Goal: Information Seeking & Learning: Check status

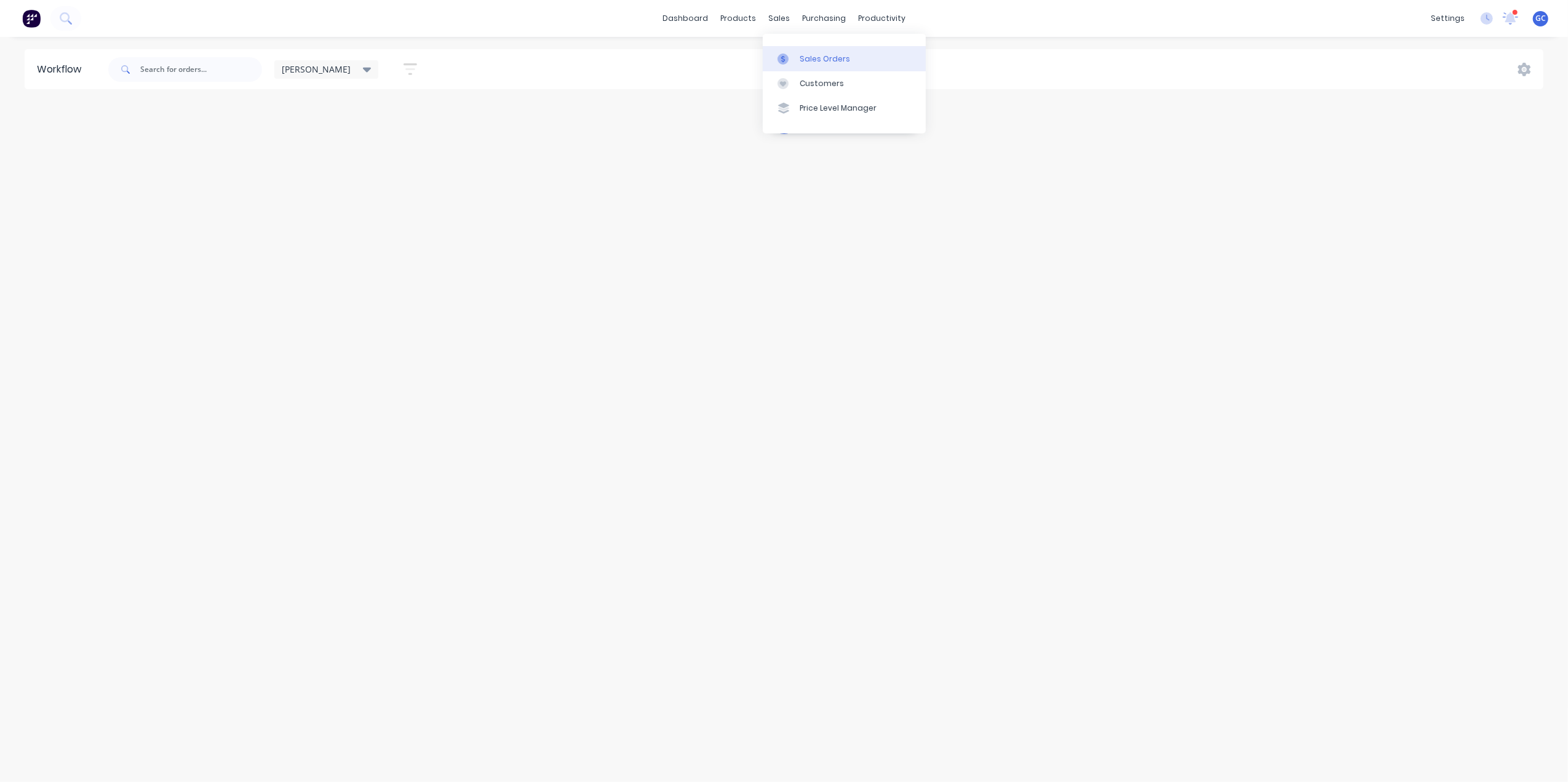
click at [818, 59] on div "Sales Orders" at bounding box center [825, 59] width 51 height 11
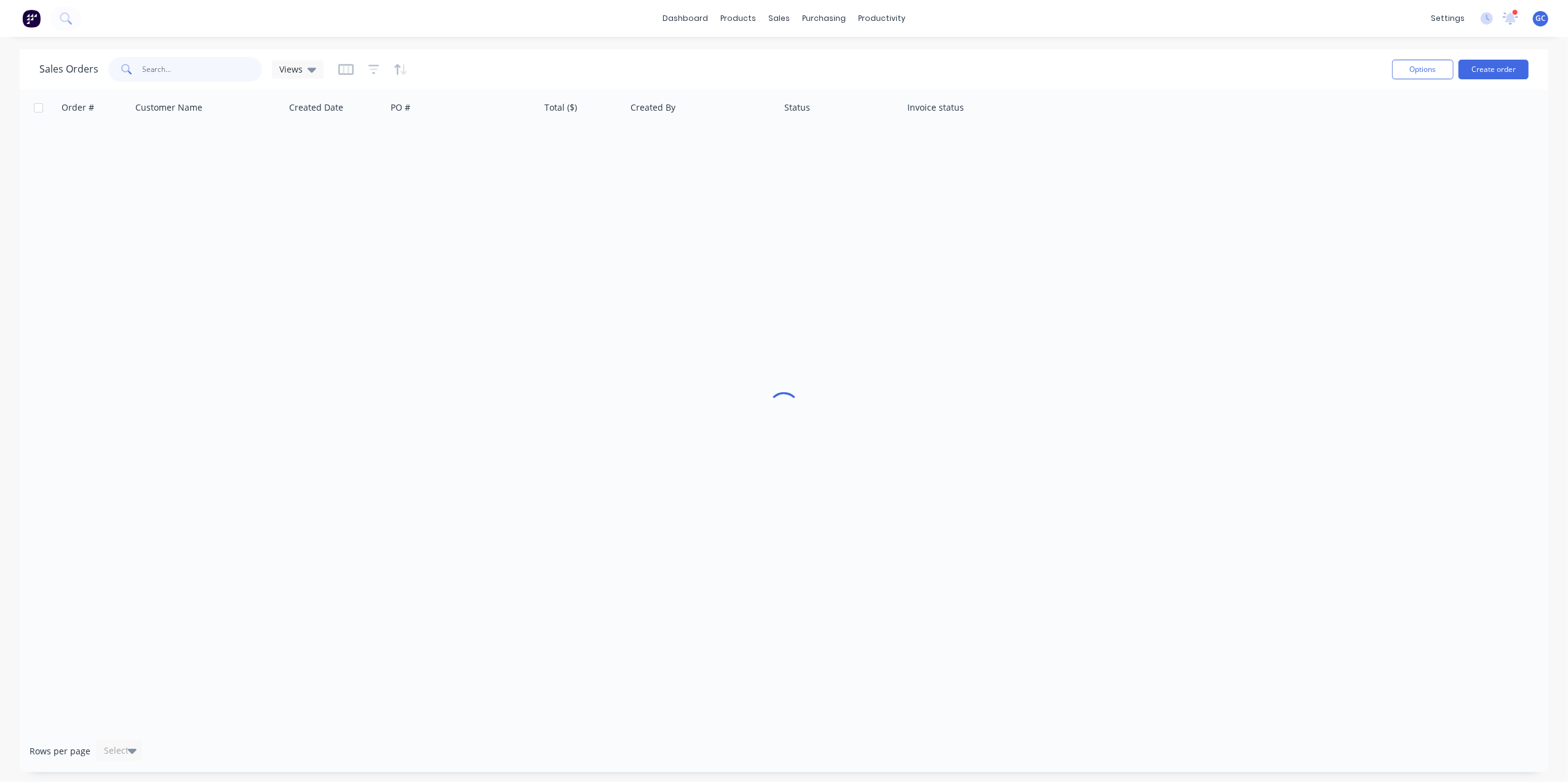
click at [225, 75] on input "text" at bounding box center [202, 69] width 120 height 25
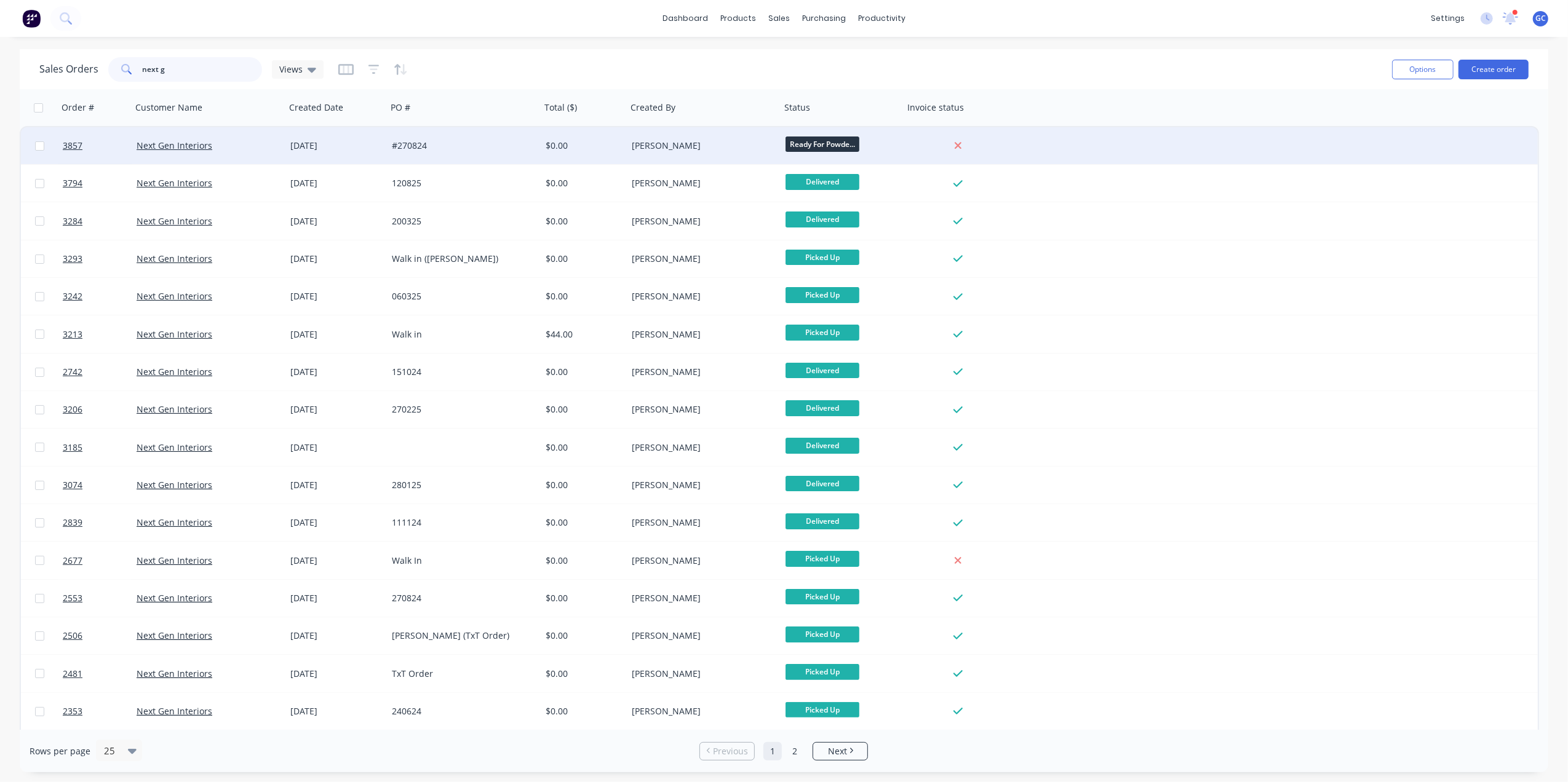
type input "next g"
click at [505, 141] on div "#270824" at bounding box center [460, 145] width 137 height 12
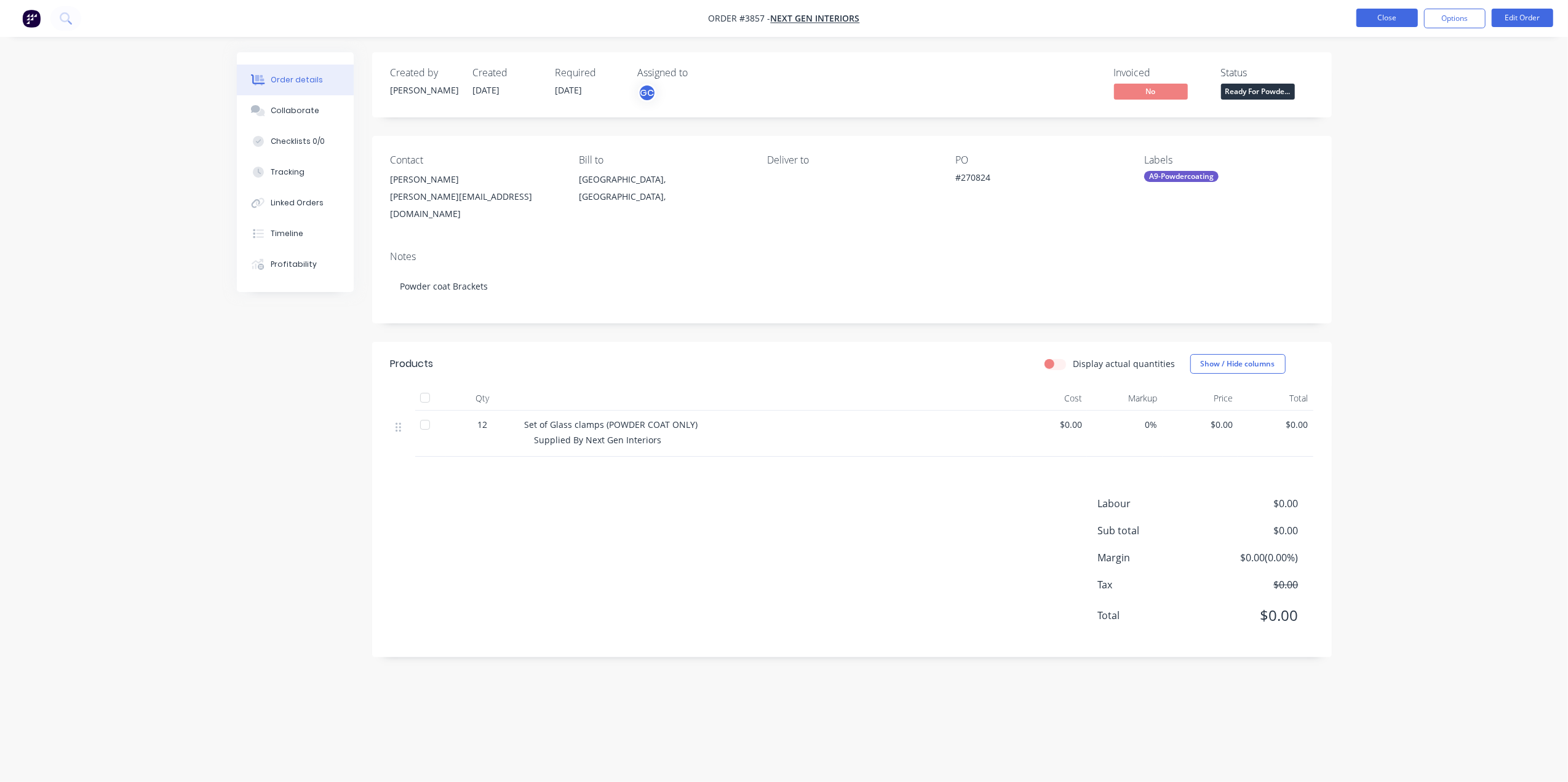
click at [1391, 25] on button "Close" at bounding box center [1387, 18] width 62 height 18
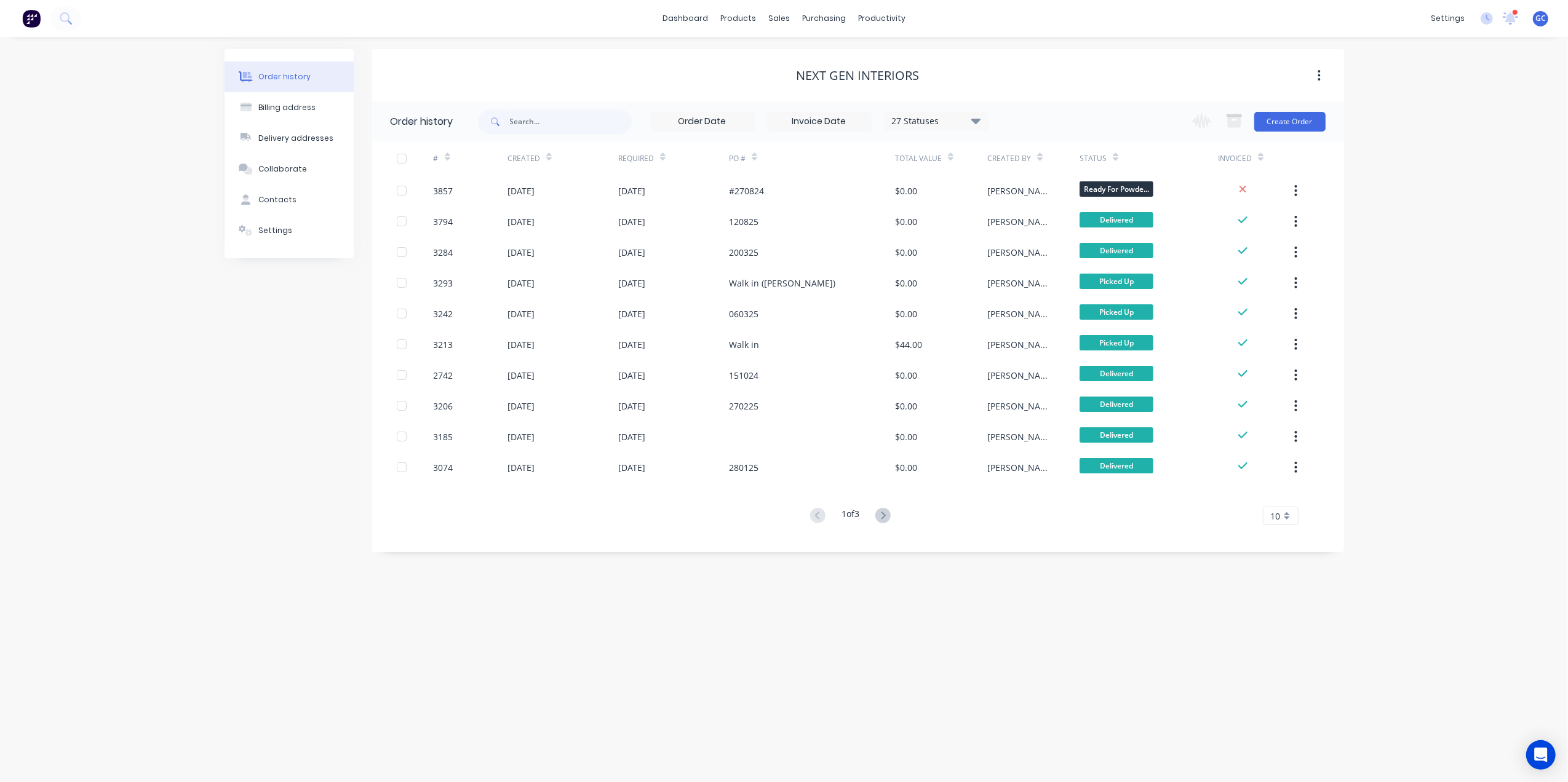
click at [453, 151] on div "#" at bounding box center [471, 158] width 74 height 34
click at [448, 161] on icon at bounding box center [447, 157] width 6 height 9
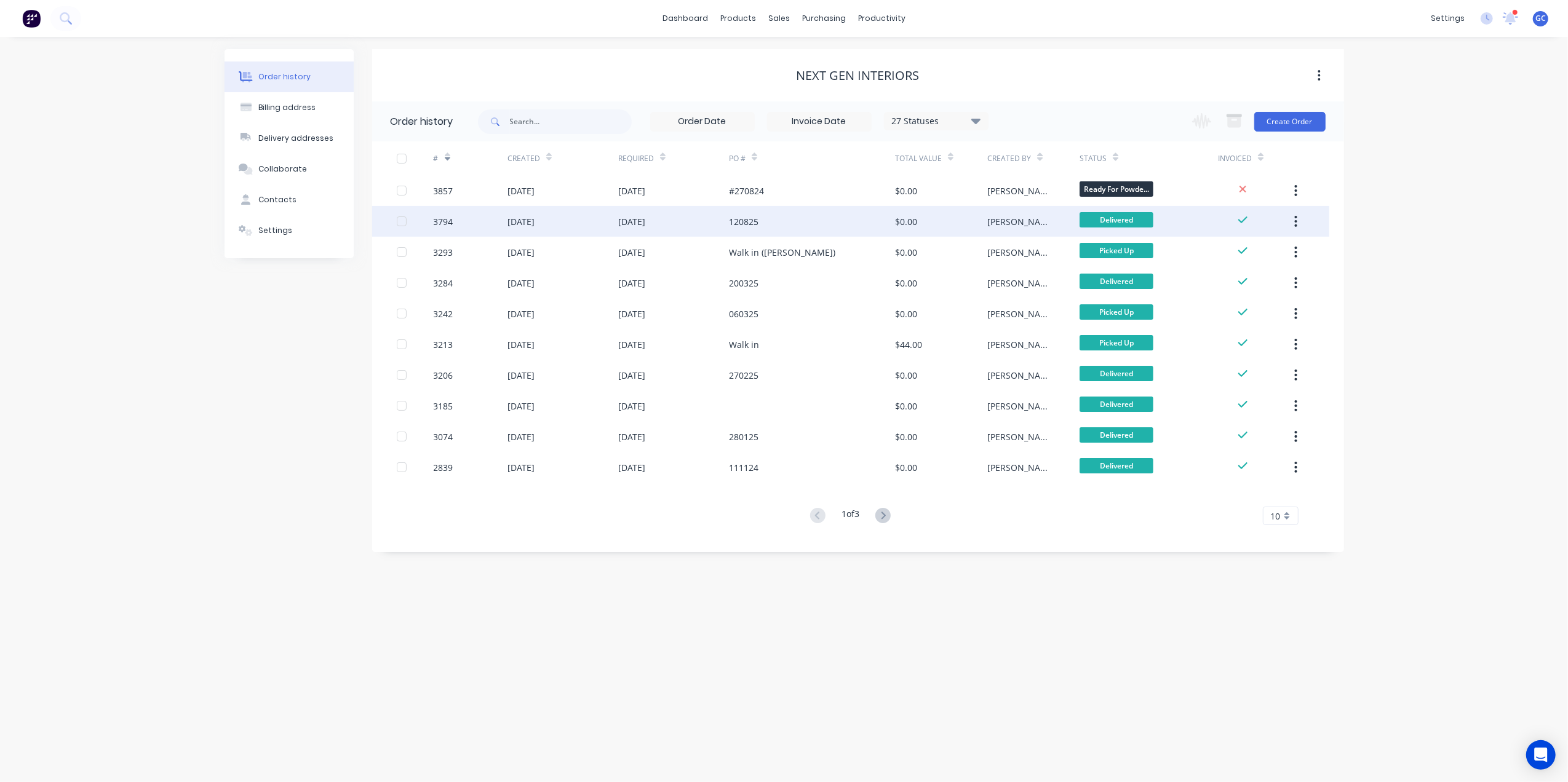
click at [479, 219] on div "3794" at bounding box center [471, 222] width 74 height 31
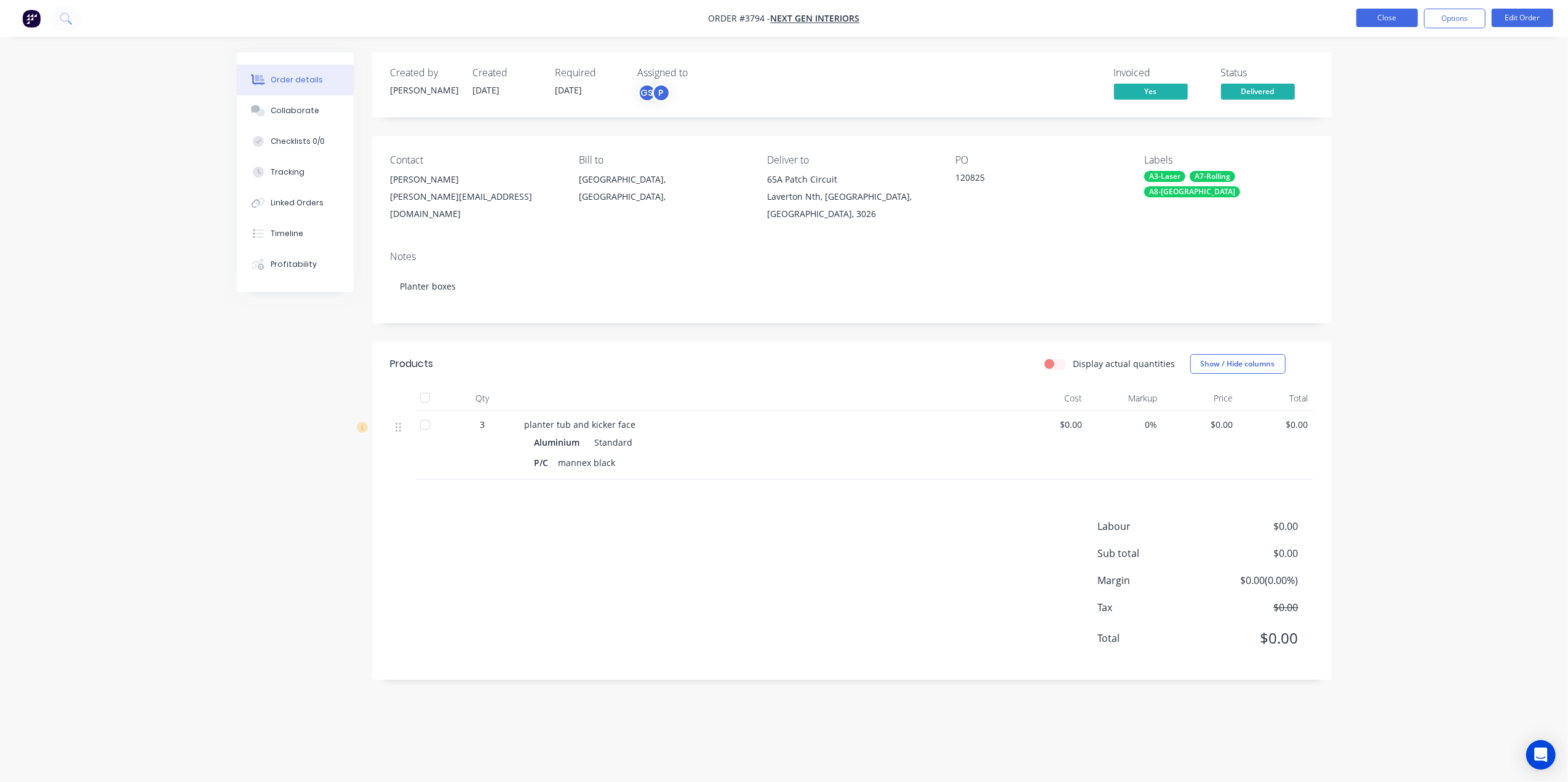
click at [1376, 17] on button "Close" at bounding box center [1387, 18] width 62 height 18
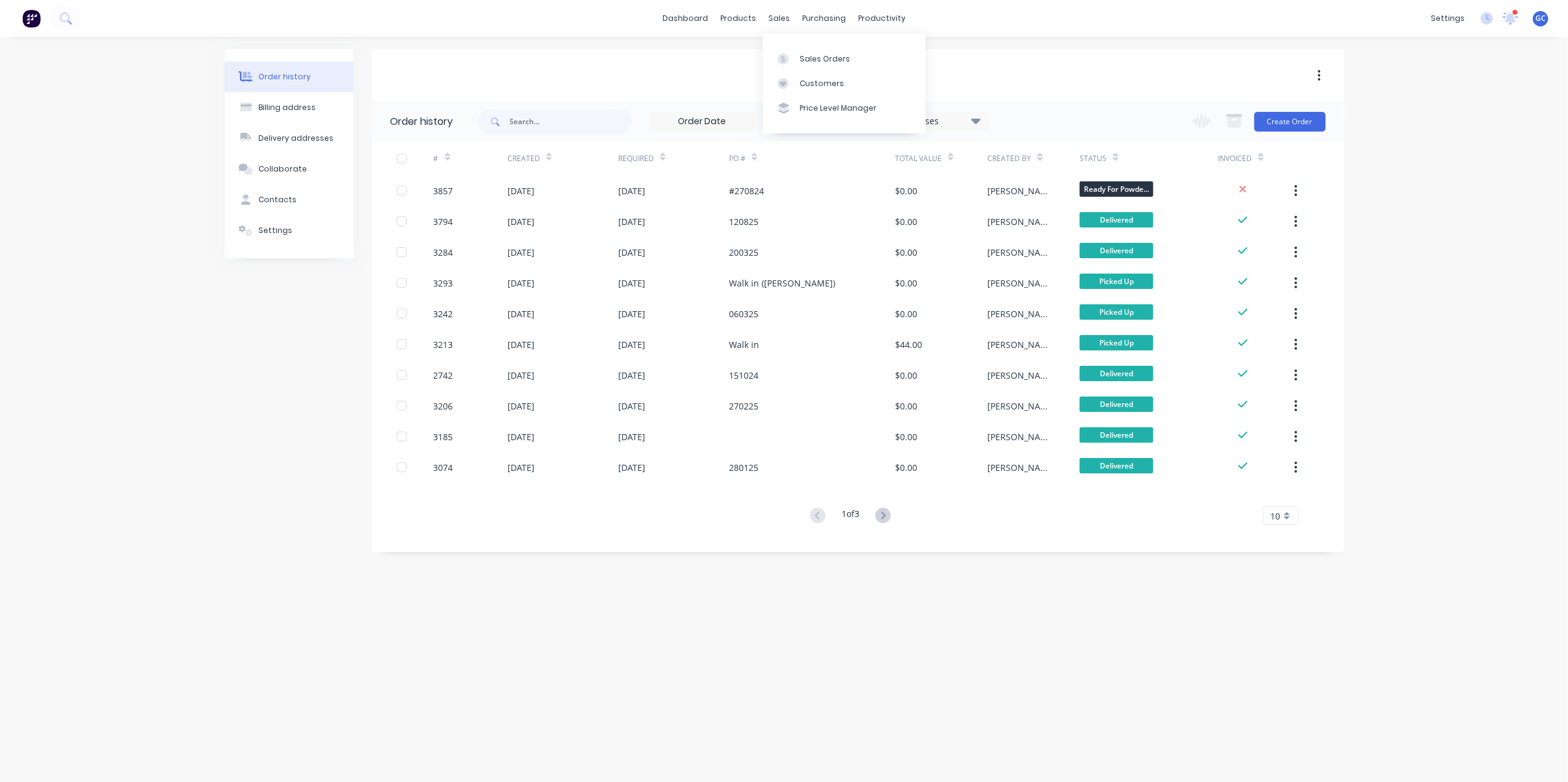
click at [782, 18] on div "sales" at bounding box center [779, 18] width 34 height 18
drag, startPoint x: 833, startPoint y: 50, endPoint x: 819, endPoint y: 55, distance: 14.9
click at [833, 50] on link "Sales Orders" at bounding box center [844, 58] width 163 height 25
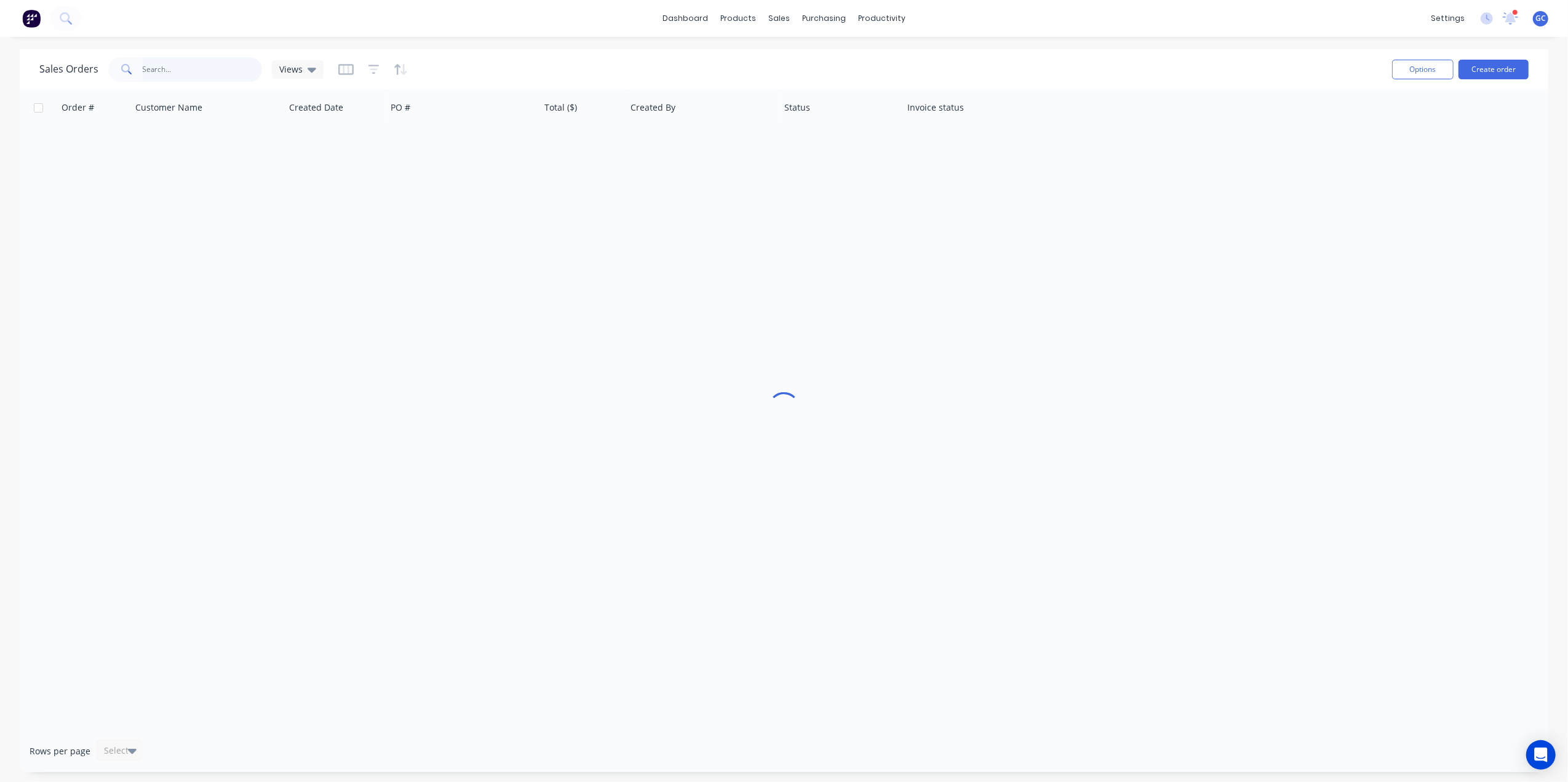
click at [185, 78] on input "text" at bounding box center [202, 69] width 120 height 25
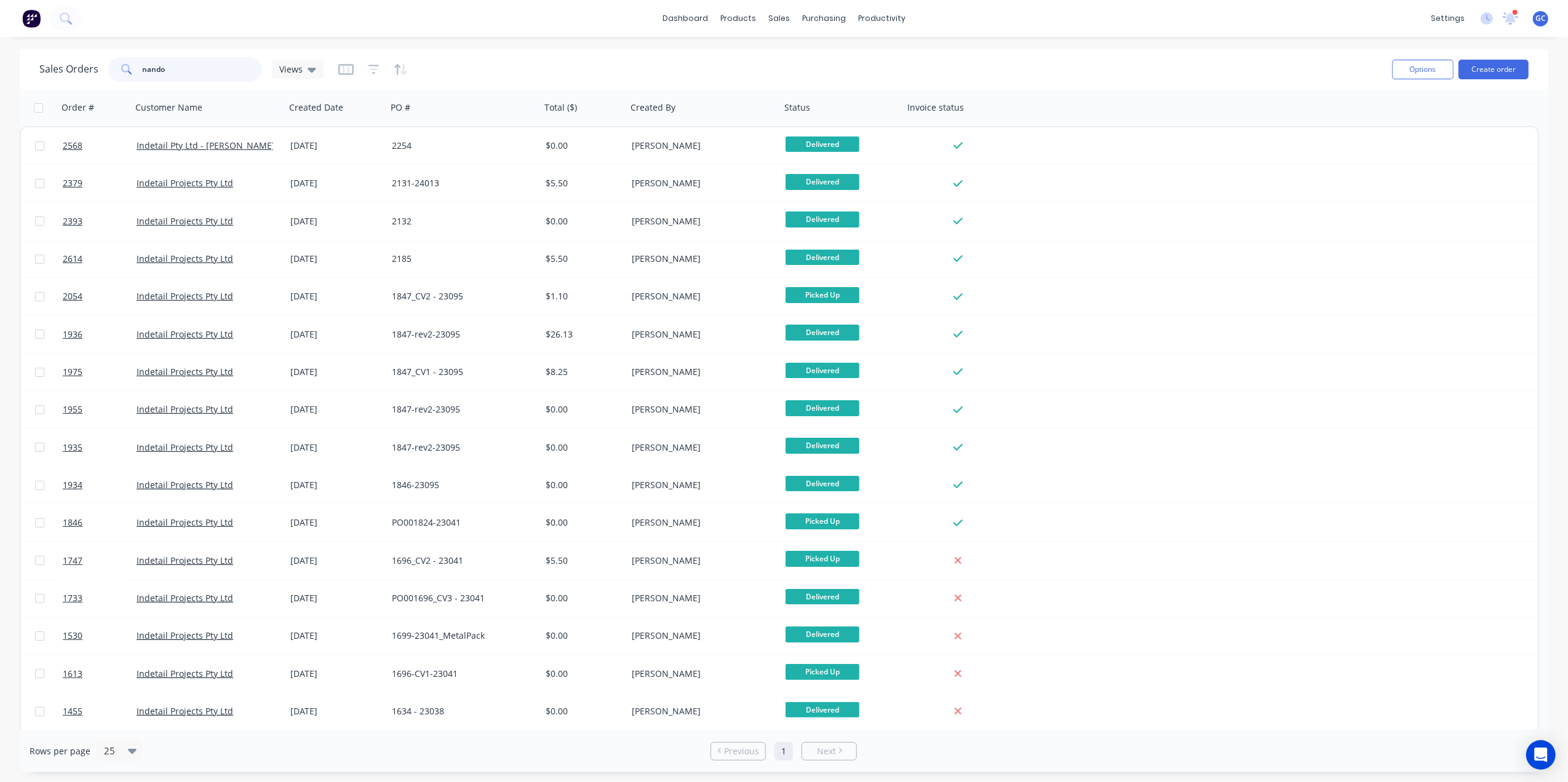
type input "nando"
click at [309, 31] on div "dashboard products sales purchasing productivity dashboard products Product Cat…" at bounding box center [784, 18] width 1568 height 37
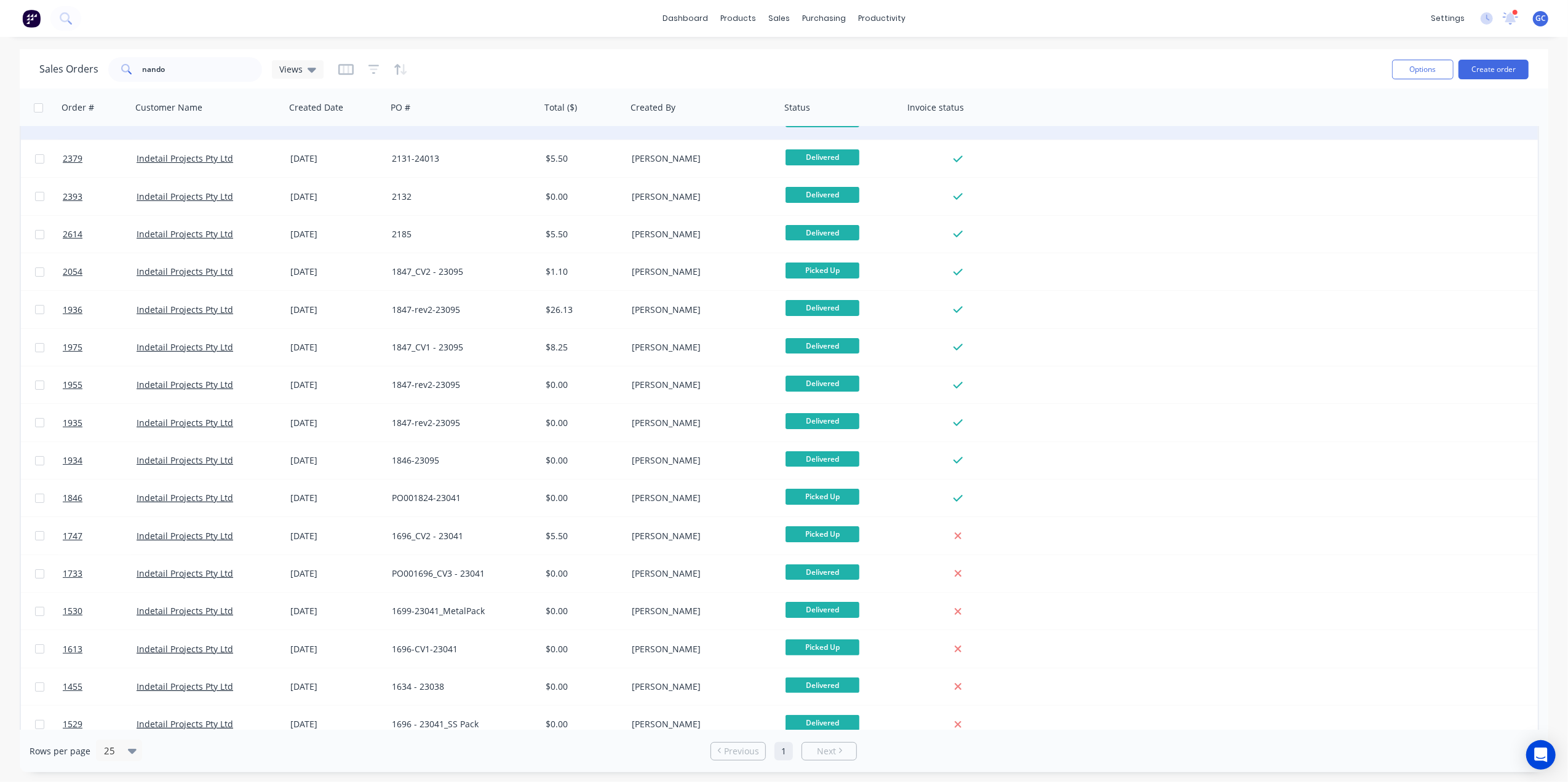
scroll to position [37, 0]
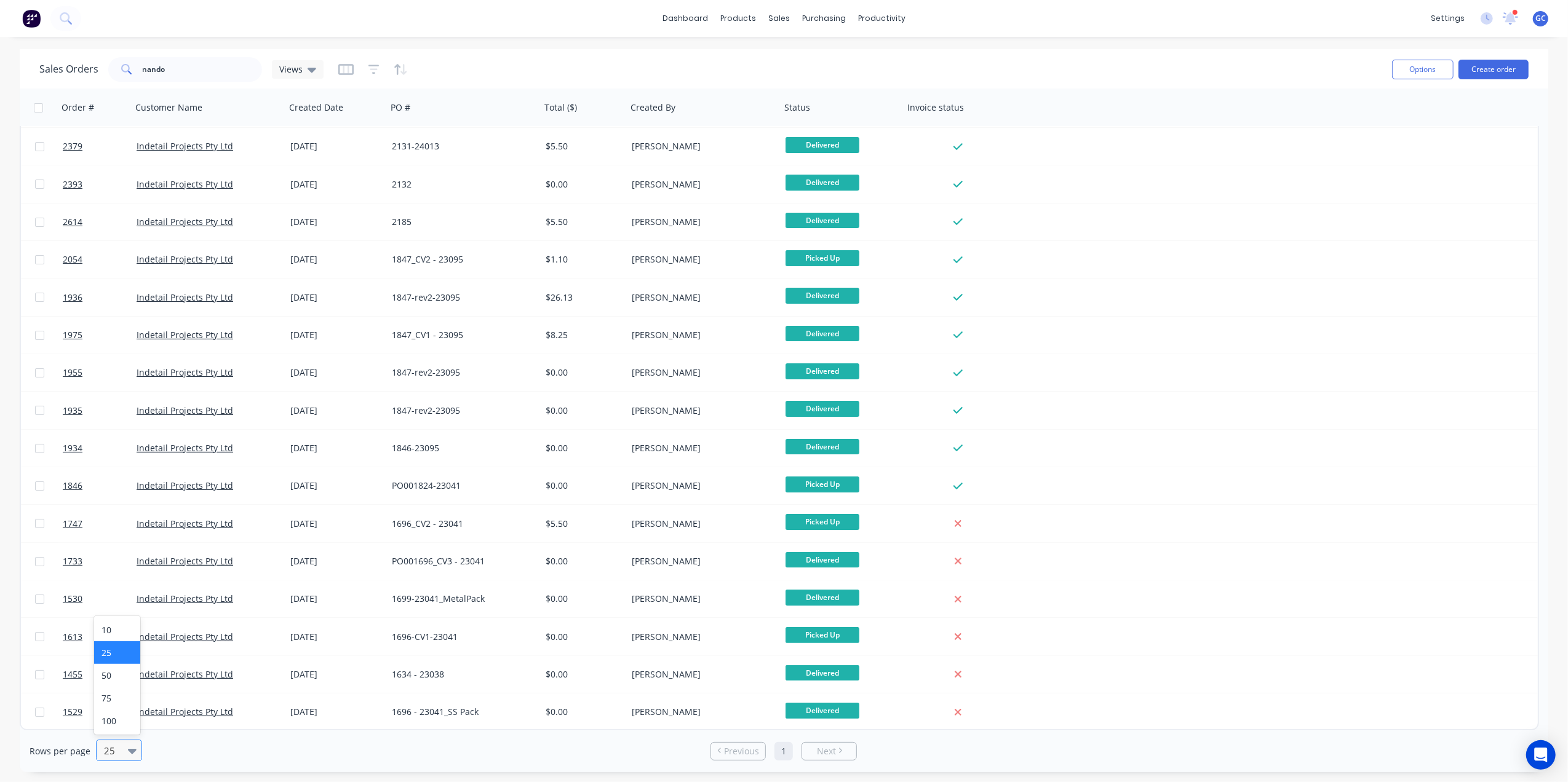
click at [125, 756] on div "25" at bounding box center [113, 750] width 29 height 20
click at [119, 727] on div "100" at bounding box center [116, 721] width 46 height 22
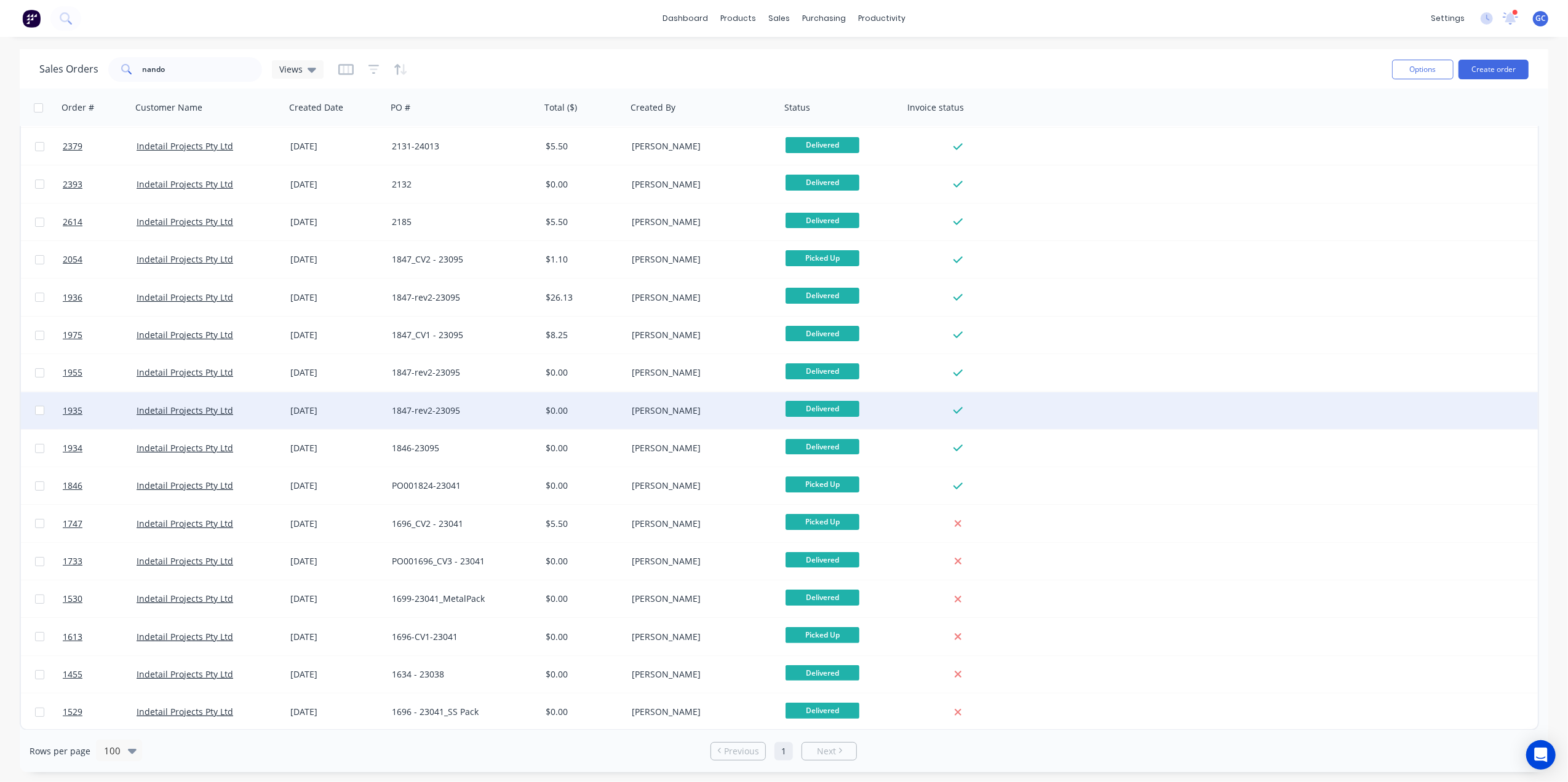
scroll to position [0, 0]
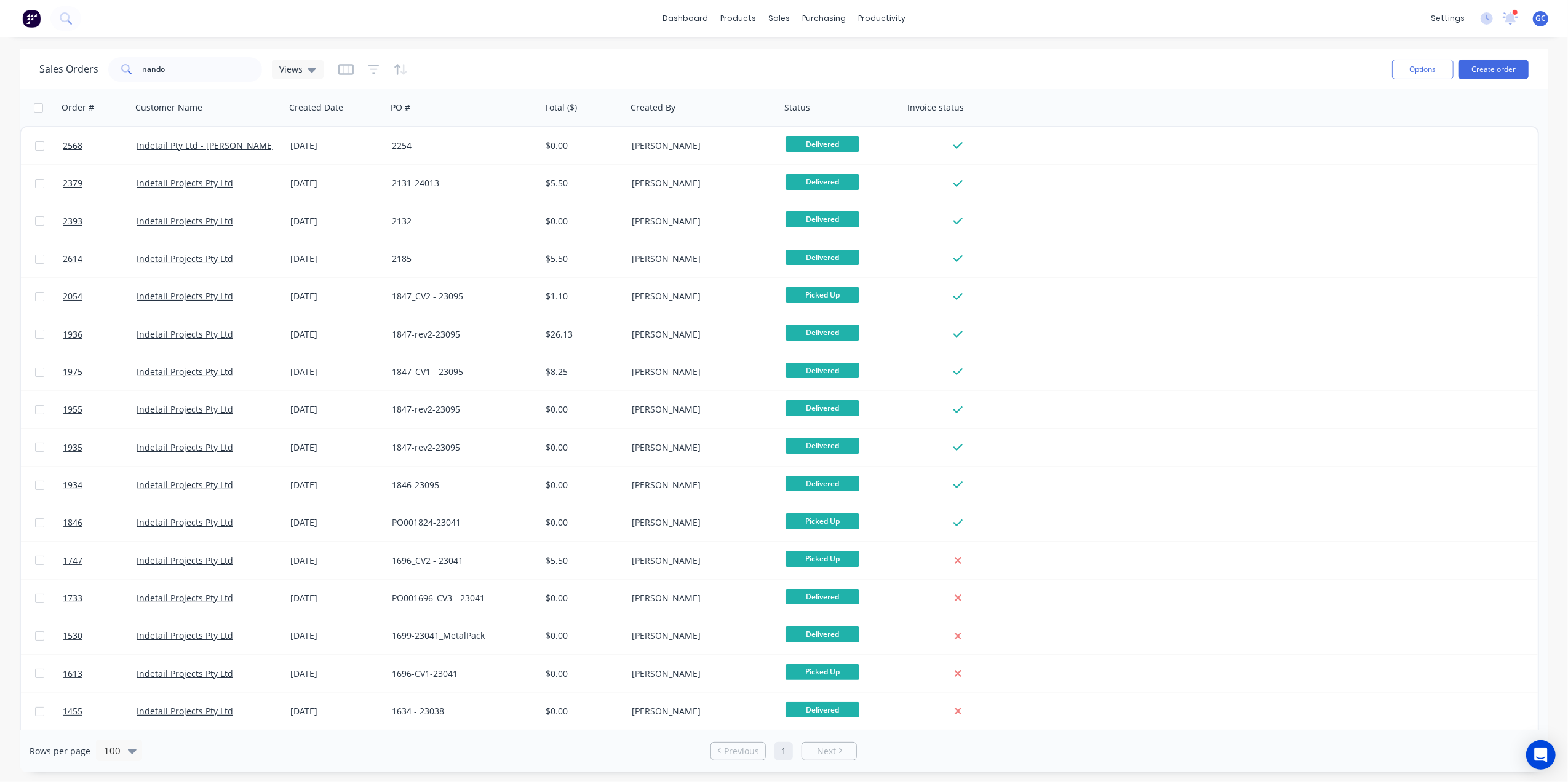
click at [840, 754] on link "Next" at bounding box center [829, 751] width 54 height 12
drag, startPoint x: 211, startPoint y: 72, endPoint x: 108, endPoint y: 78, distance: 103.2
click at [108, 78] on div "nando" at bounding box center [185, 69] width 153 height 25
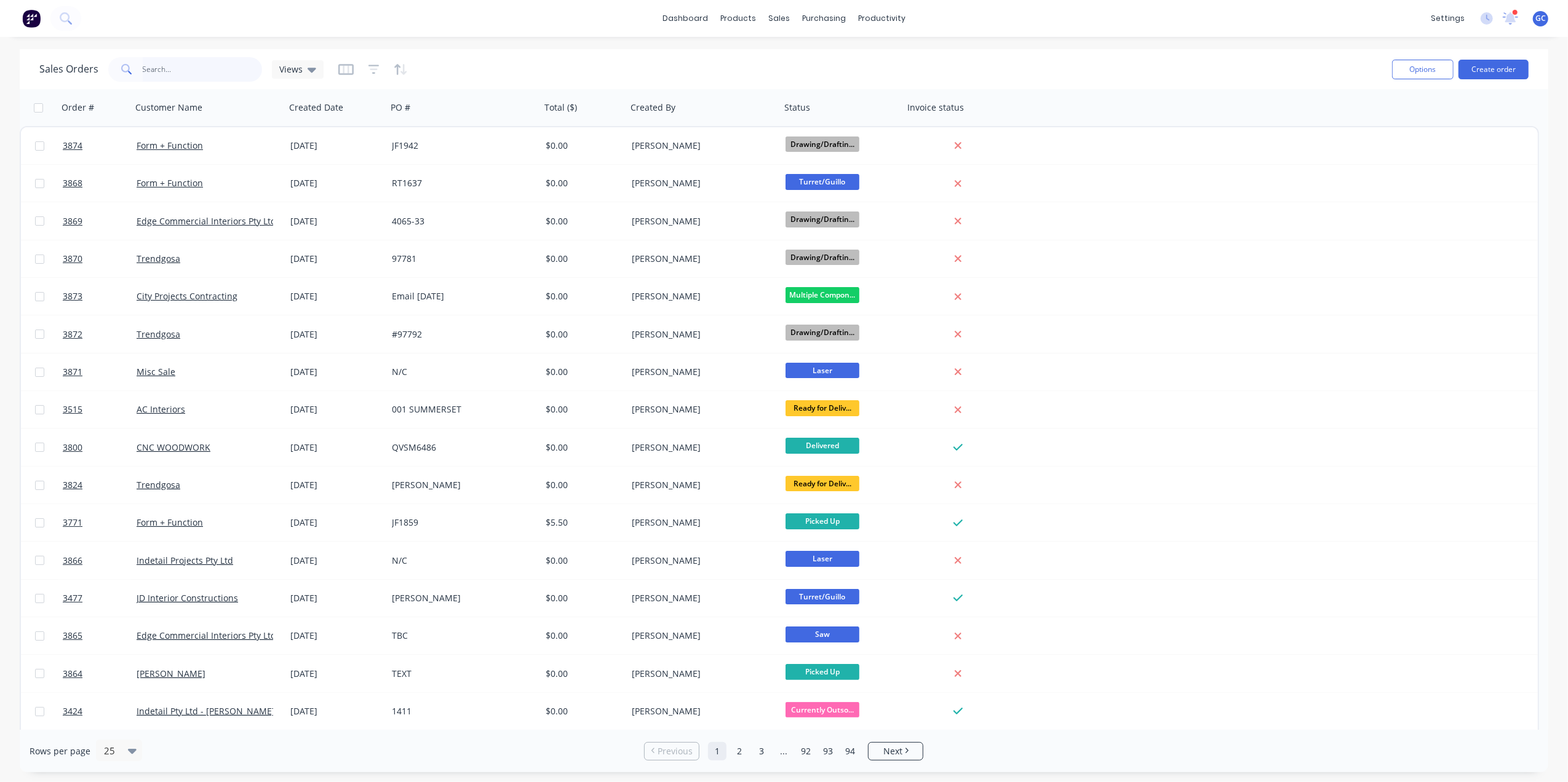
click at [166, 75] on input "text" at bounding box center [202, 69] width 120 height 25
drag, startPoint x: 806, startPoint y: 51, endPoint x: 758, endPoint y: 51, distance: 48.0
click at [806, 51] on link "Sales Orders" at bounding box center [844, 58] width 163 height 25
click at [219, 70] on input "text" at bounding box center [202, 69] width 120 height 25
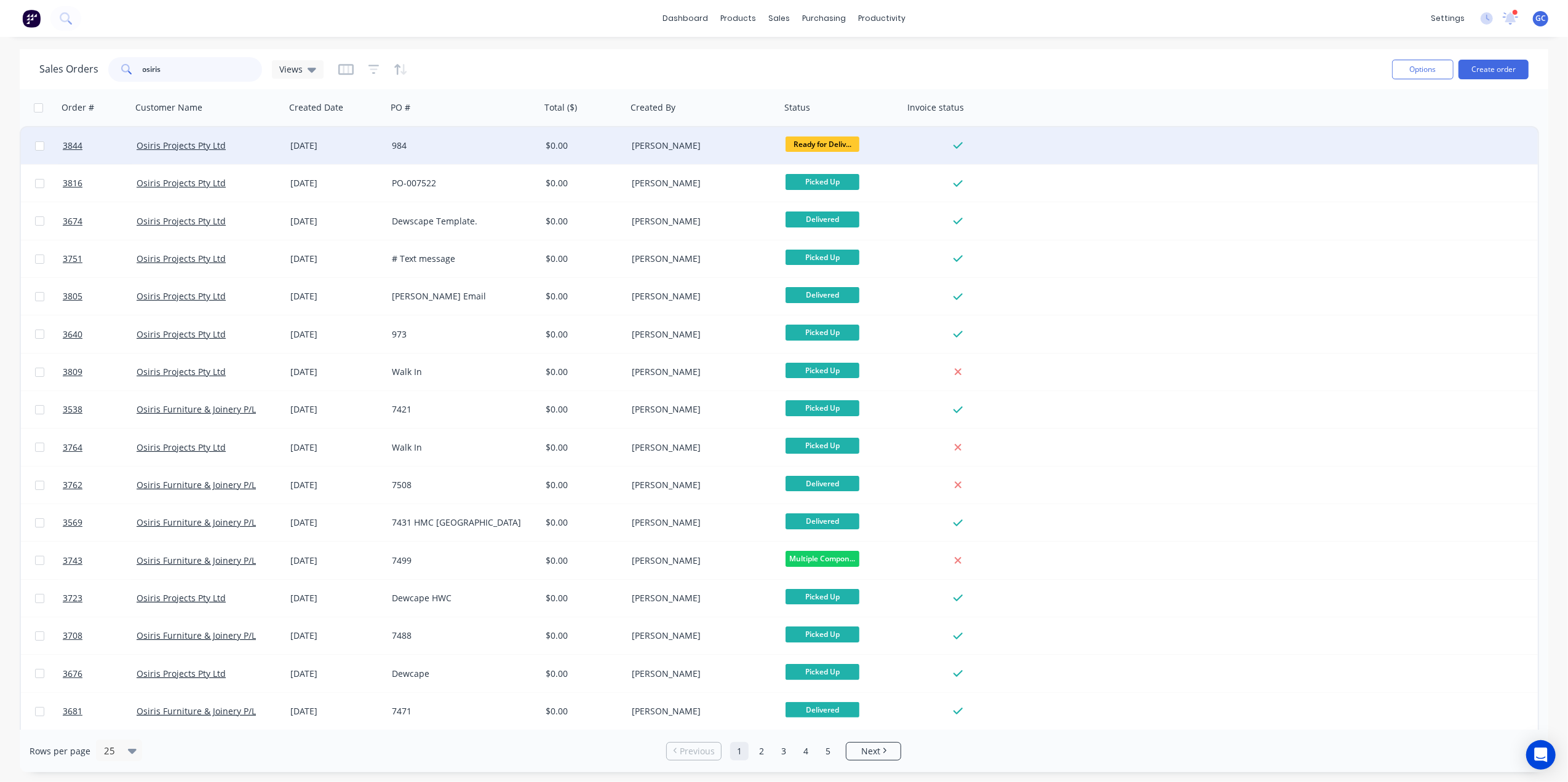
type input "osiris"
click at [456, 144] on div "984" at bounding box center [460, 145] width 137 height 12
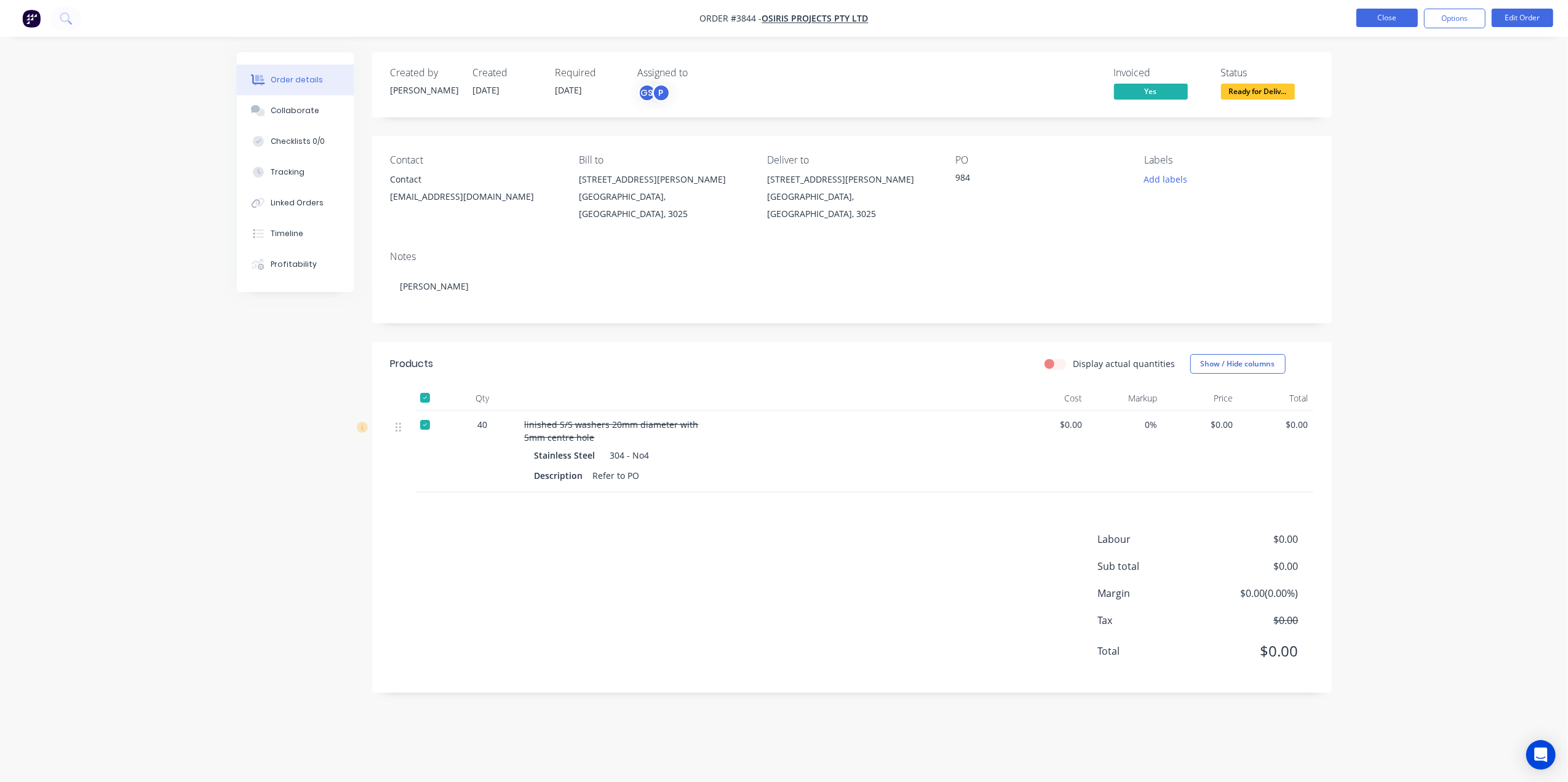
click at [1391, 15] on button "Close" at bounding box center [1387, 18] width 62 height 18
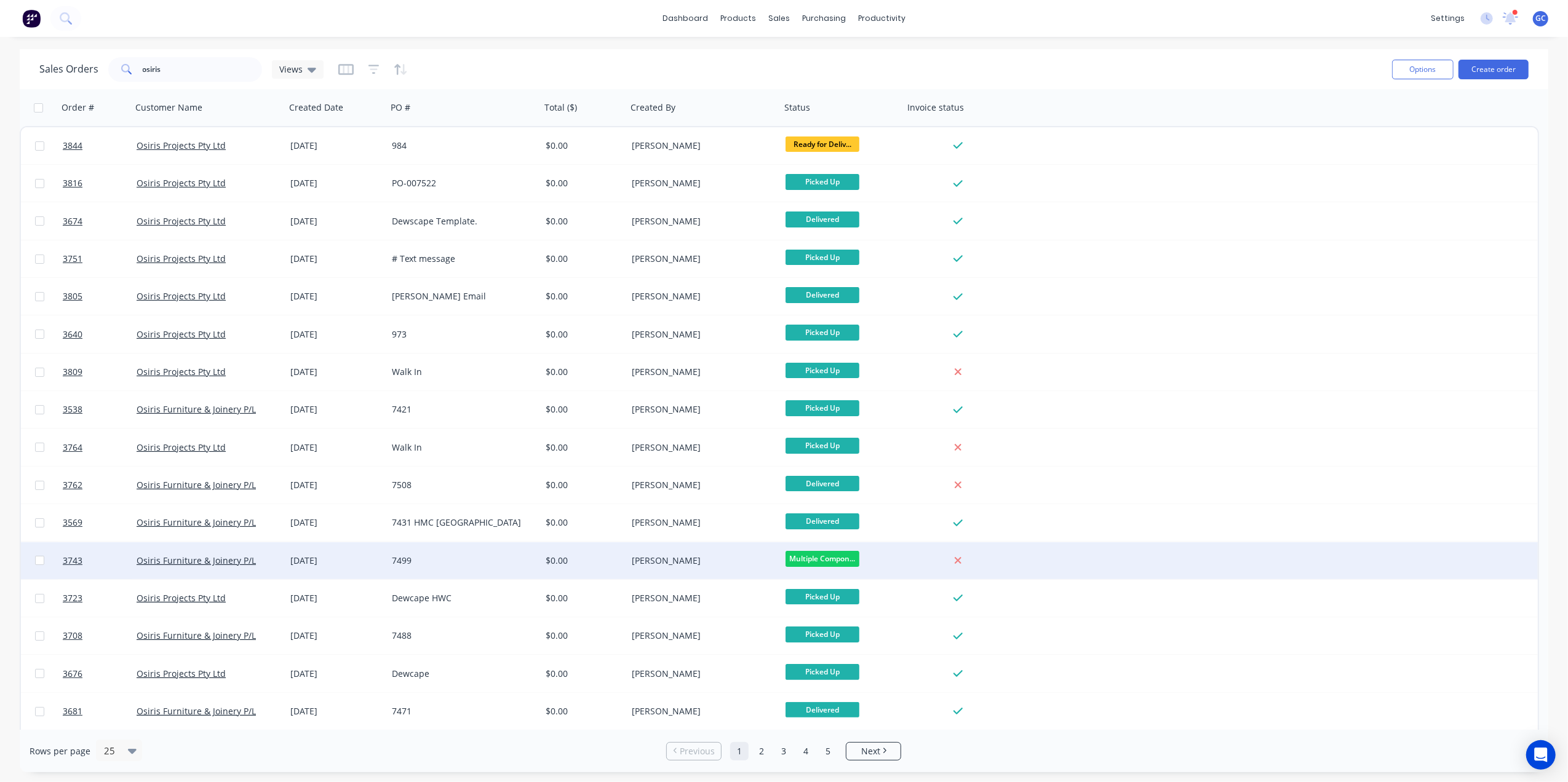
click at [498, 568] on div "7499" at bounding box center [463, 561] width 153 height 37
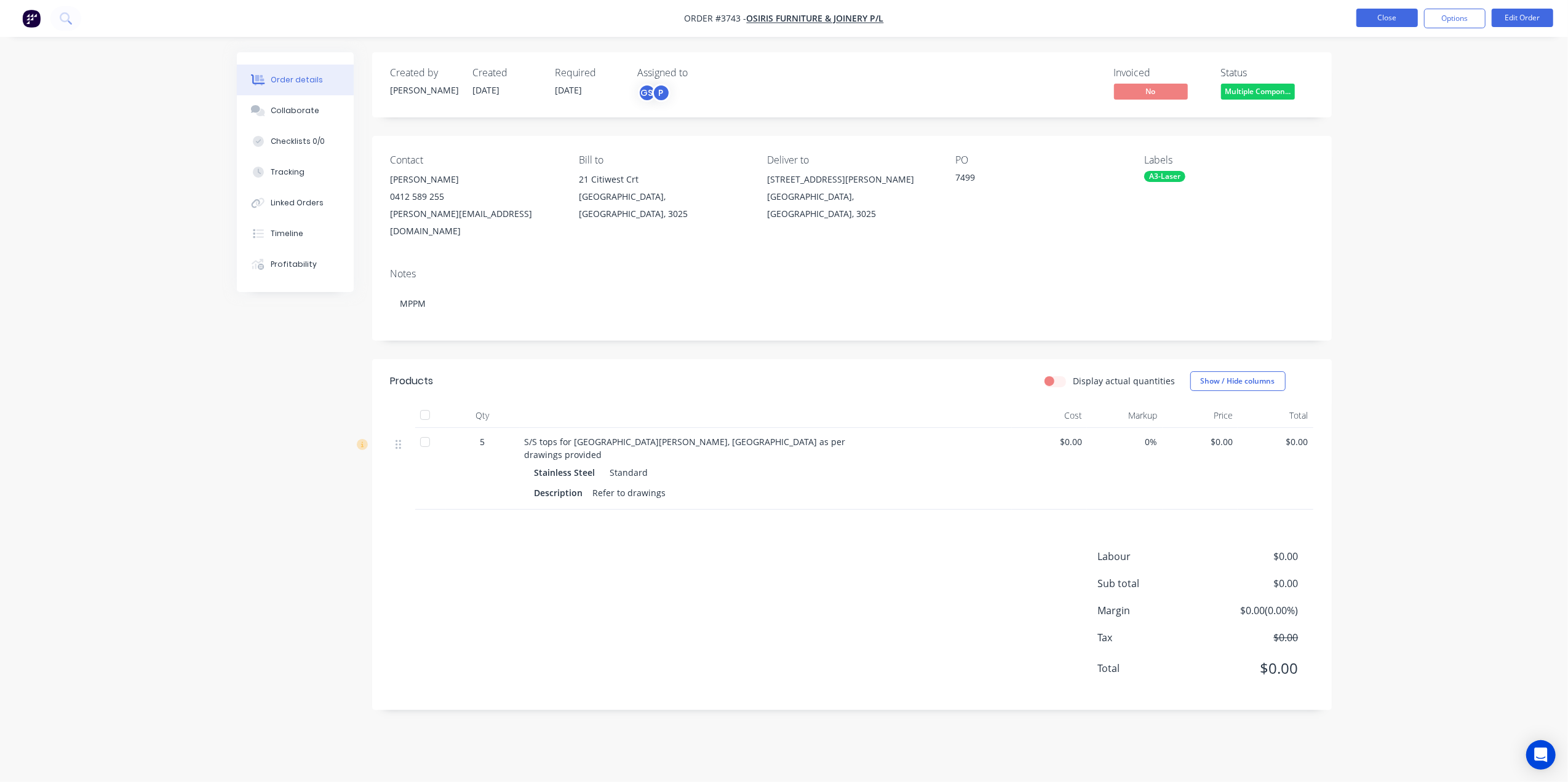
click at [1381, 14] on button "Close" at bounding box center [1387, 18] width 62 height 18
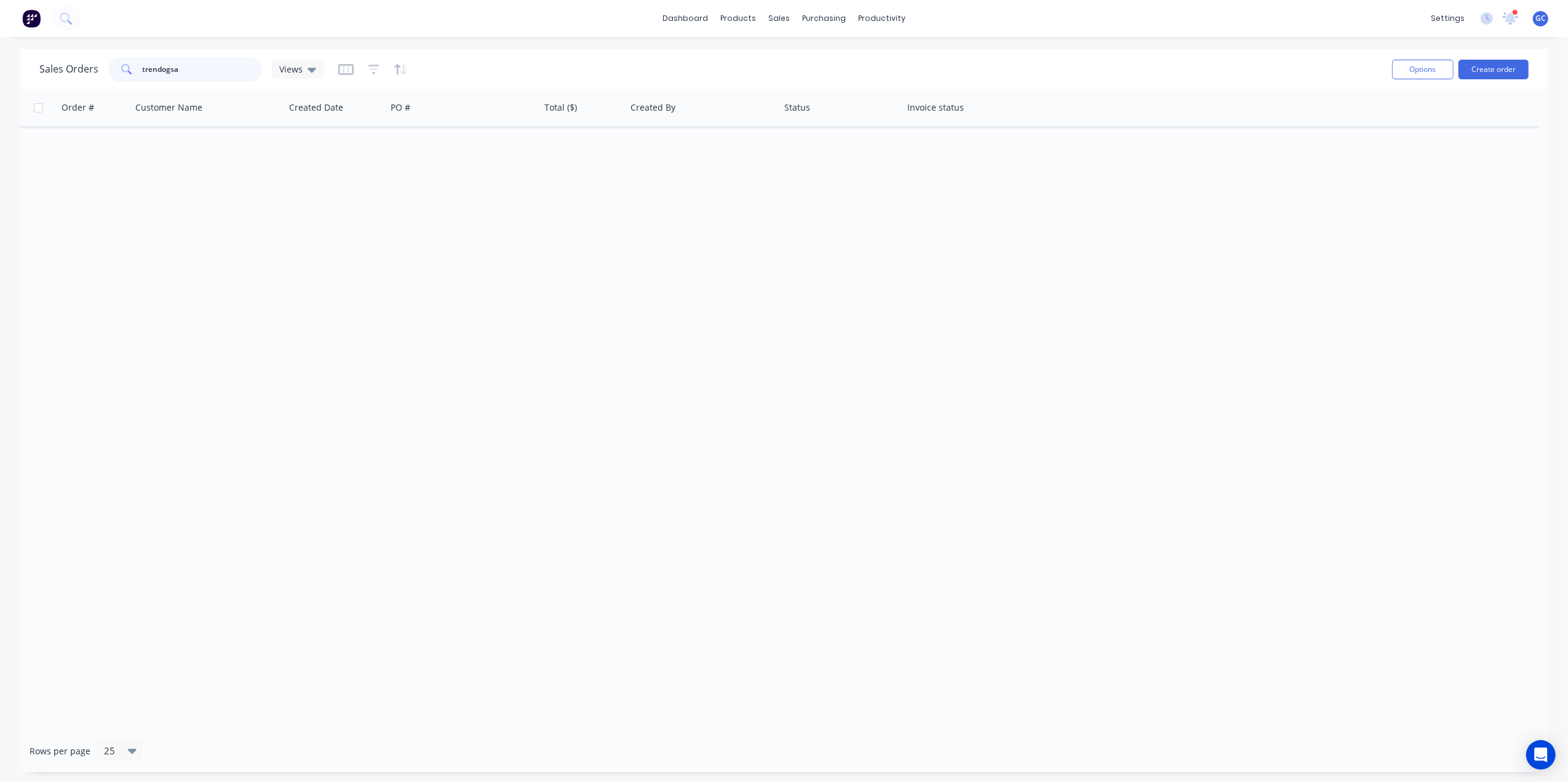
type input "trendogsa"
click at [480, 51] on div "Sales Orders trendogsa Views Options Create order" at bounding box center [784, 69] width 1529 height 40
click at [235, 64] on input "trendogsa" at bounding box center [202, 69] width 120 height 25
click at [794, 54] on div at bounding box center [786, 59] width 18 height 11
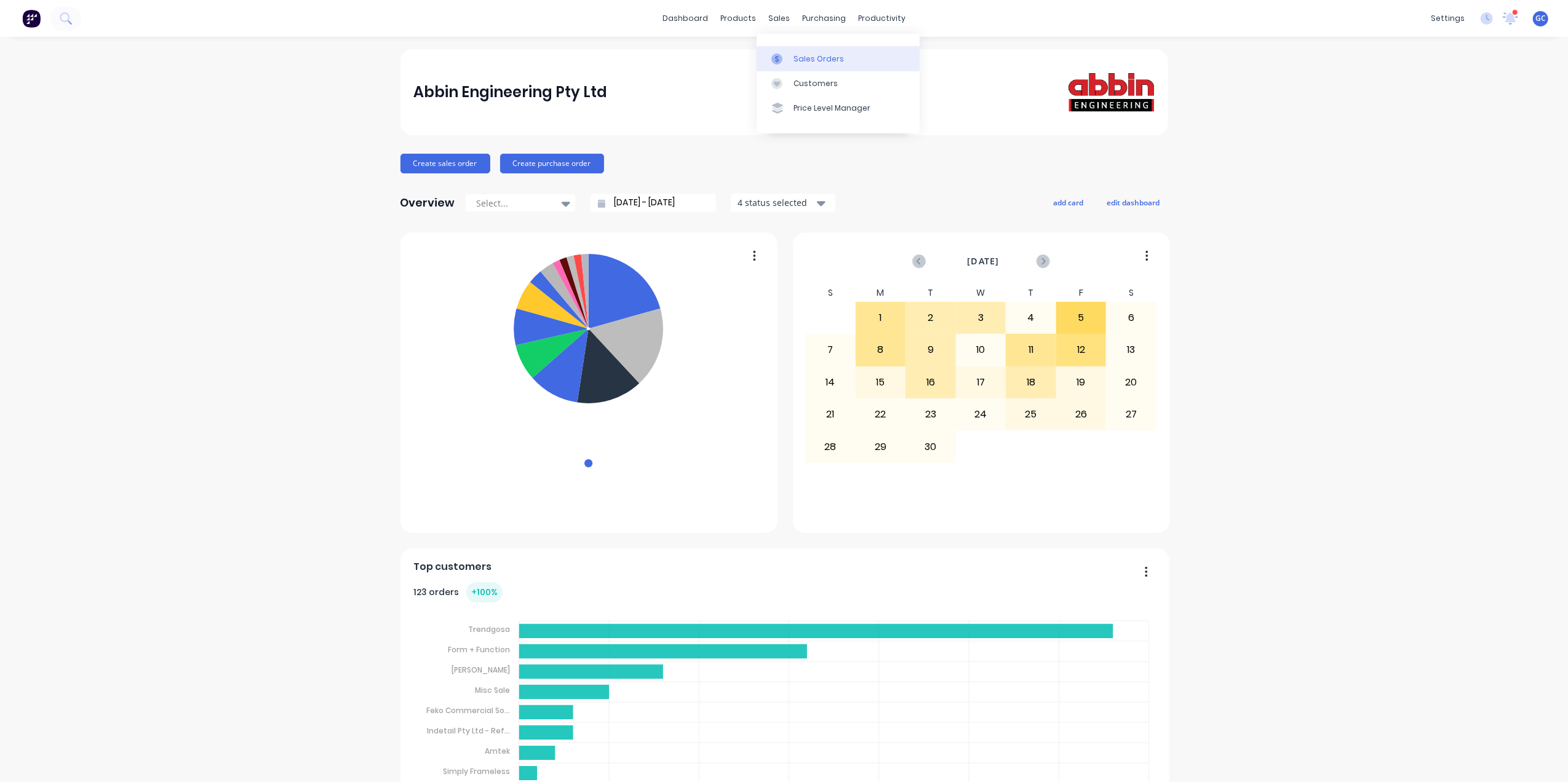
click at [803, 67] on link "Sales Orders" at bounding box center [838, 58] width 163 height 25
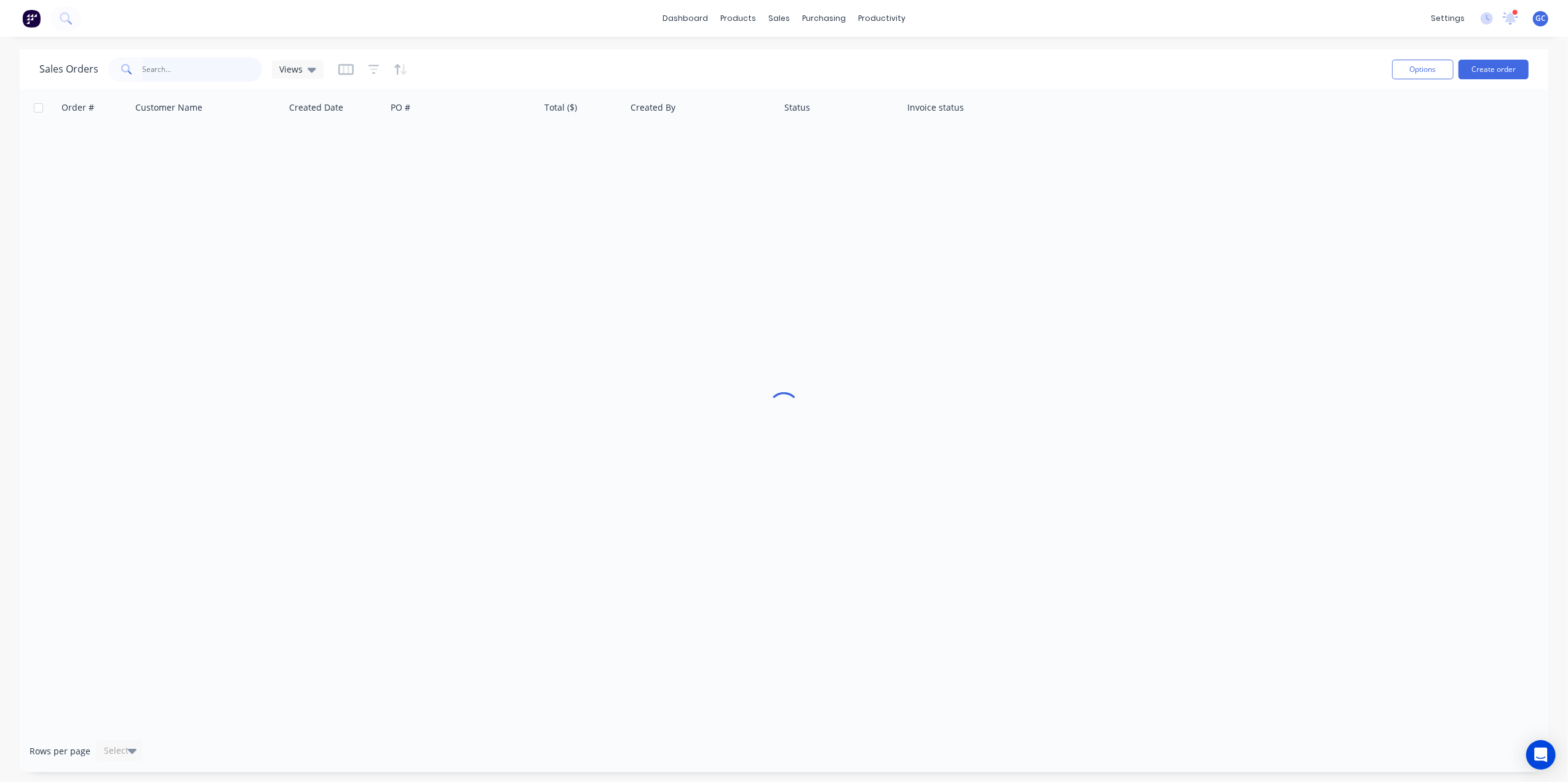
click at [180, 70] on input "text" at bounding box center [202, 69] width 120 height 25
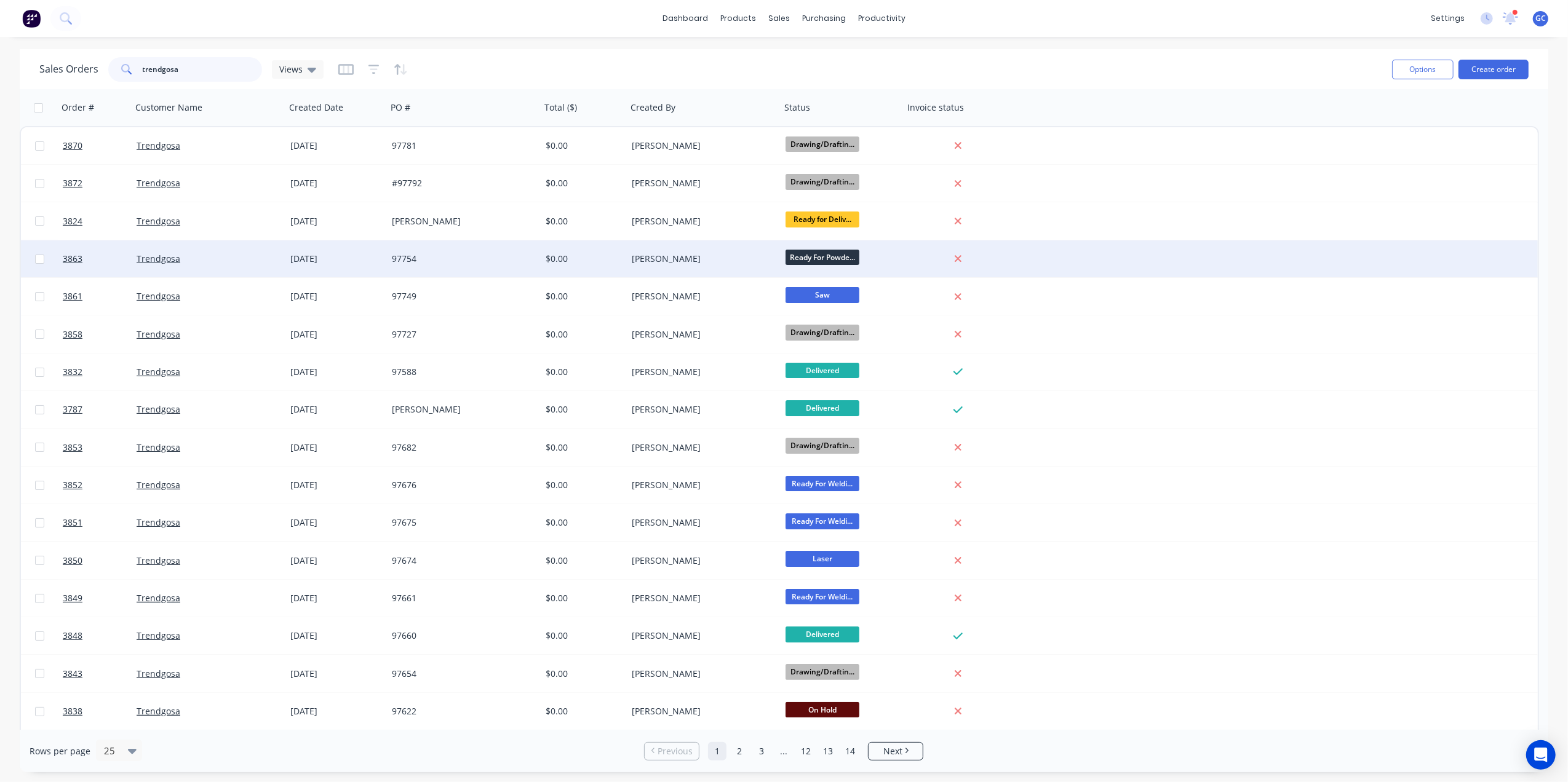
type input "trendgosa"
click at [500, 269] on div "97754" at bounding box center [463, 259] width 153 height 37
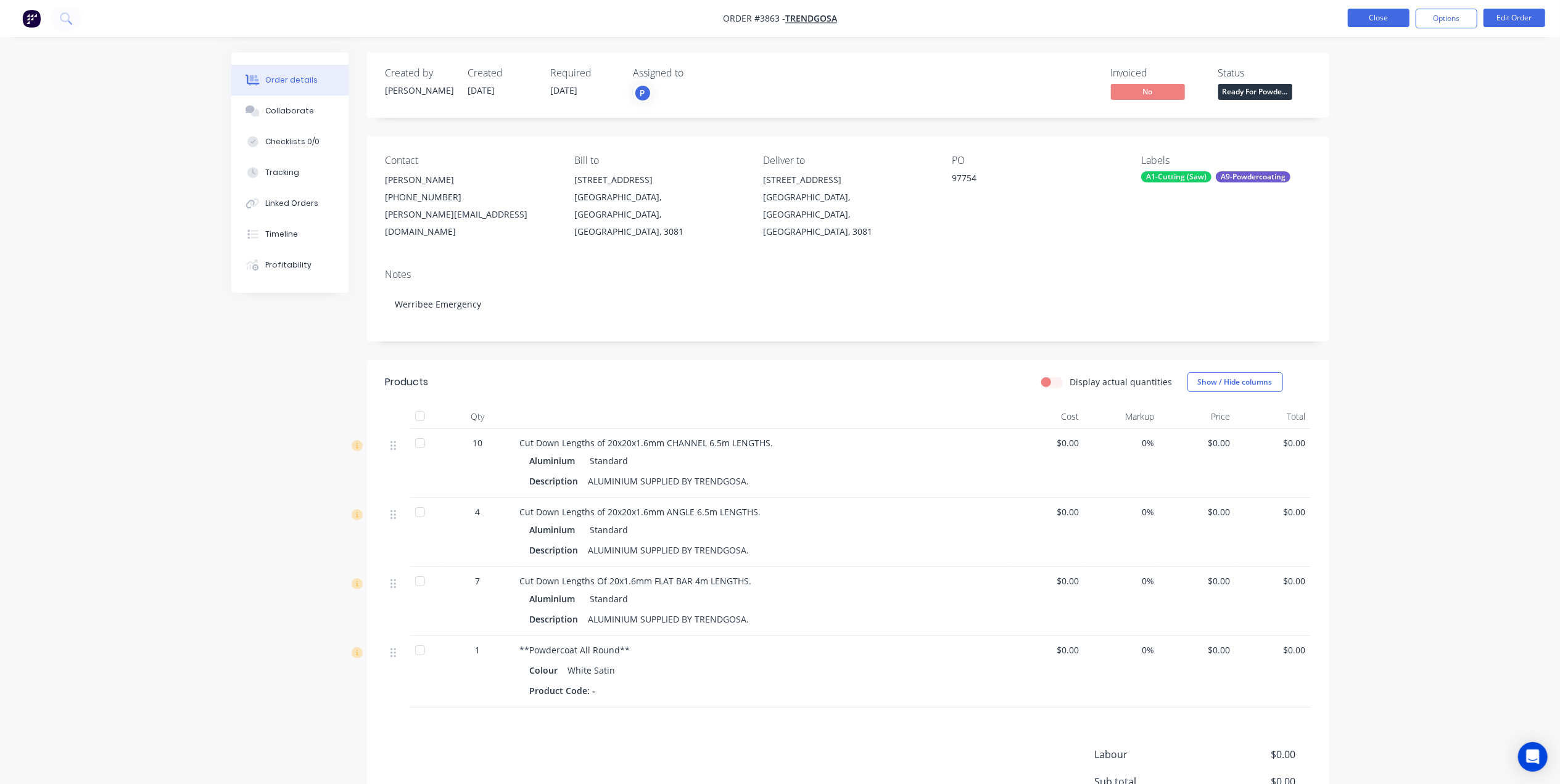
click at [1359, 21] on button "Close" at bounding box center [1379, 18] width 62 height 19
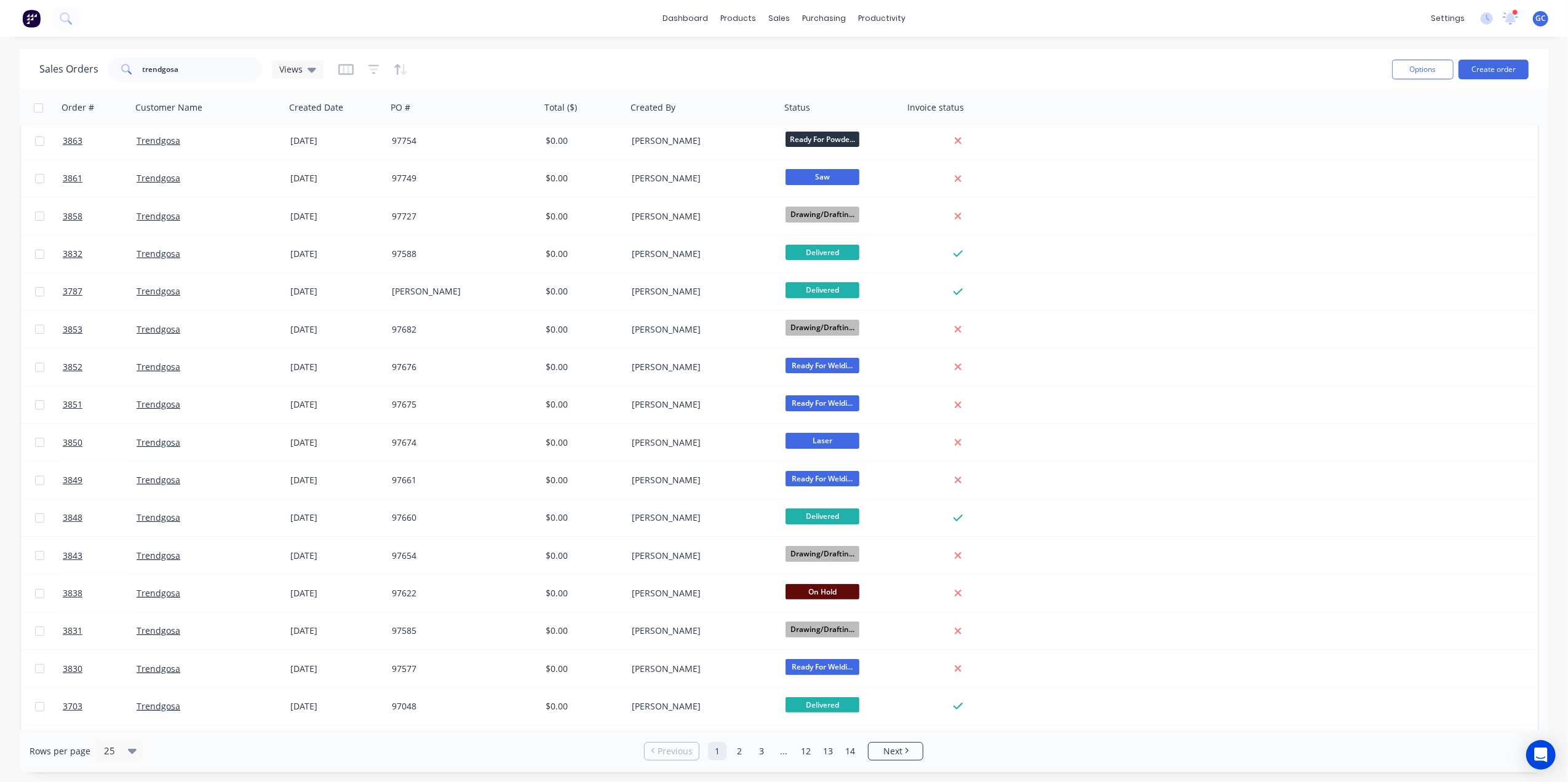
scroll to position [338, 0]
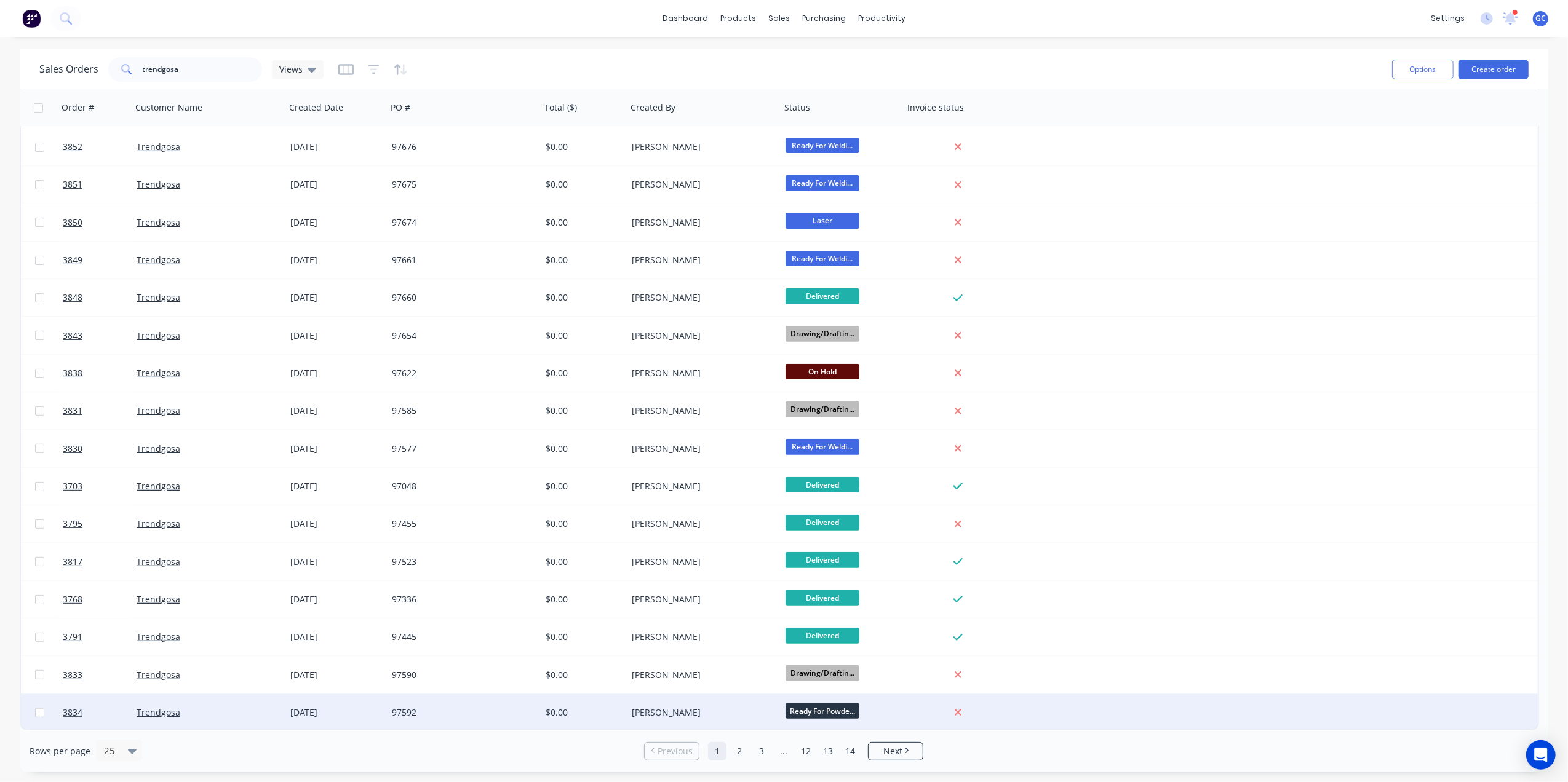
click at [480, 716] on div "97592" at bounding box center [460, 712] width 137 height 12
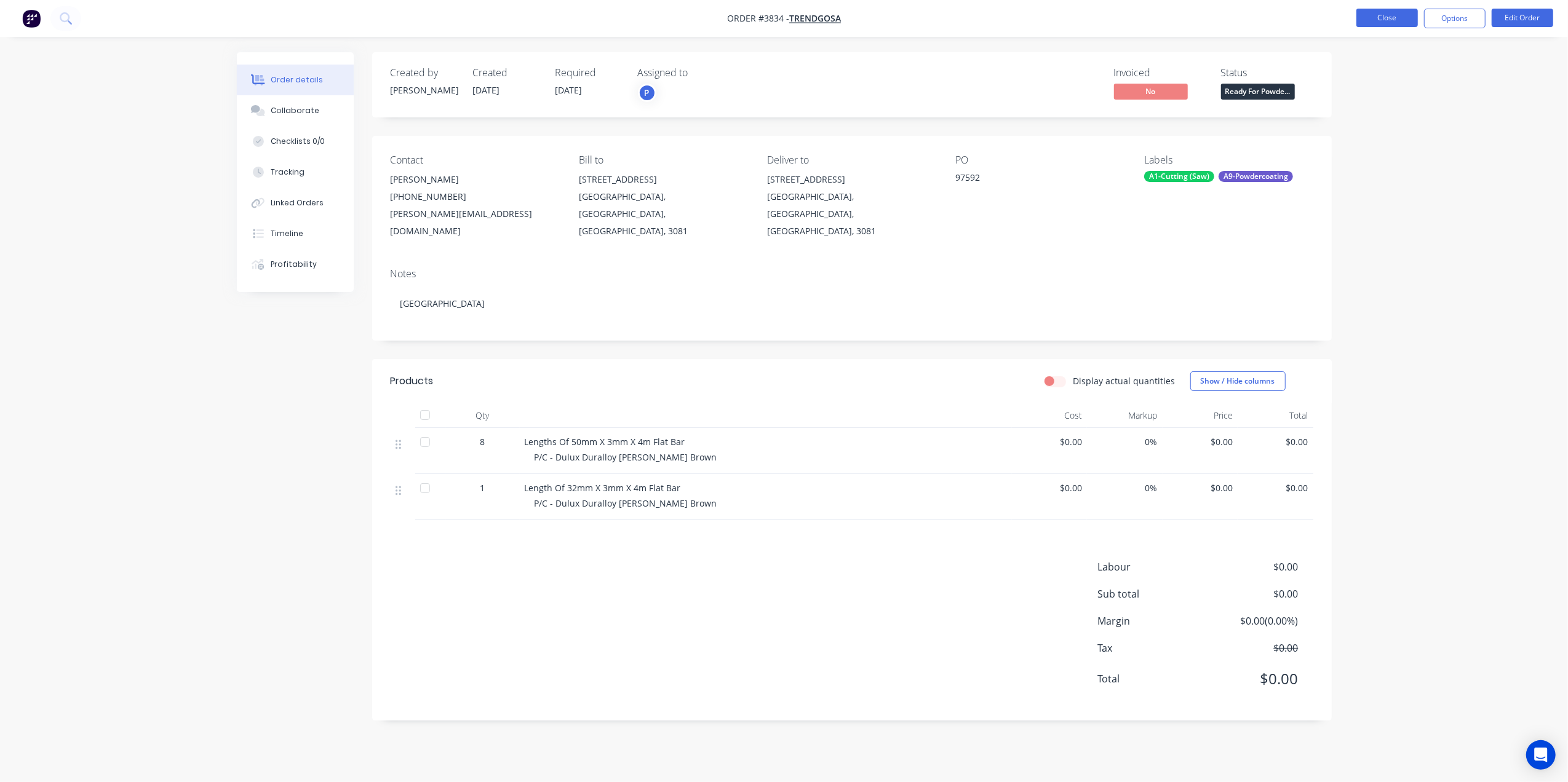
click at [1395, 11] on button "Close" at bounding box center [1387, 18] width 62 height 18
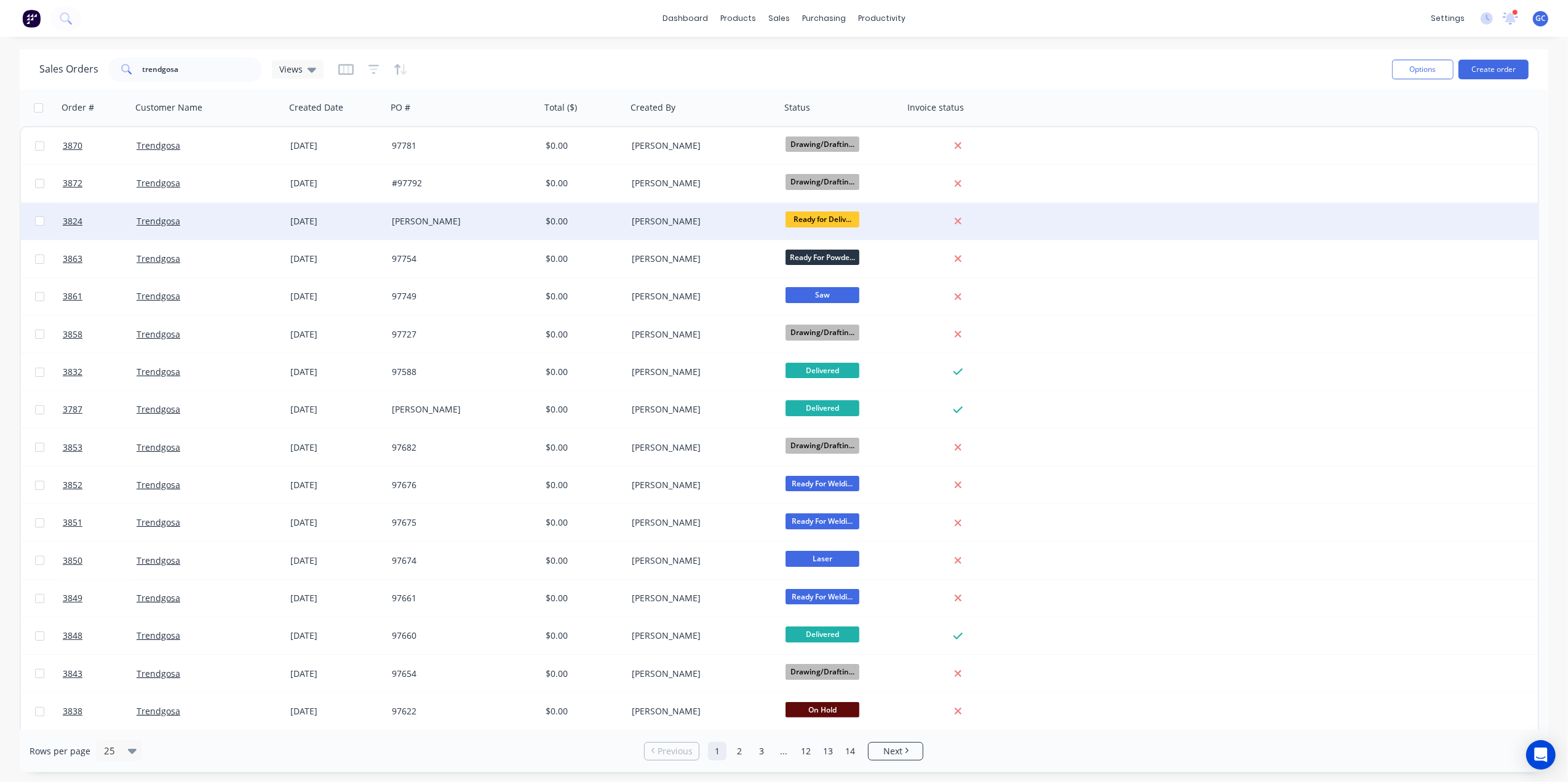
click at [493, 218] on div "[PERSON_NAME]" at bounding box center [460, 221] width 137 height 12
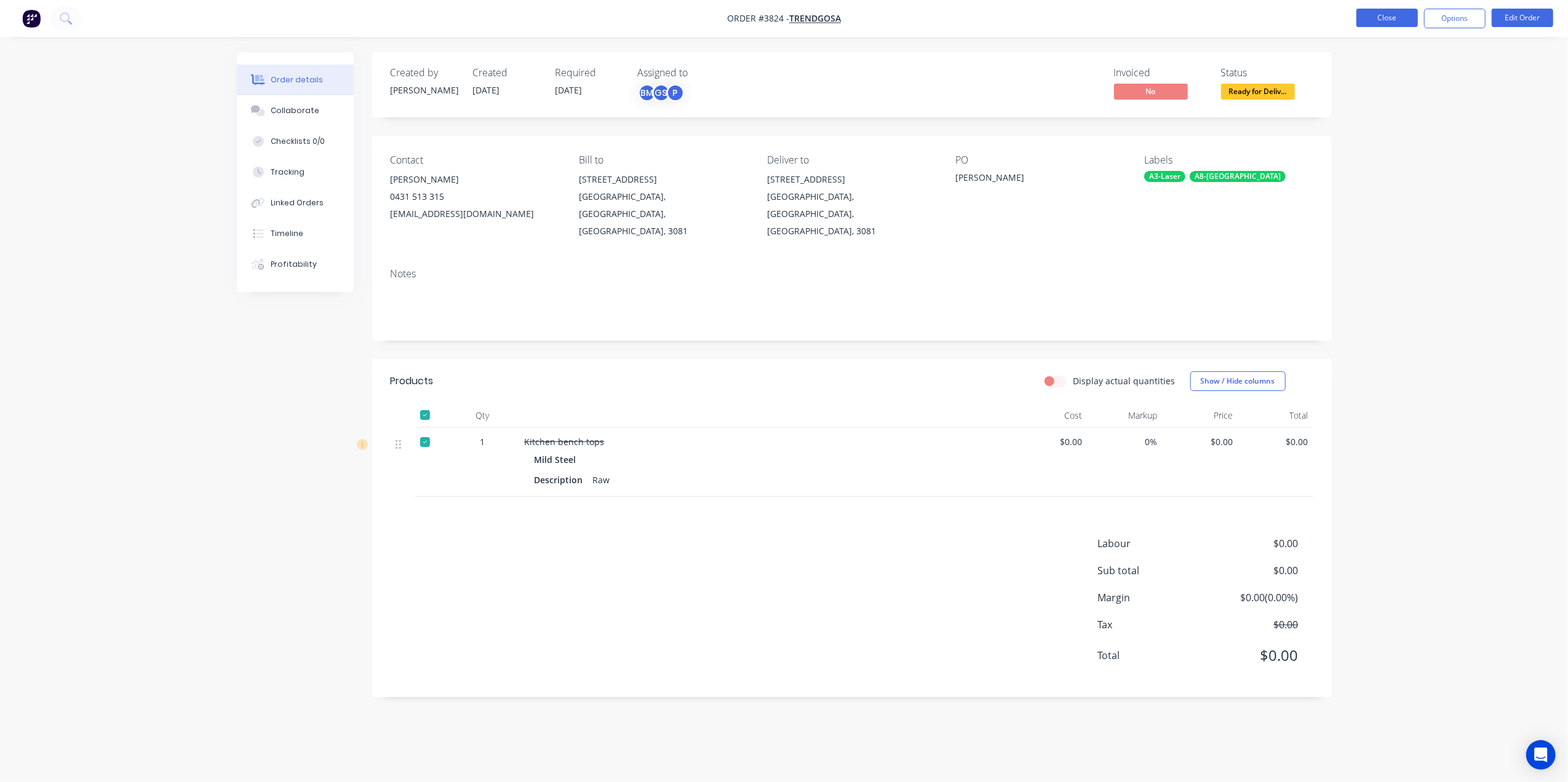
click at [1366, 20] on button "Close" at bounding box center [1387, 18] width 62 height 18
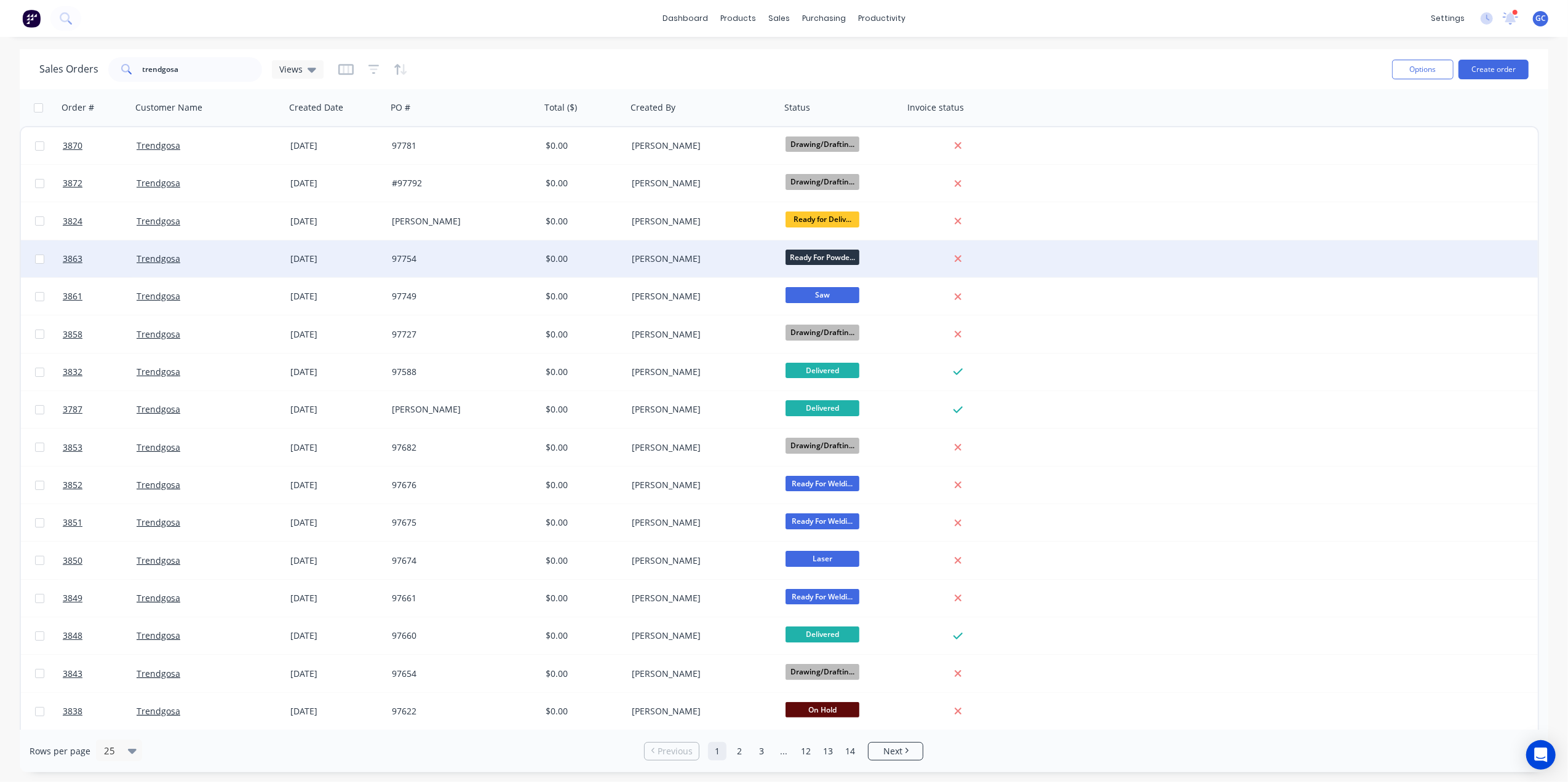
click at [569, 262] on div "$0.00" at bounding box center [582, 259] width 72 height 12
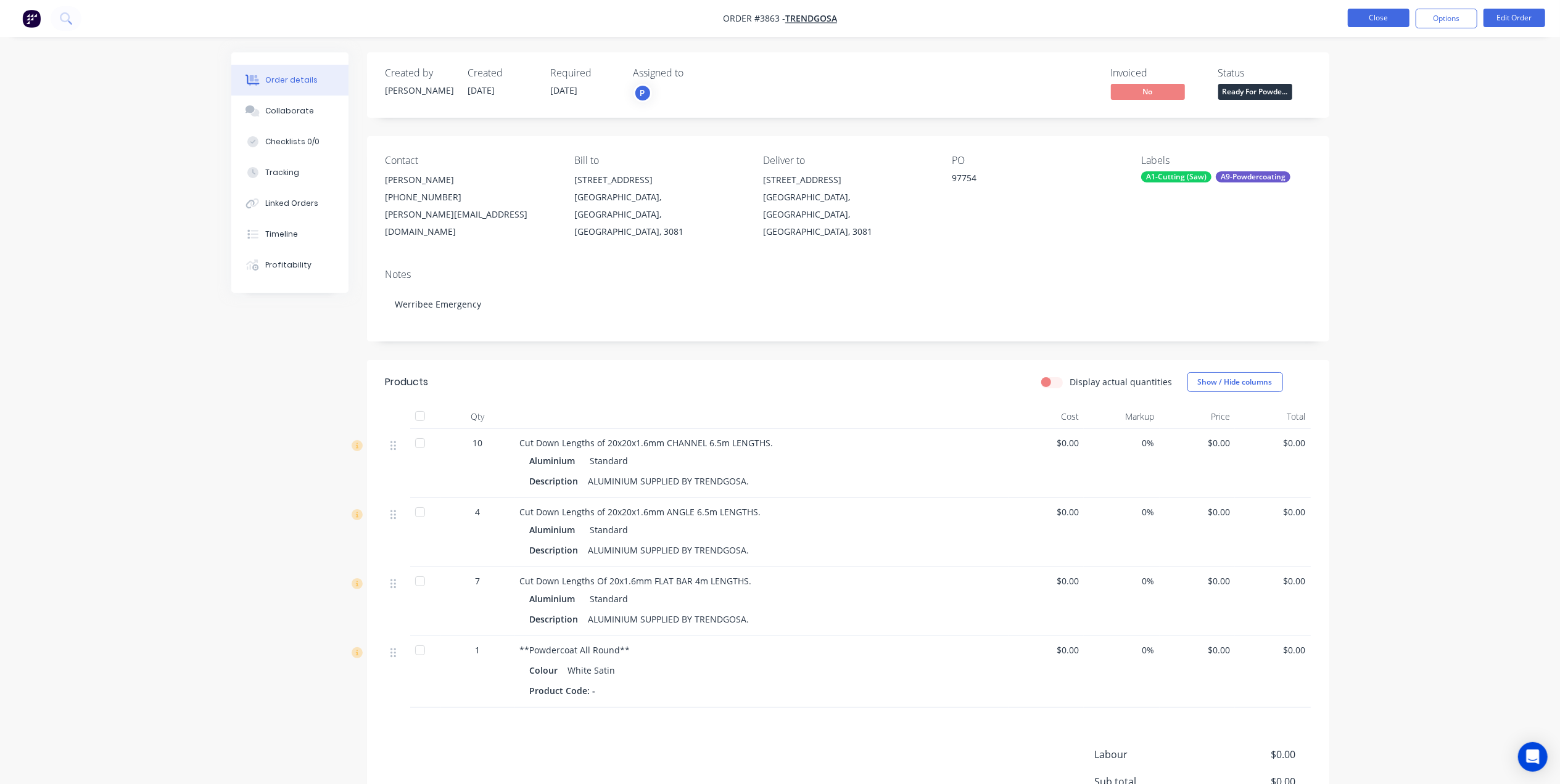
click at [1390, 19] on button "Close" at bounding box center [1379, 18] width 62 height 19
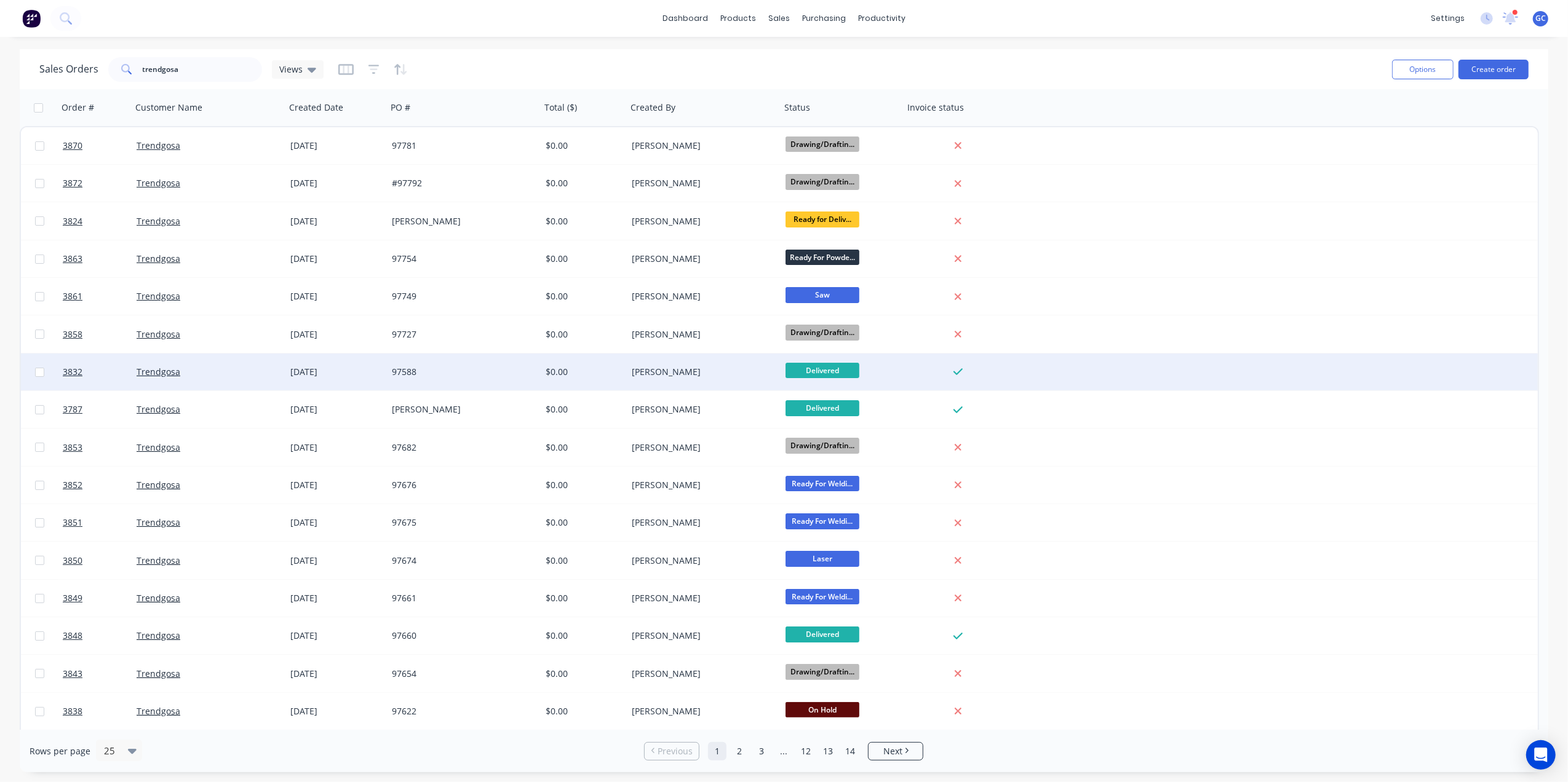
click at [634, 369] on div "[PERSON_NAME]" at bounding box center [700, 372] width 137 height 12
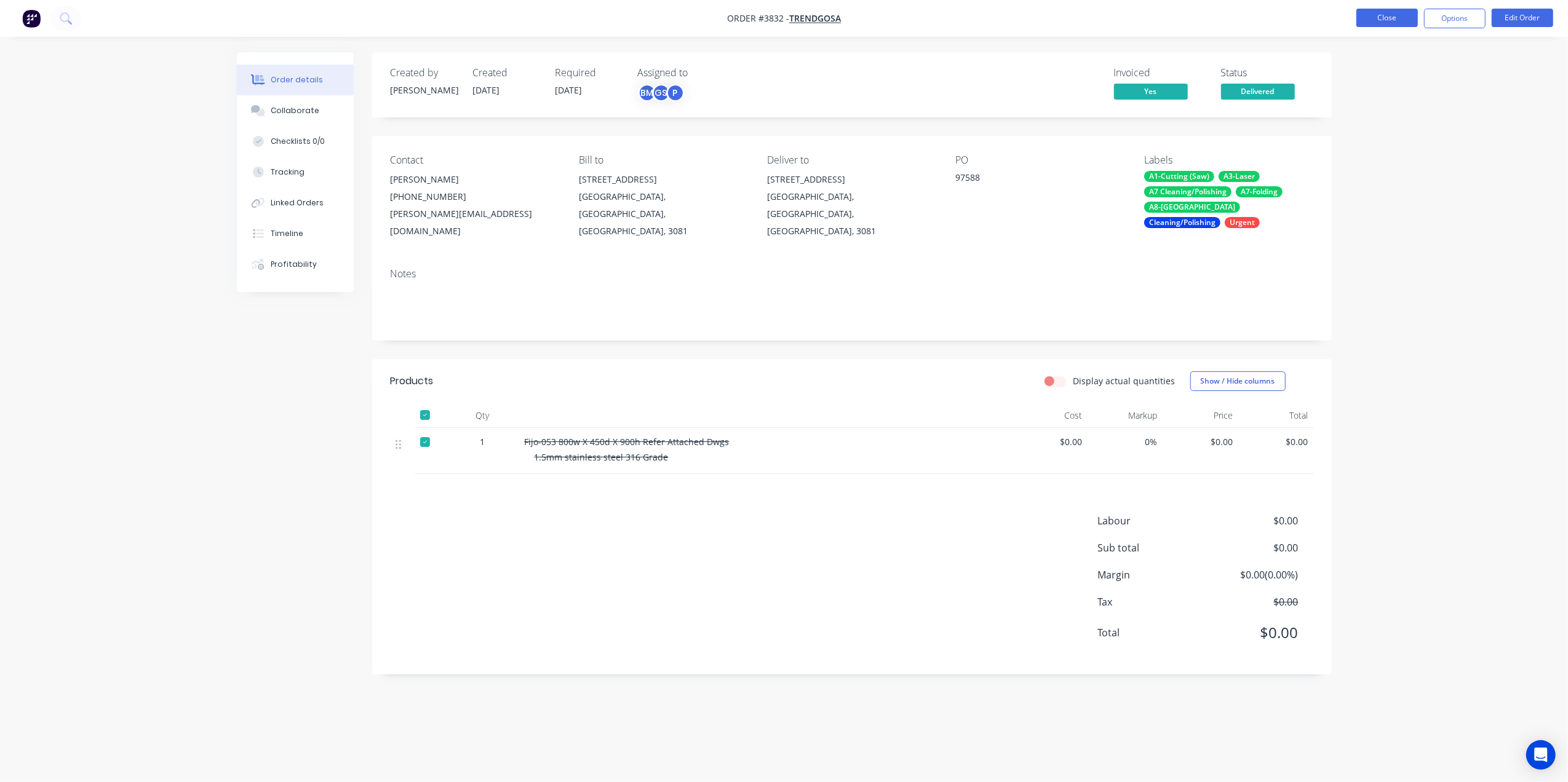
click at [1381, 9] on button "Close" at bounding box center [1387, 18] width 62 height 18
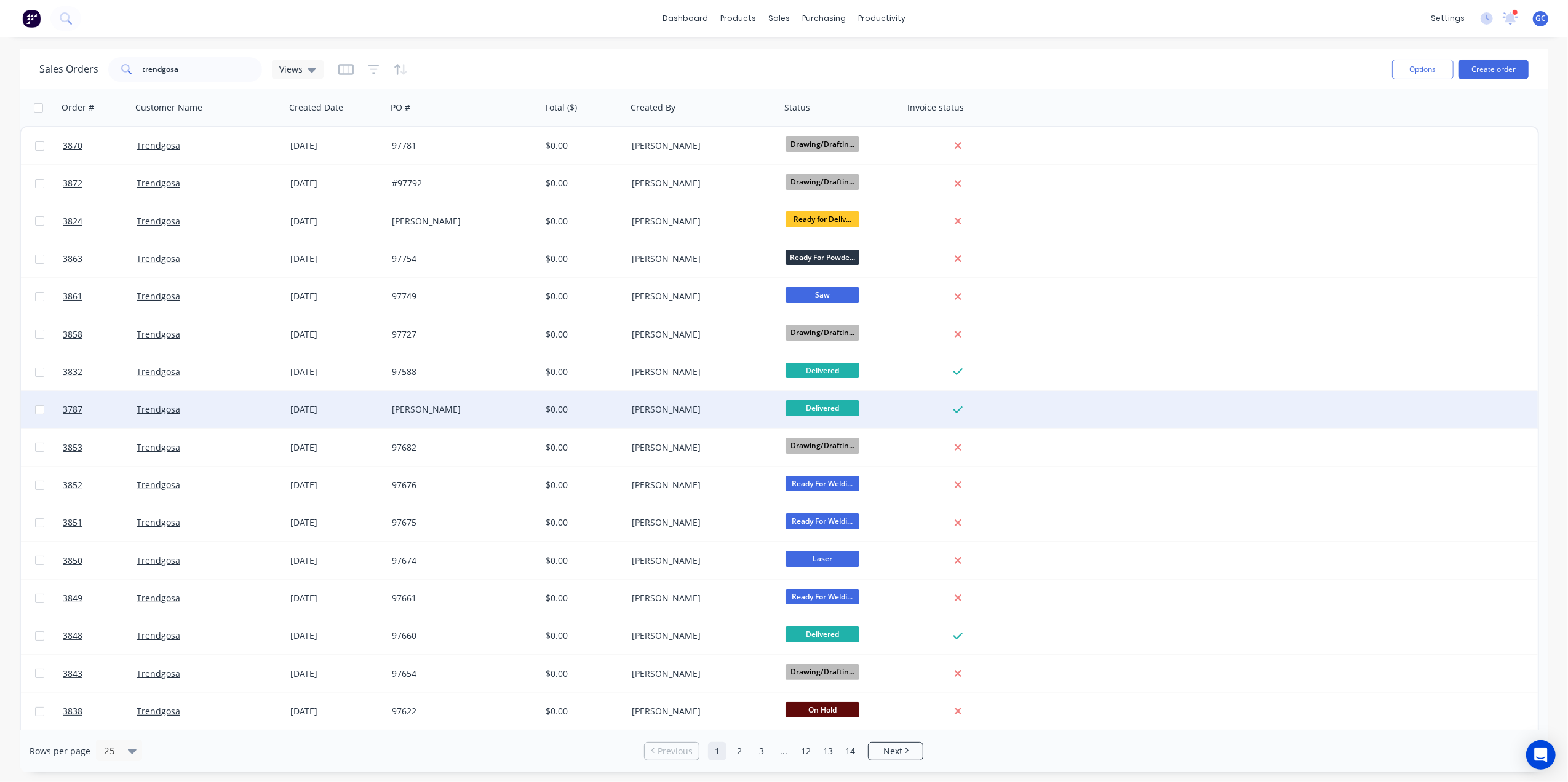
click at [678, 418] on div "[PERSON_NAME]" at bounding box center [703, 409] width 153 height 37
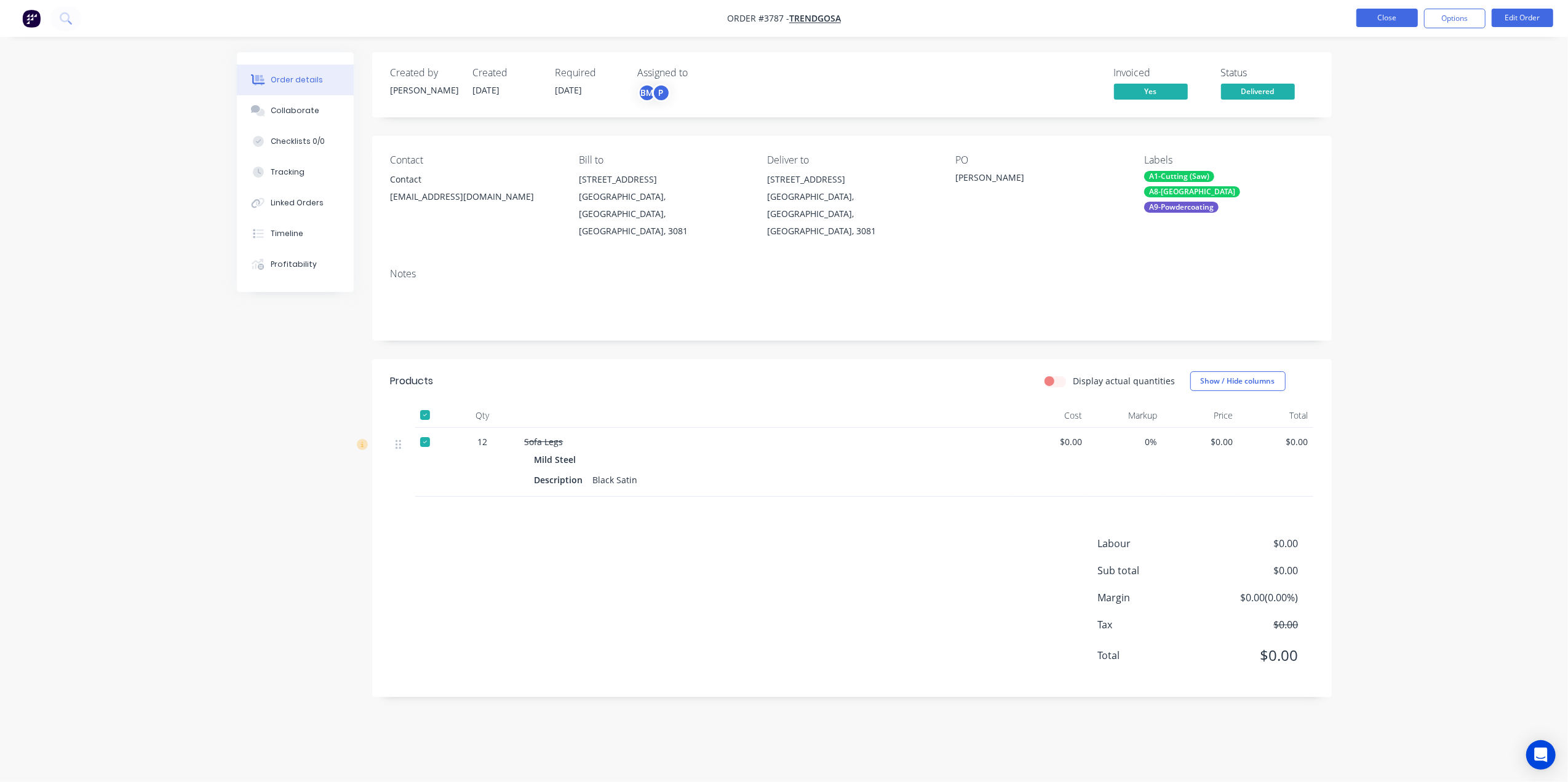
click at [1368, 9] on button "Close" at bounding box center [1387, 18] width 62 height 18
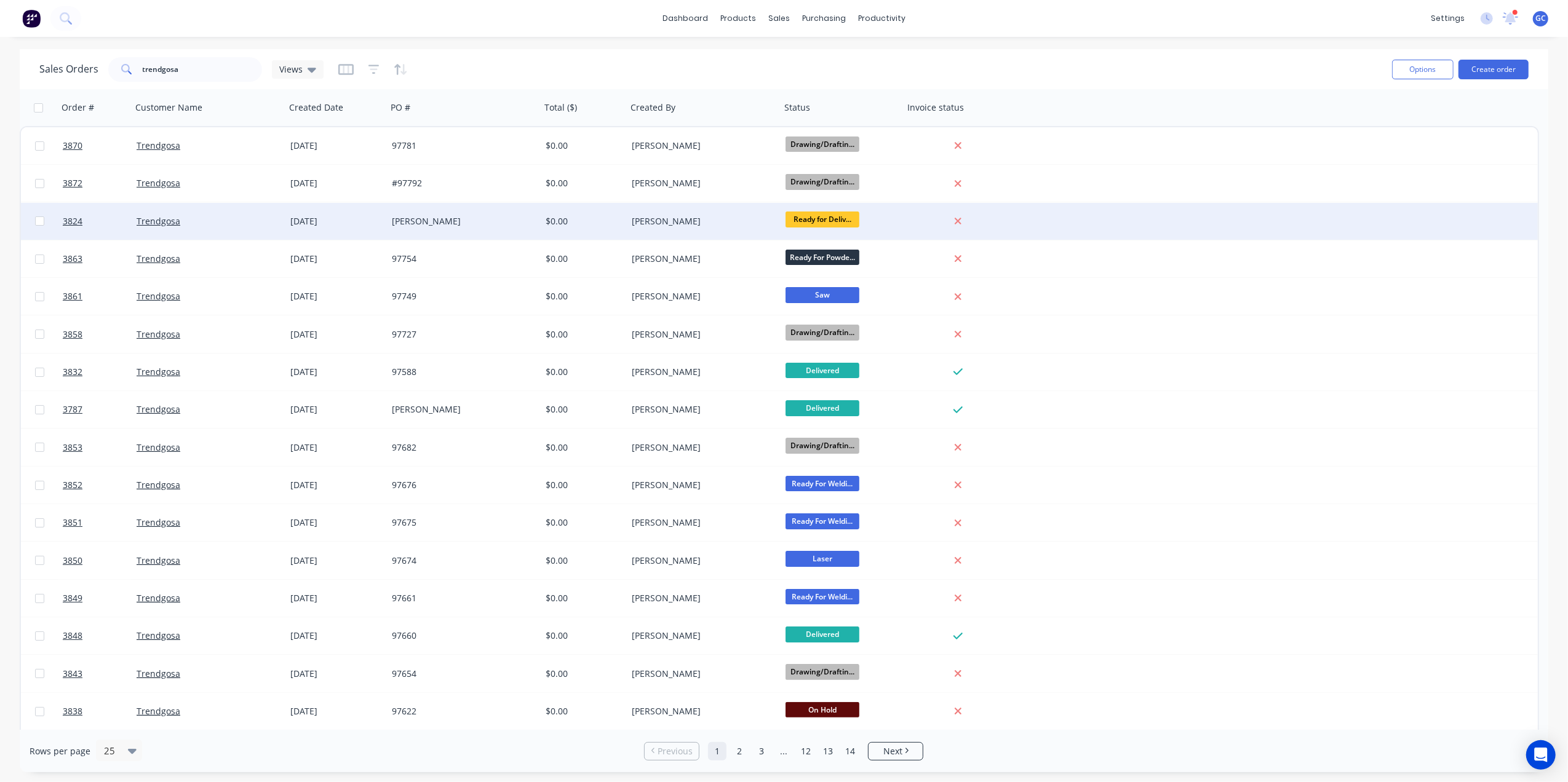
click at [455, 206] on div "[PERSON_NAME]" at bounding box center [463, 222] width 153 height 37
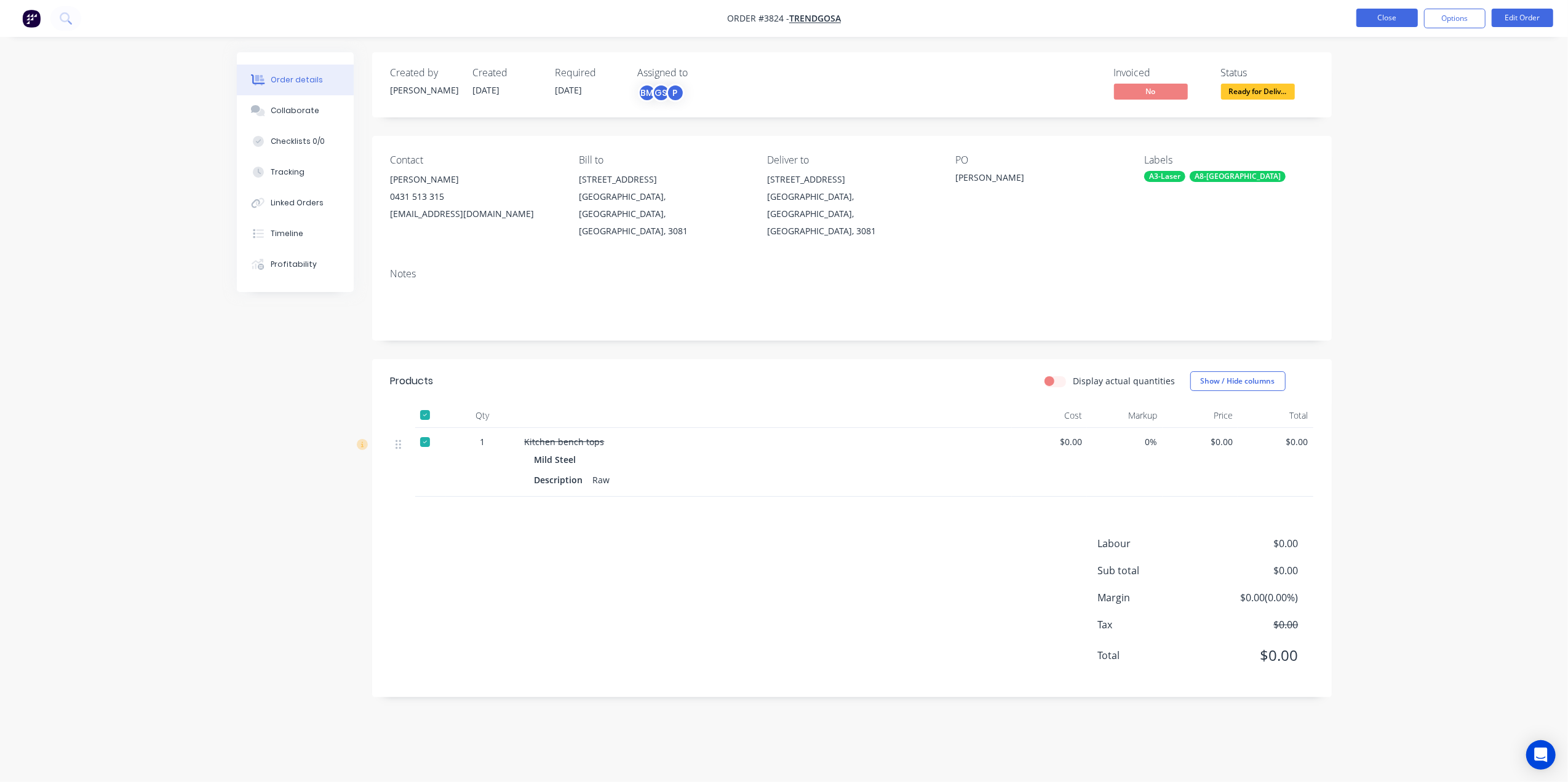
click at [1382, 12] on button "Close" at bounding box center [1387, 18] width 62 height 18
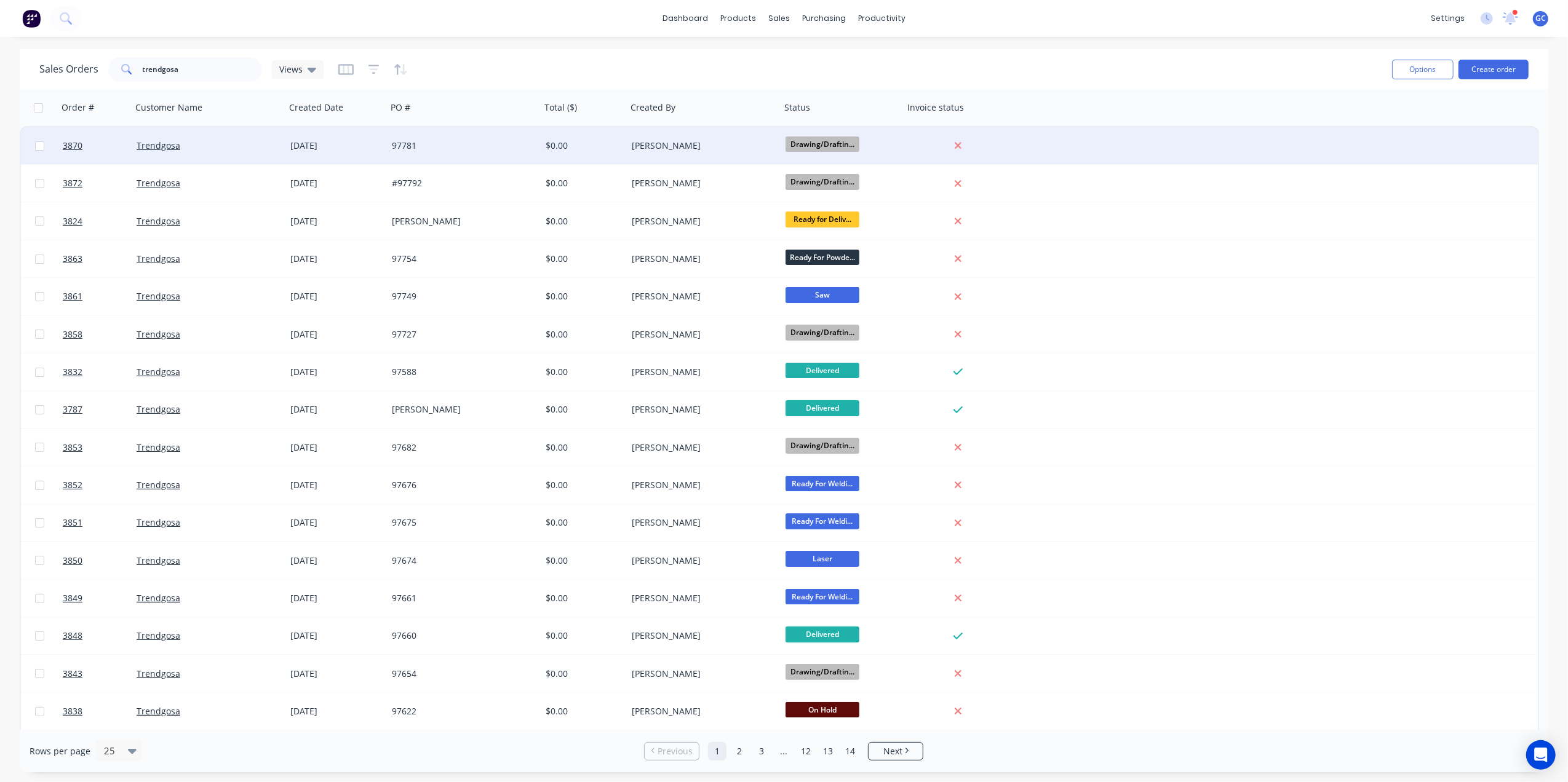
click at [471, 132] on div "97781" at bounding box center [463, 146] width 153 height 37
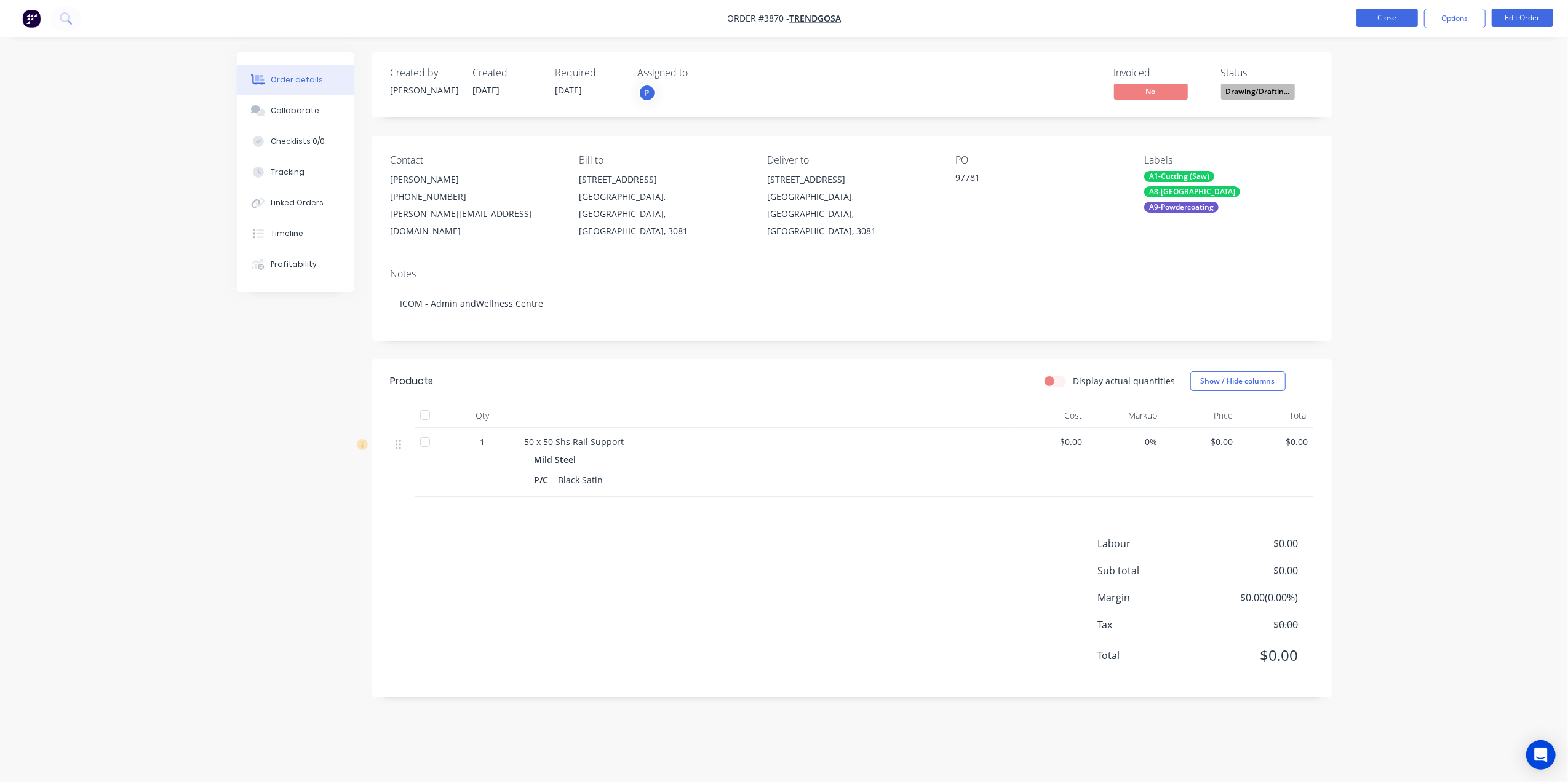
click at [1389, 14] on button "Close" at bounding box center [1387, 18] width 62 height 18
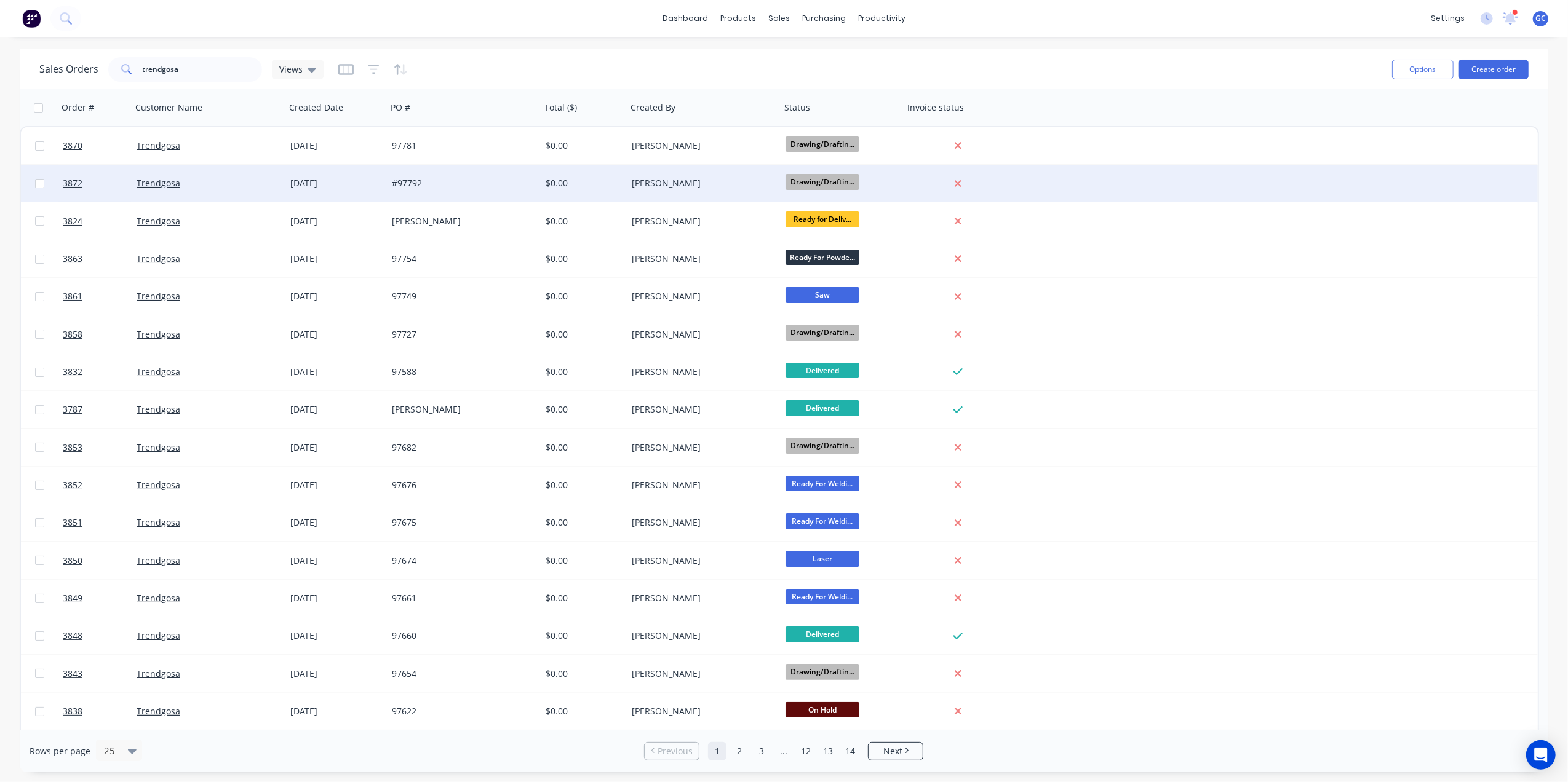
click at [652, 182] on div "[PERSON_NAME]" at bounding box center [700, 183] width 137 height 12
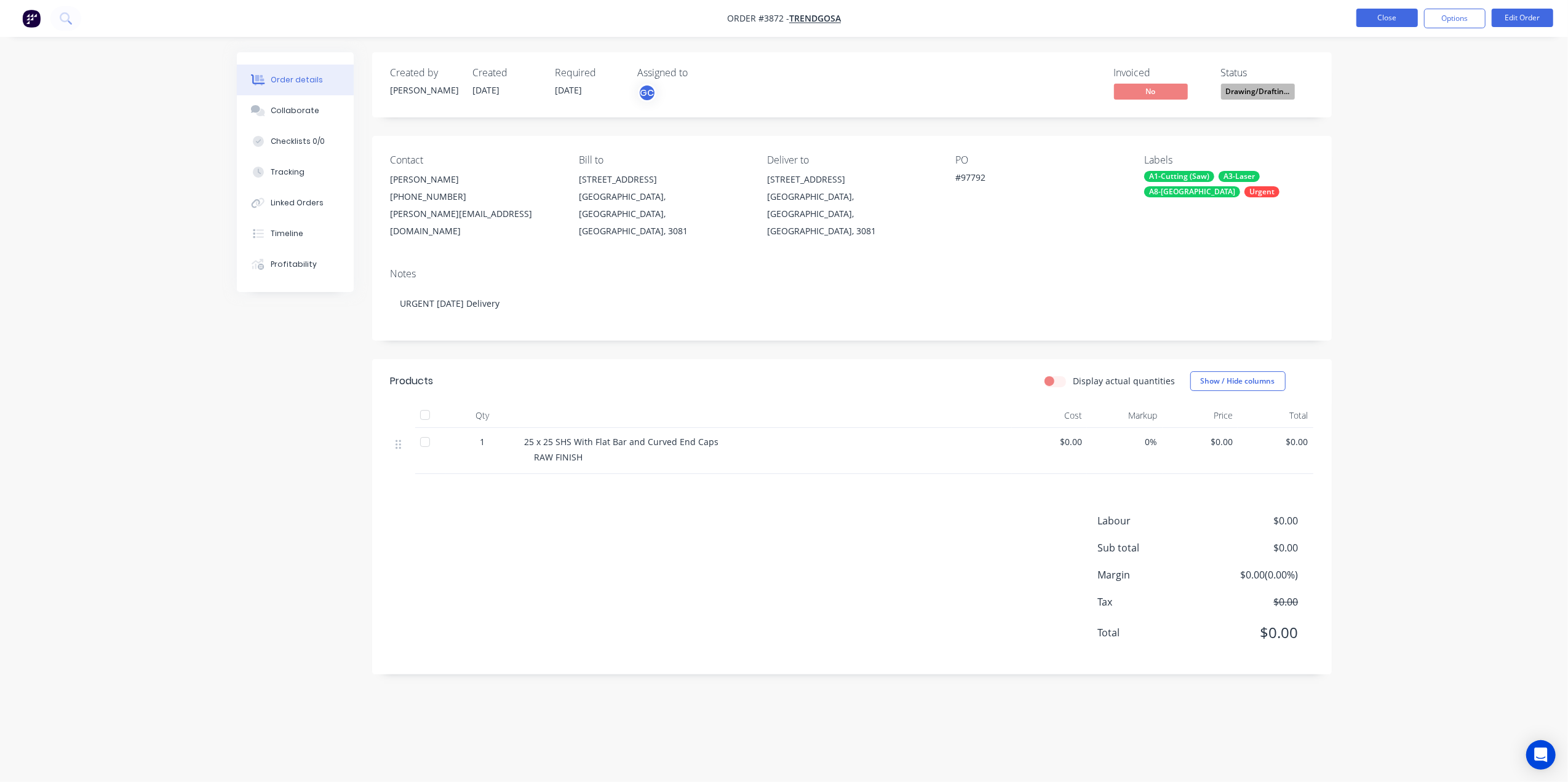
click at [1378, 11] on button "Close" at bounding box center [1387, 18] width 62 height 18
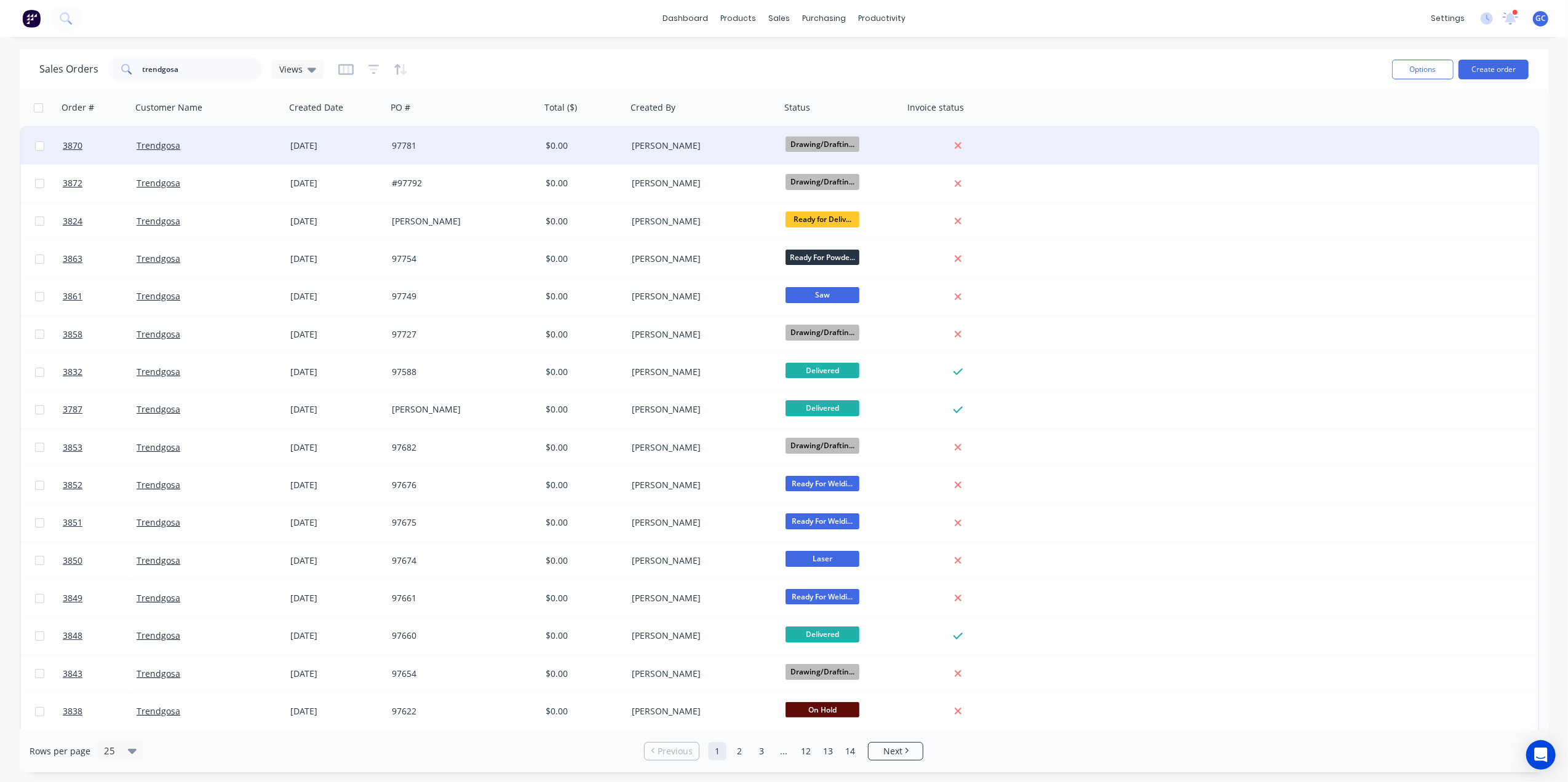
click at [688, 141] on div "[PERSON_NAME]" at bounding box center [700, 145] width 137 height 12
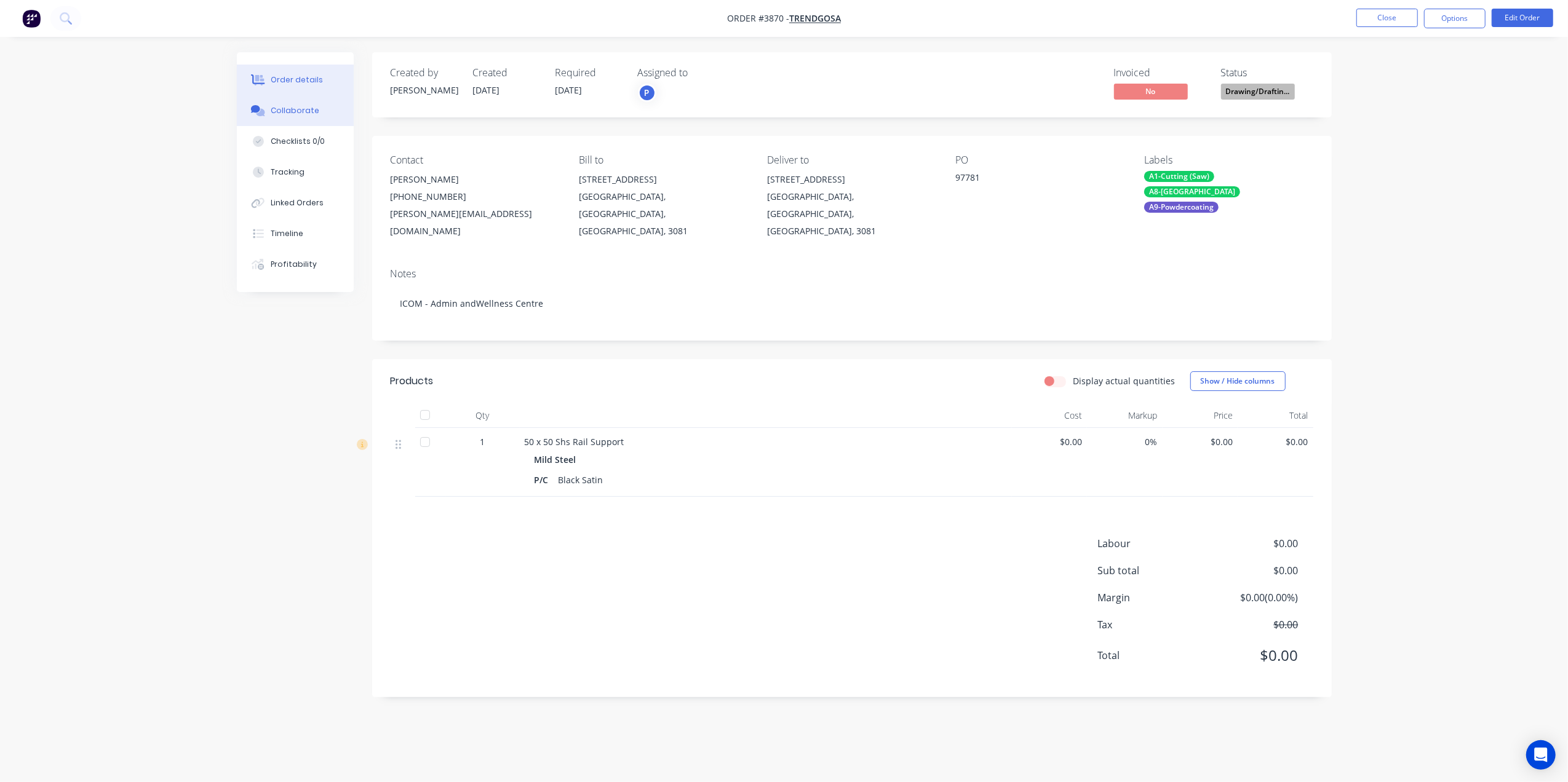
click at [330, 116] on button "Collaborate" at bounding box center [296, 111] width 117 height 31
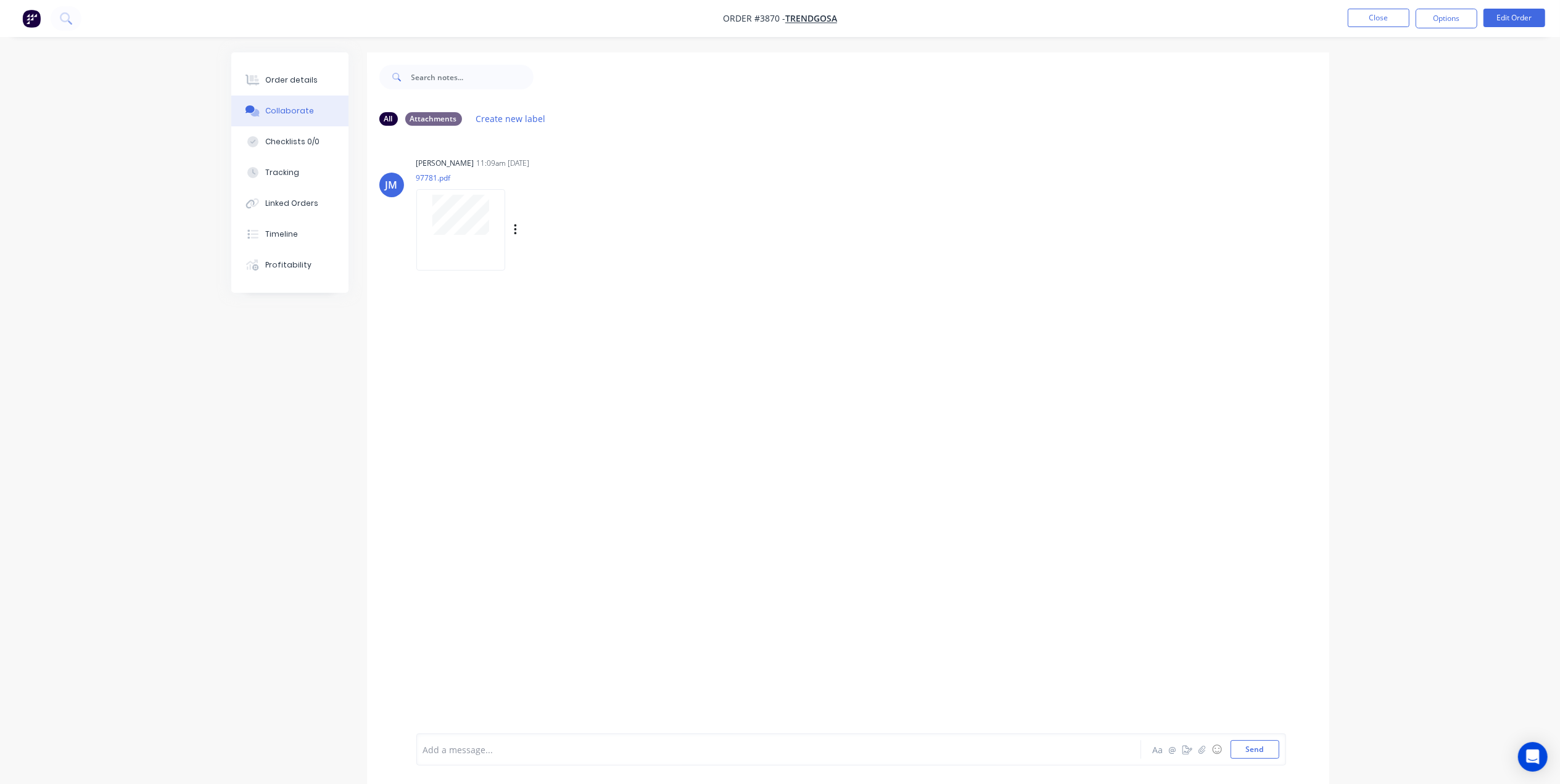
click at [464, 249] on div at bounding box center [461, 229] width 89 height 80
click at [1351, 19] on button "Close" at bounding box center [1379, 18] width 62 height 19
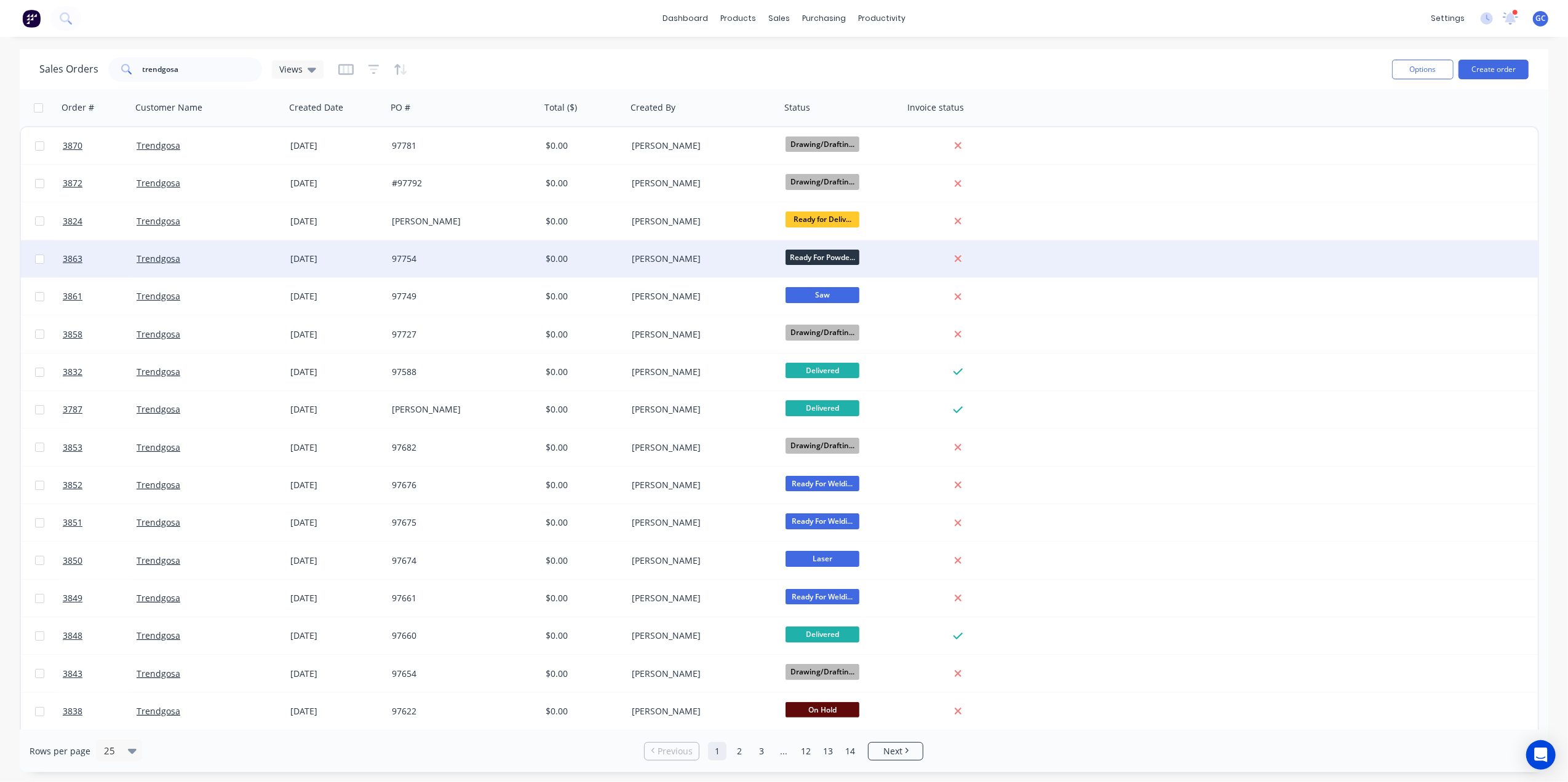
click at [734, 262] on div "[PERSON_NAME]" at bounding box center [700, 259] width 137 height 12
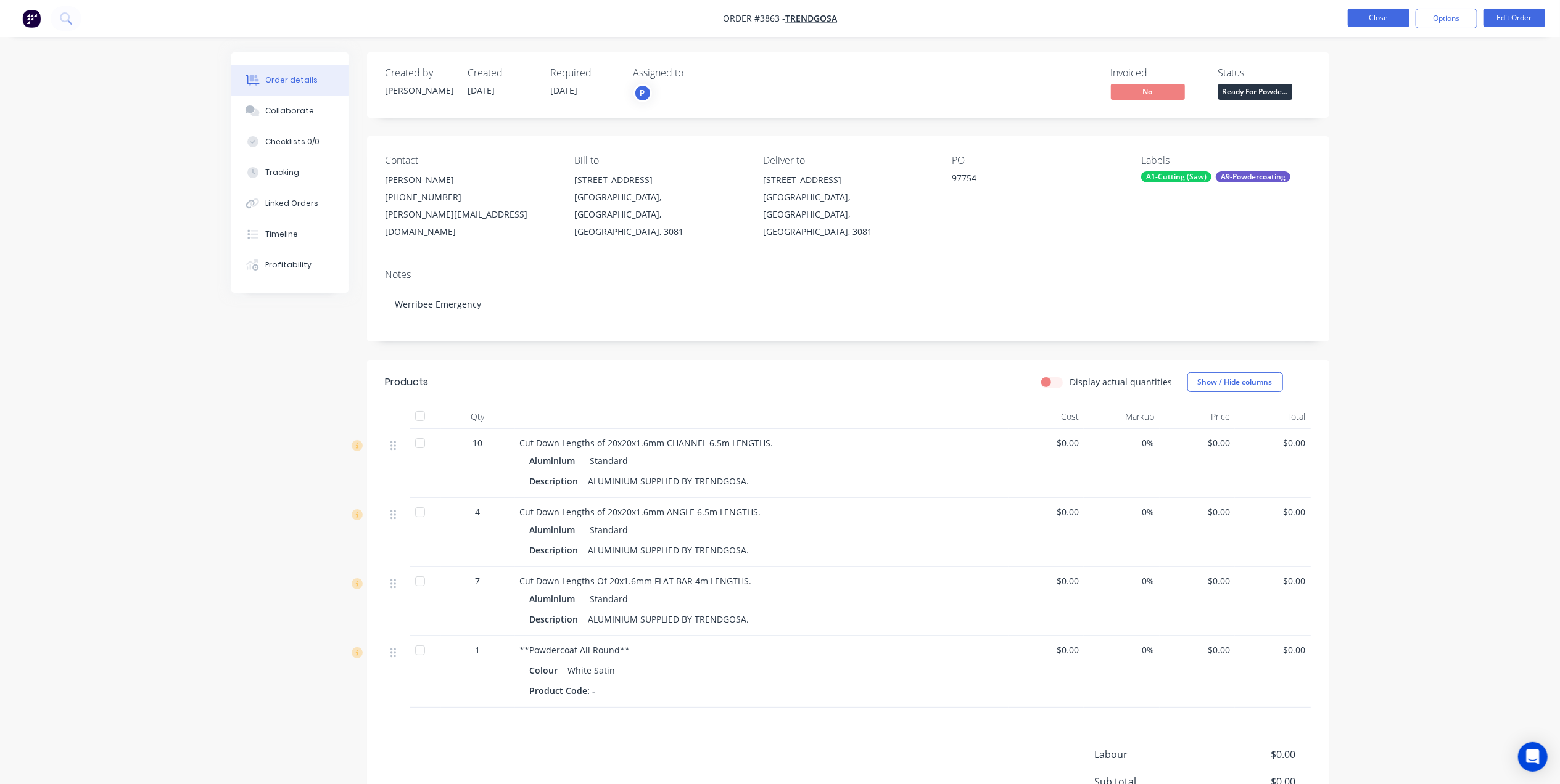
click at [1365, 20] on nav "Order #3863 - Trendgosa Close Options Edit Order" at bounding box center [780, 19] width 1560 height 37
click at [1365, 10] on button "Close" at bounding box center [1379, 18] width 62 height 19
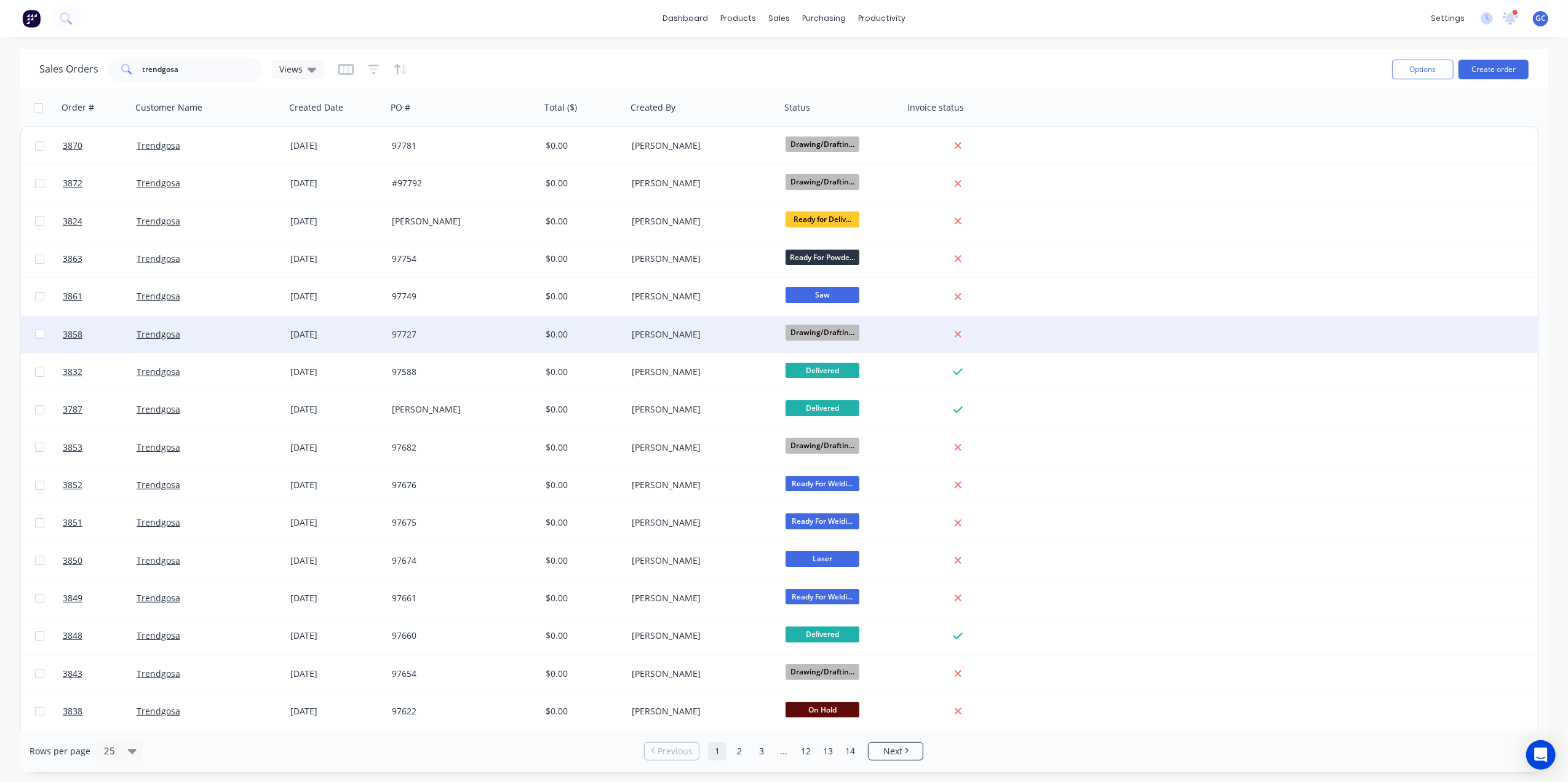
click at [669, 340] on div "[PERSON_NAME]" at bounding box center [703, 335] width 153 height 37
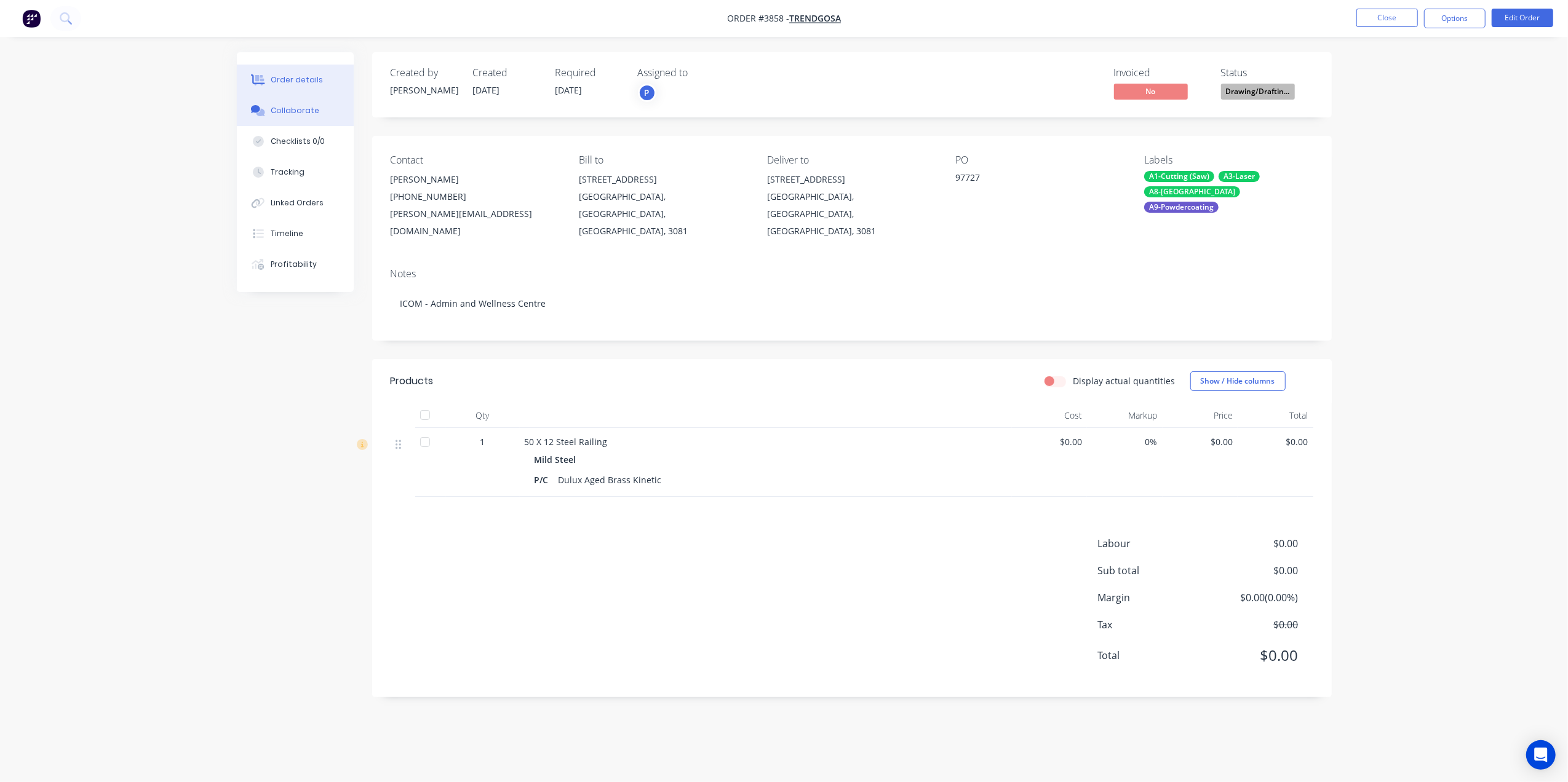
click at [308, 100] on button "Collaborate" at bounding box center [296, 111] width 117 height 31
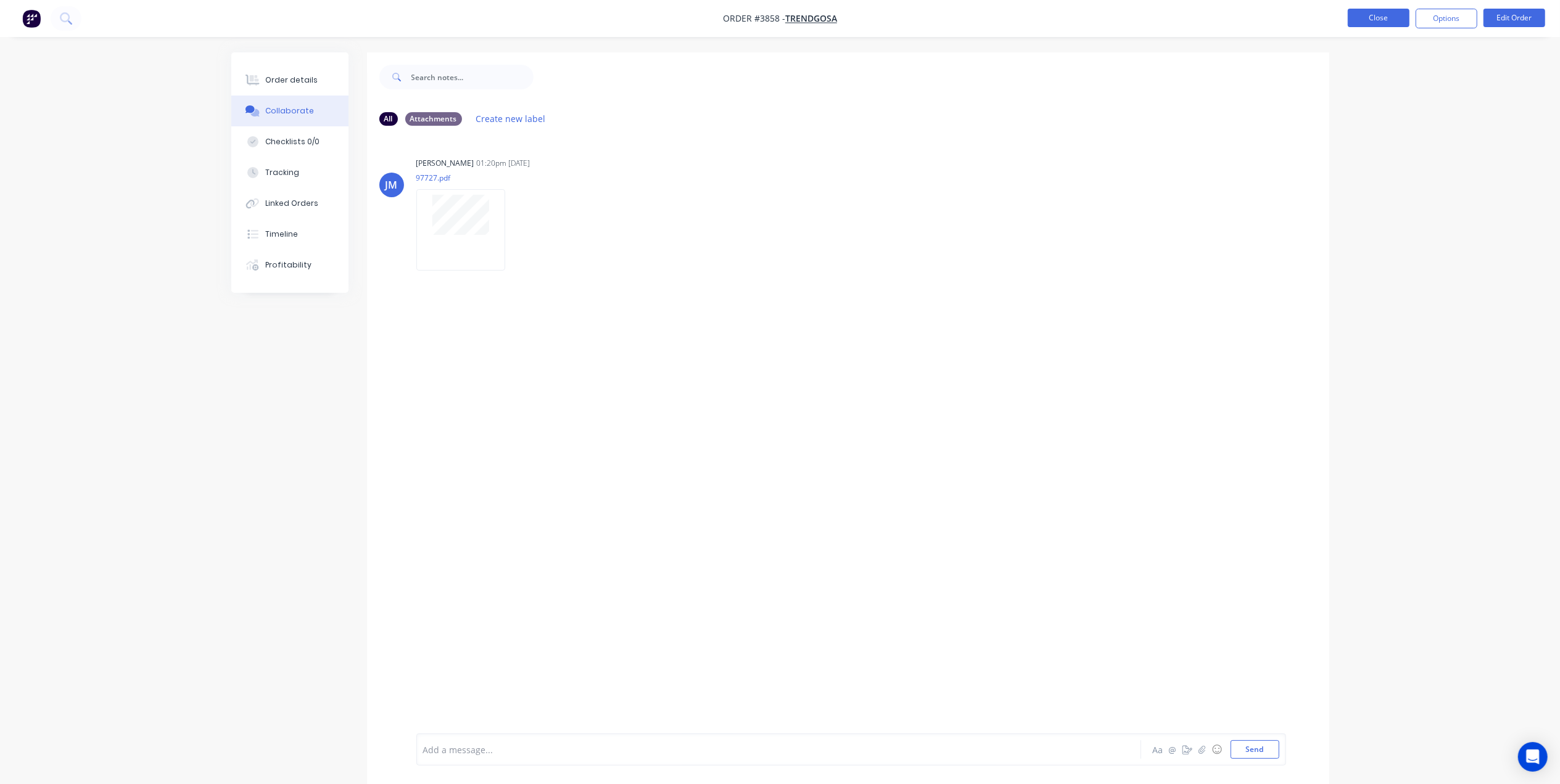
click at [1356, 15] on button "Close" at bounding box center [1379, 18] width 62 height 19
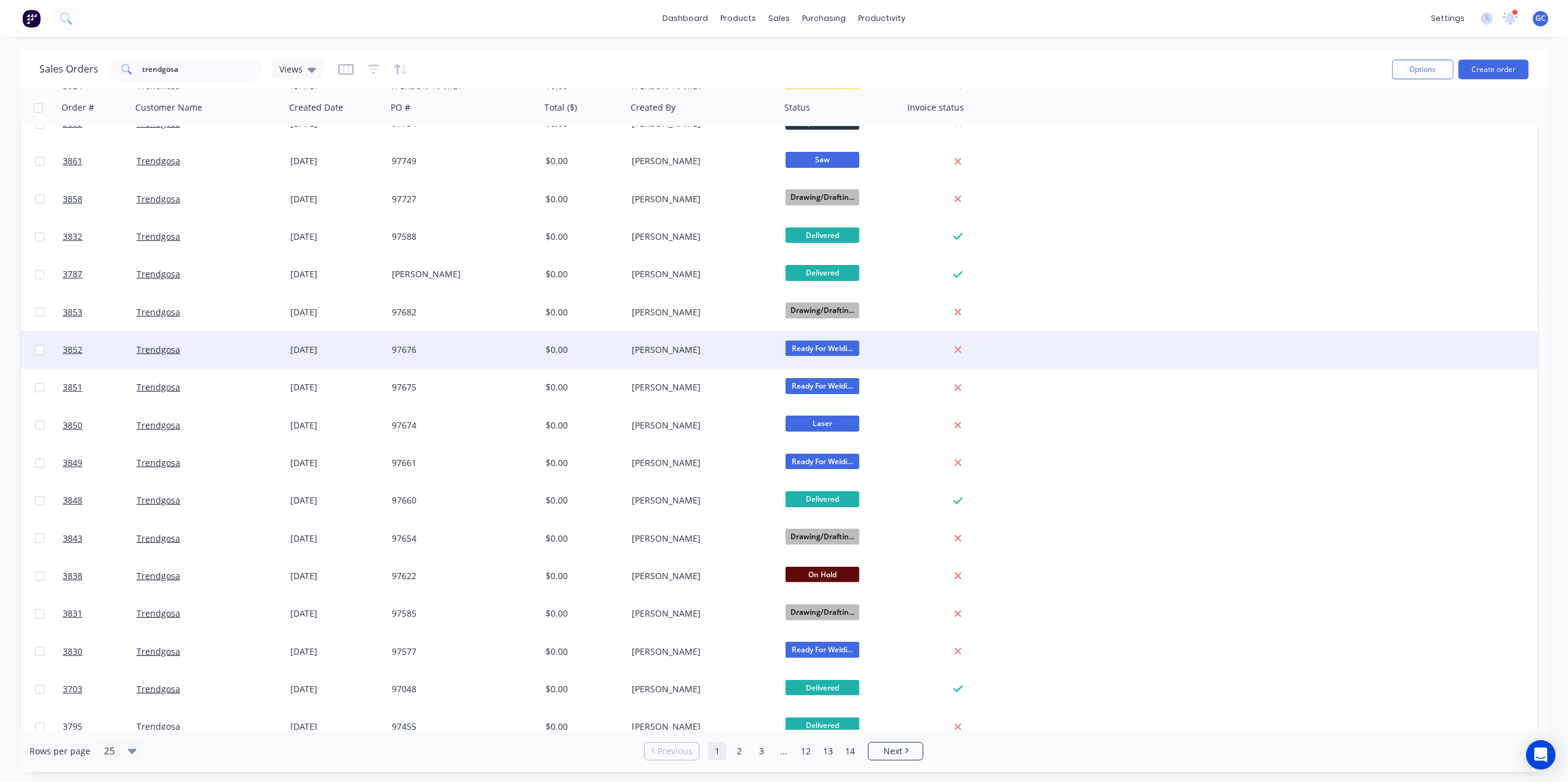
scroll to position [164, 0]
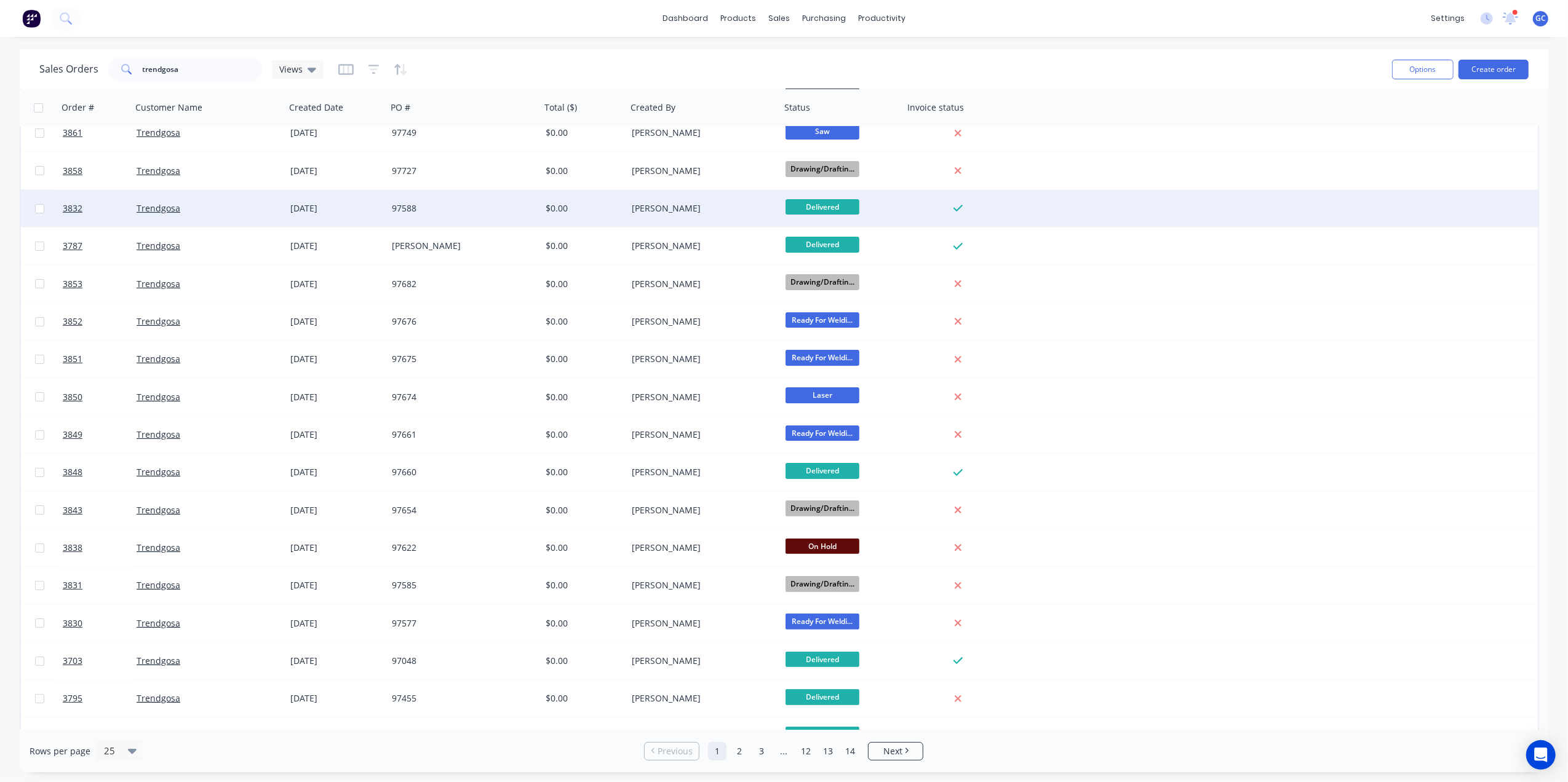
click at [739, 211] on div "[PERSON_NAME]" at bounding box center [700, 208] width 137 height 12
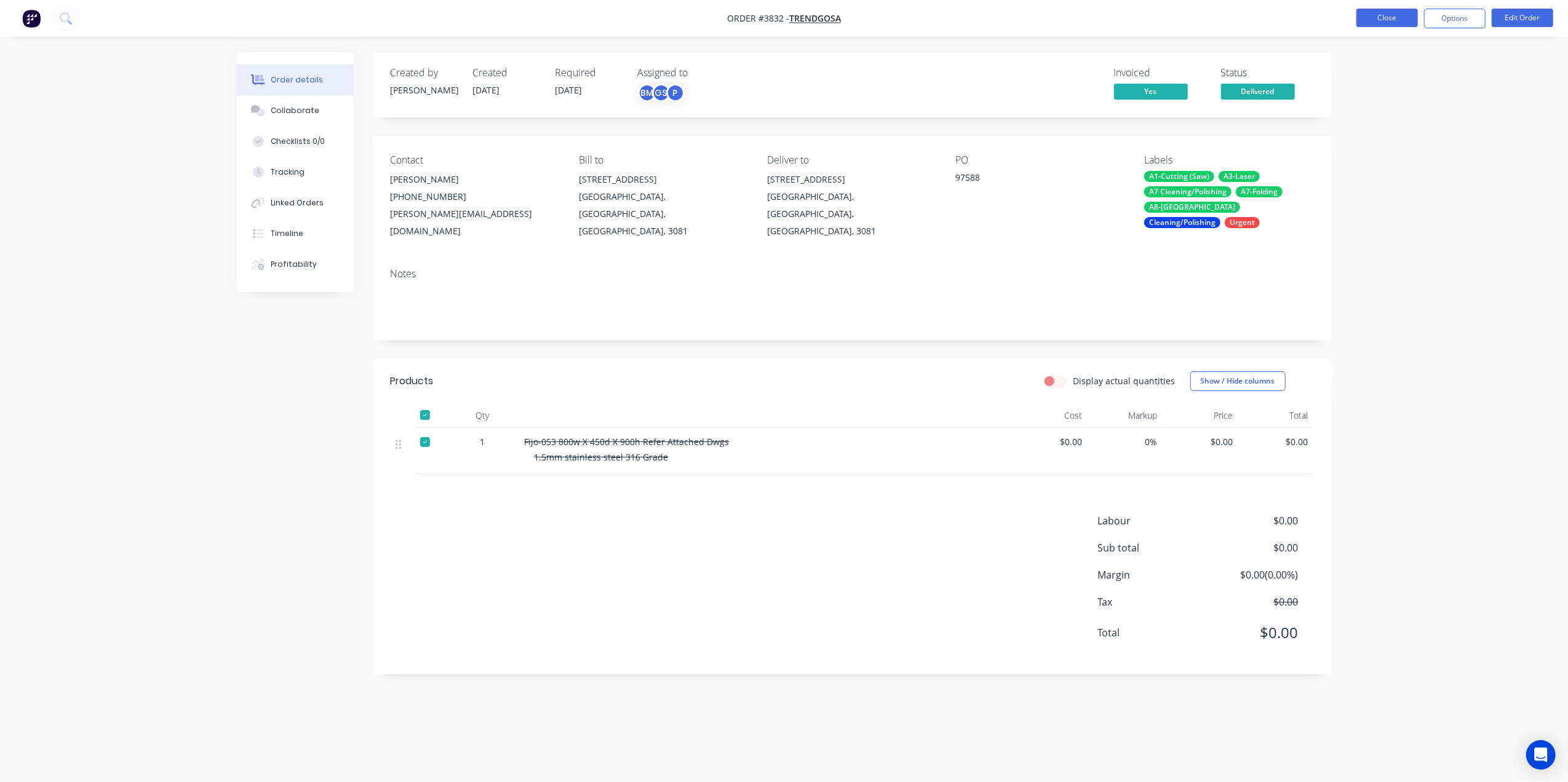
click at [1382, 17] on button "Close" at bounding box center [1387, 18] width 62 height 18
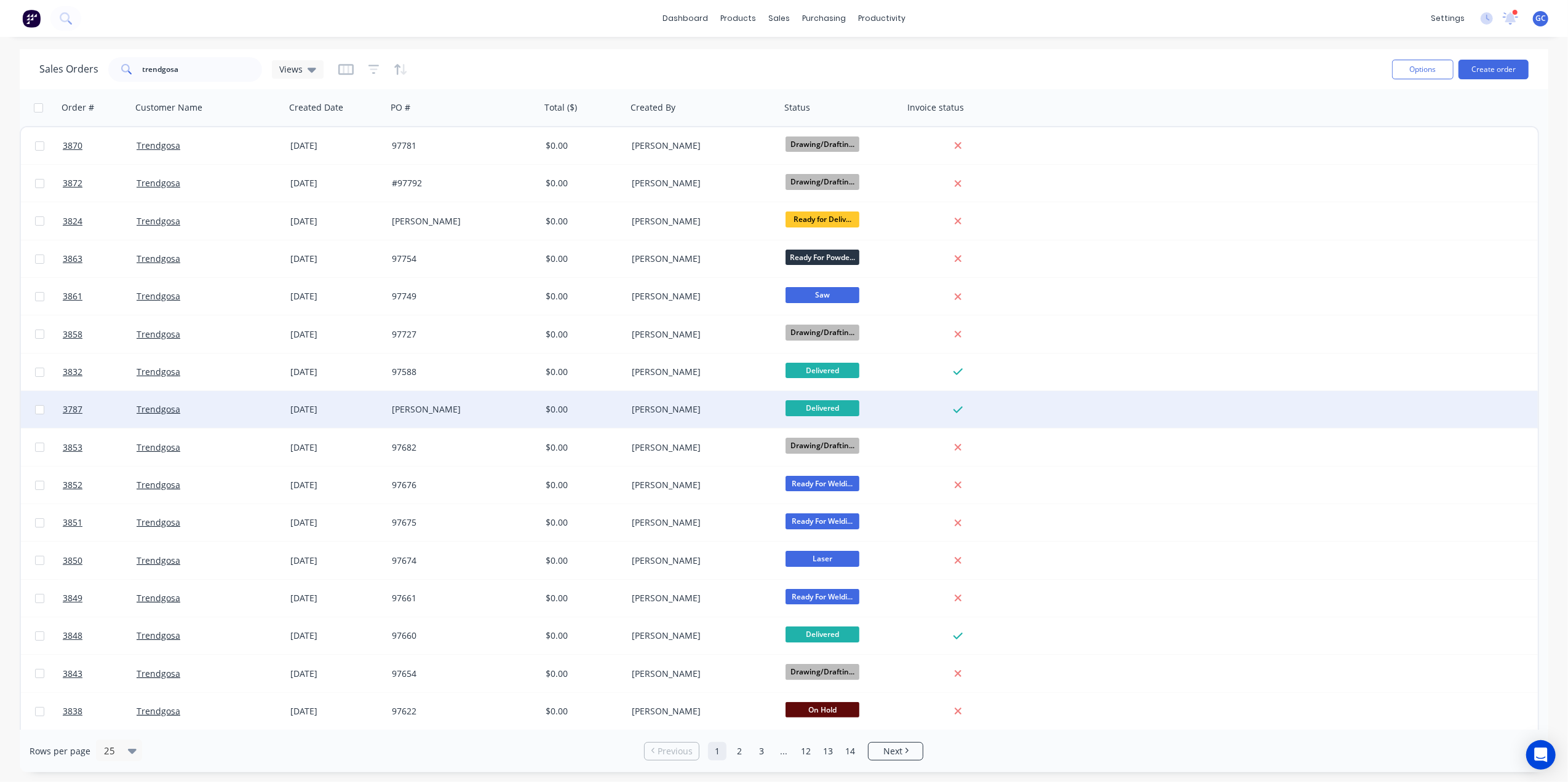
click at [741, 418] on div "[PERSON_NAME]" at bounding box center [703, 409] width 153 height 37
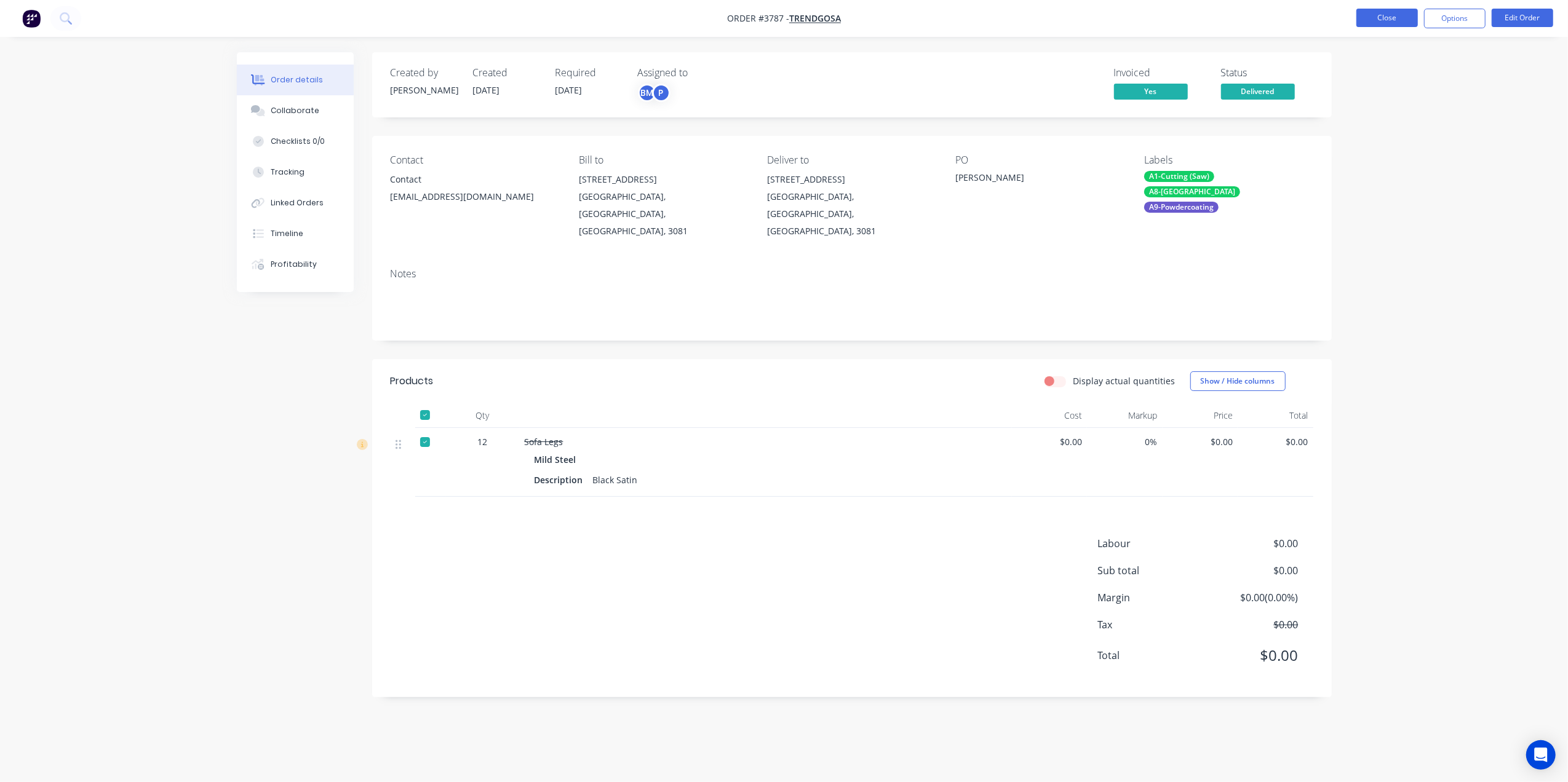
click at [1374, 11] on button "Close" at bounding box center [1387, 18] width 62 height 18
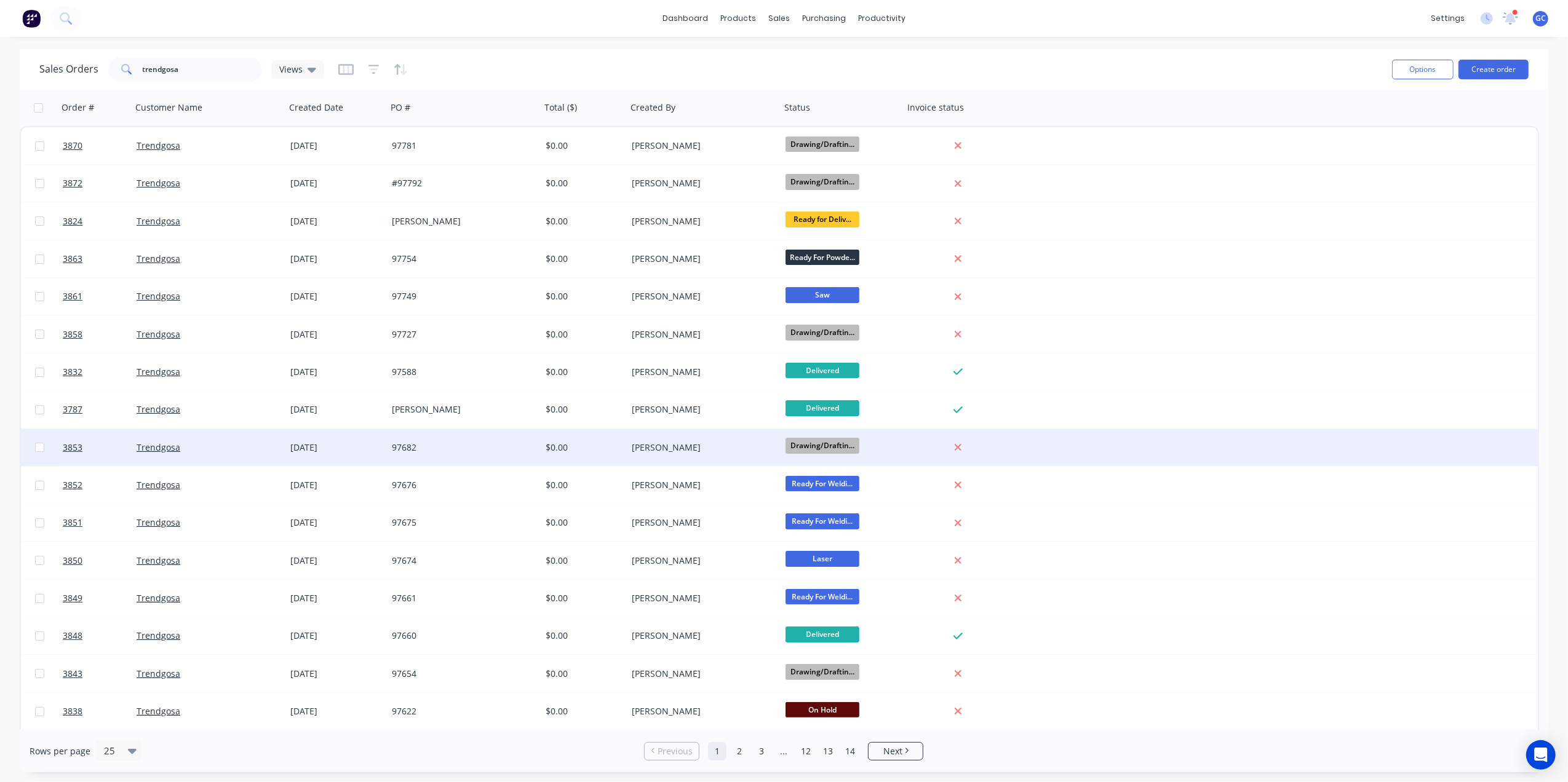
click at [698, 442] on div "[PERSON_NAME]" at bounding box center [700, 447] width 137 height 12
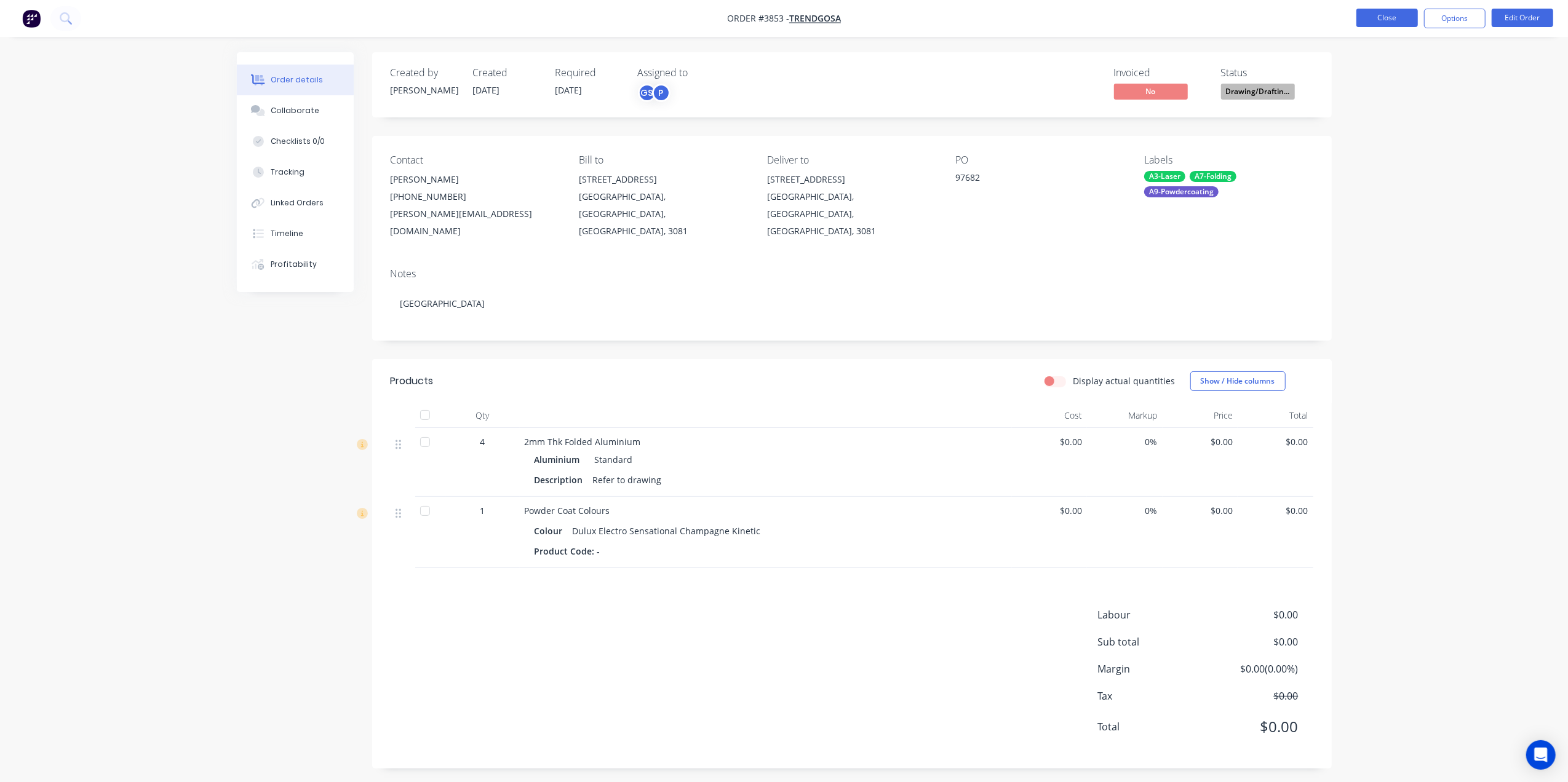
click at [1371, 23] on button "Close" at bounding box center [1387, 18] width 62 height 18
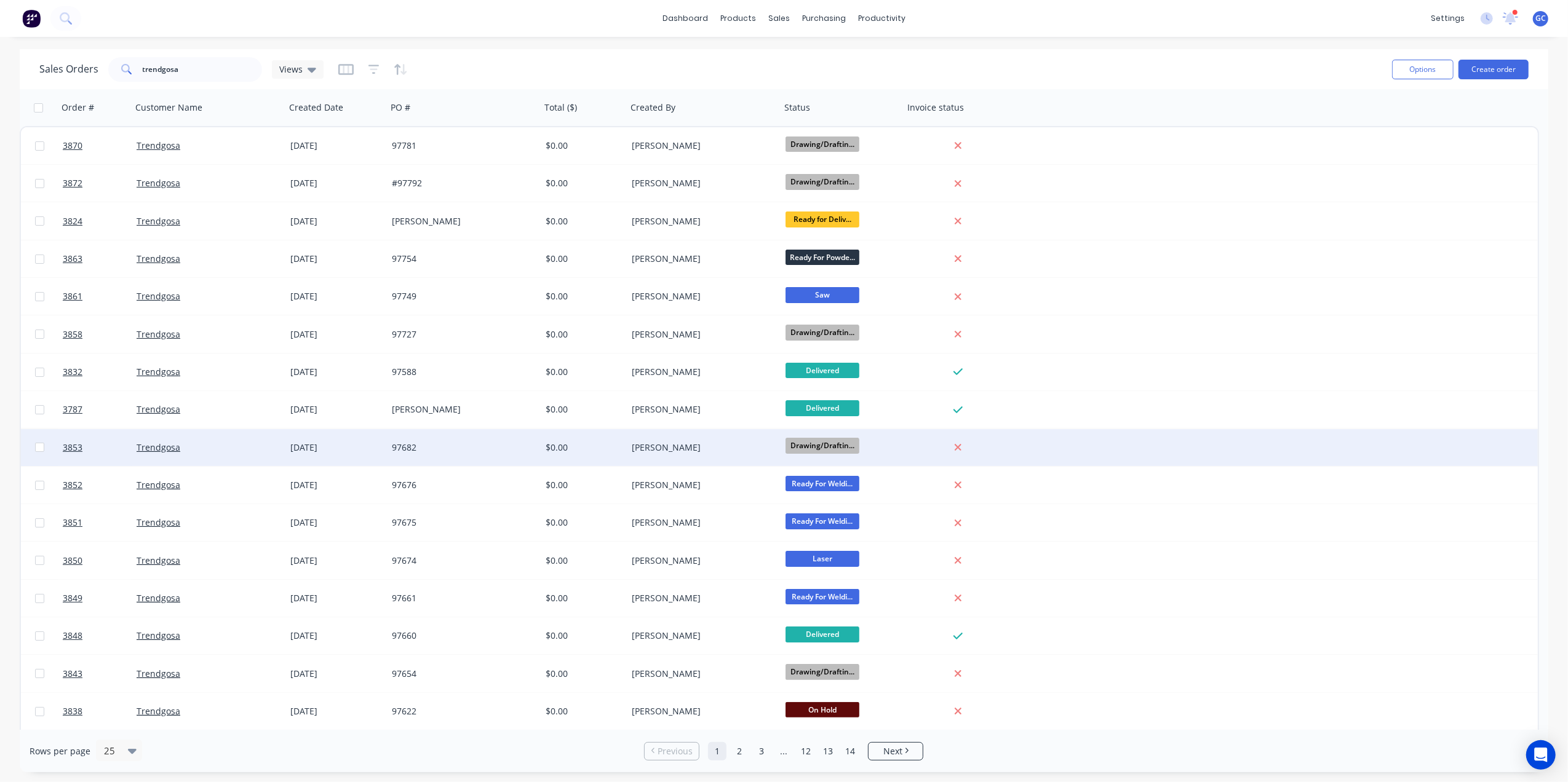
scroll to position [82, 0]
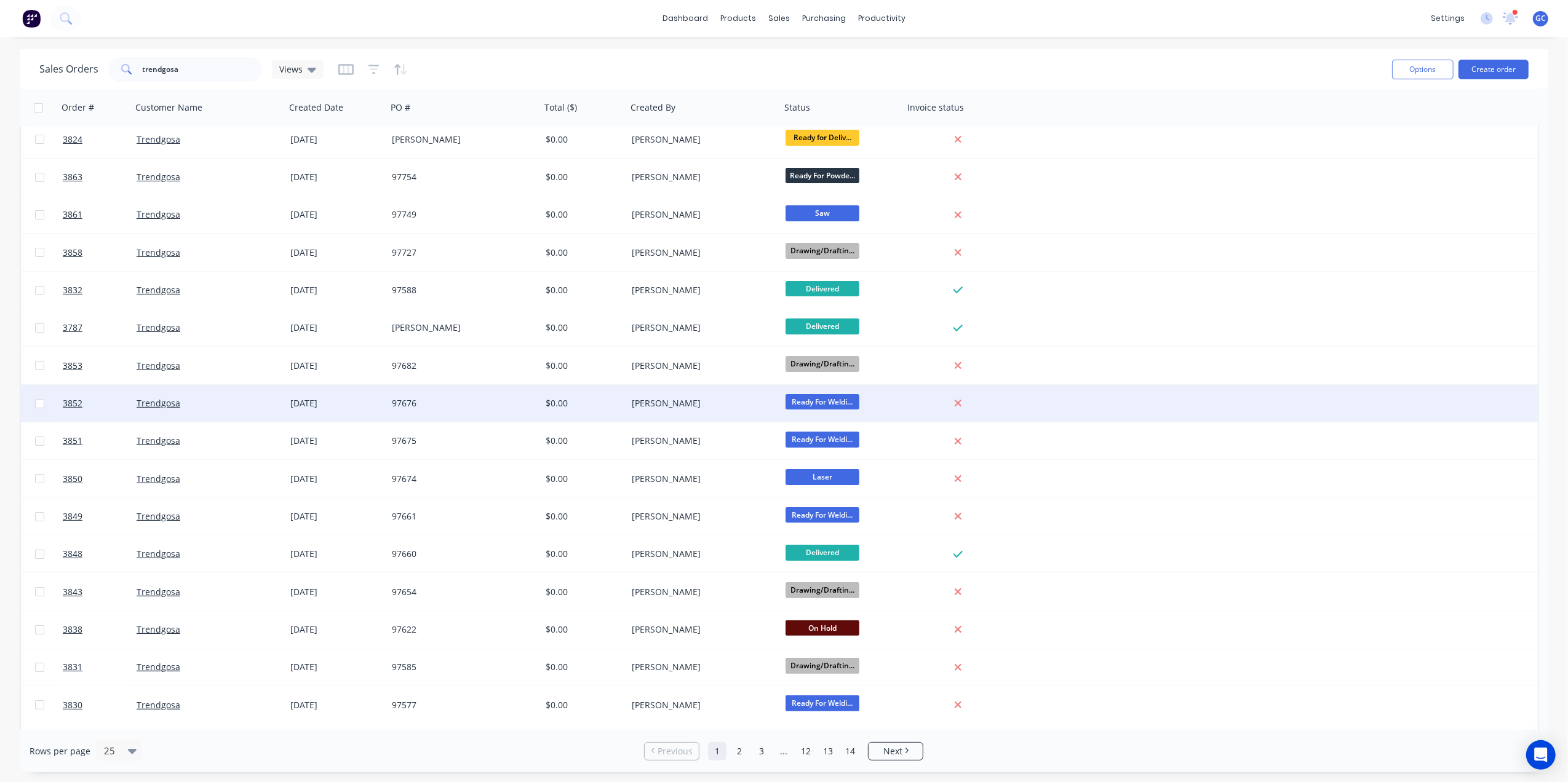
click at [725, 399] on div "[PERSON_NAME]" at bounding box center [700, 403] width 137 height 12
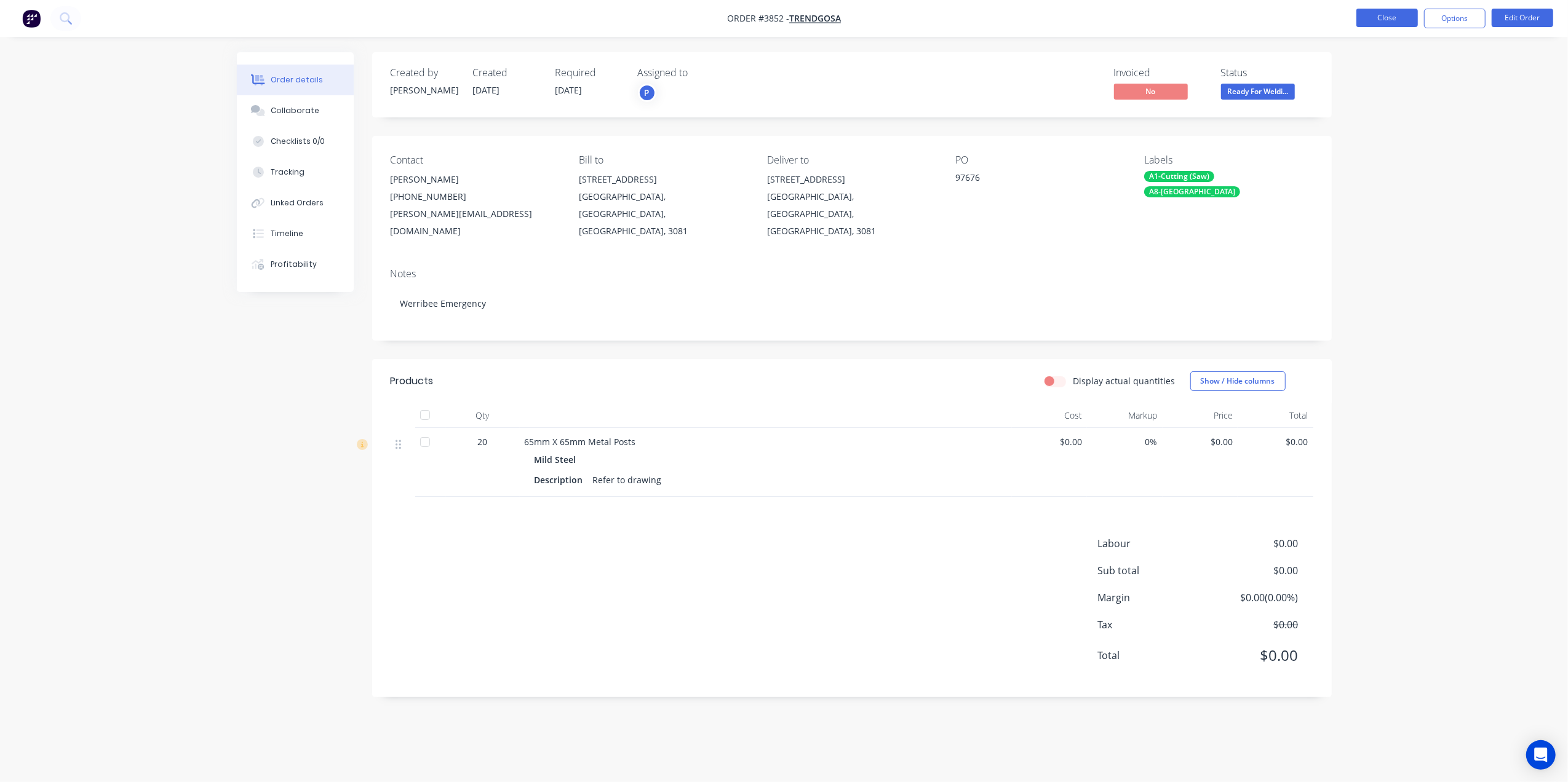
click at [1386, 20] on button "Close" at bounding box center [1387, 18] width 62 height 18
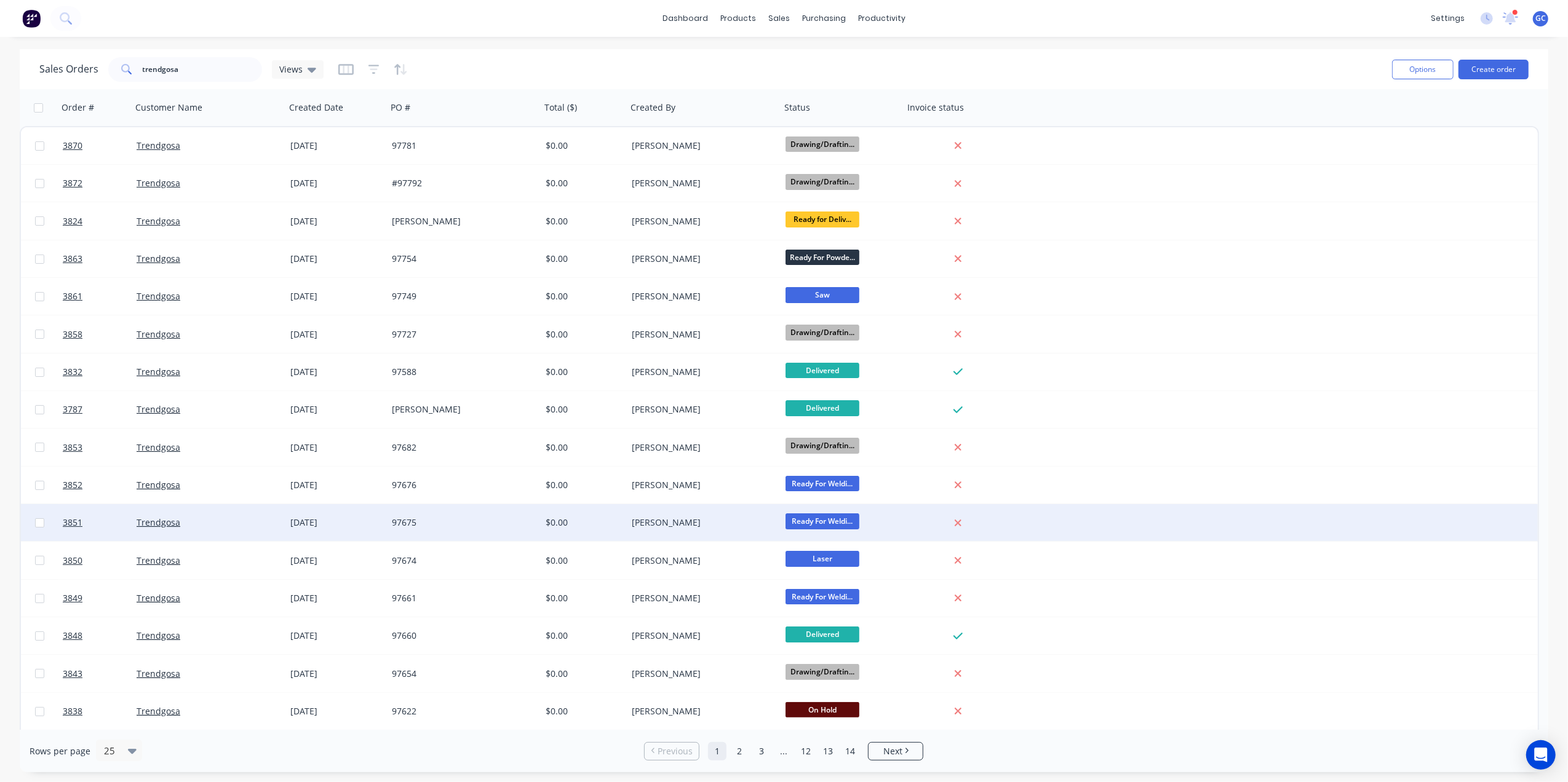
click at [688, 519] on div "[PERSON_NAME]" at bounding box center [700, 522] width 137 height 12
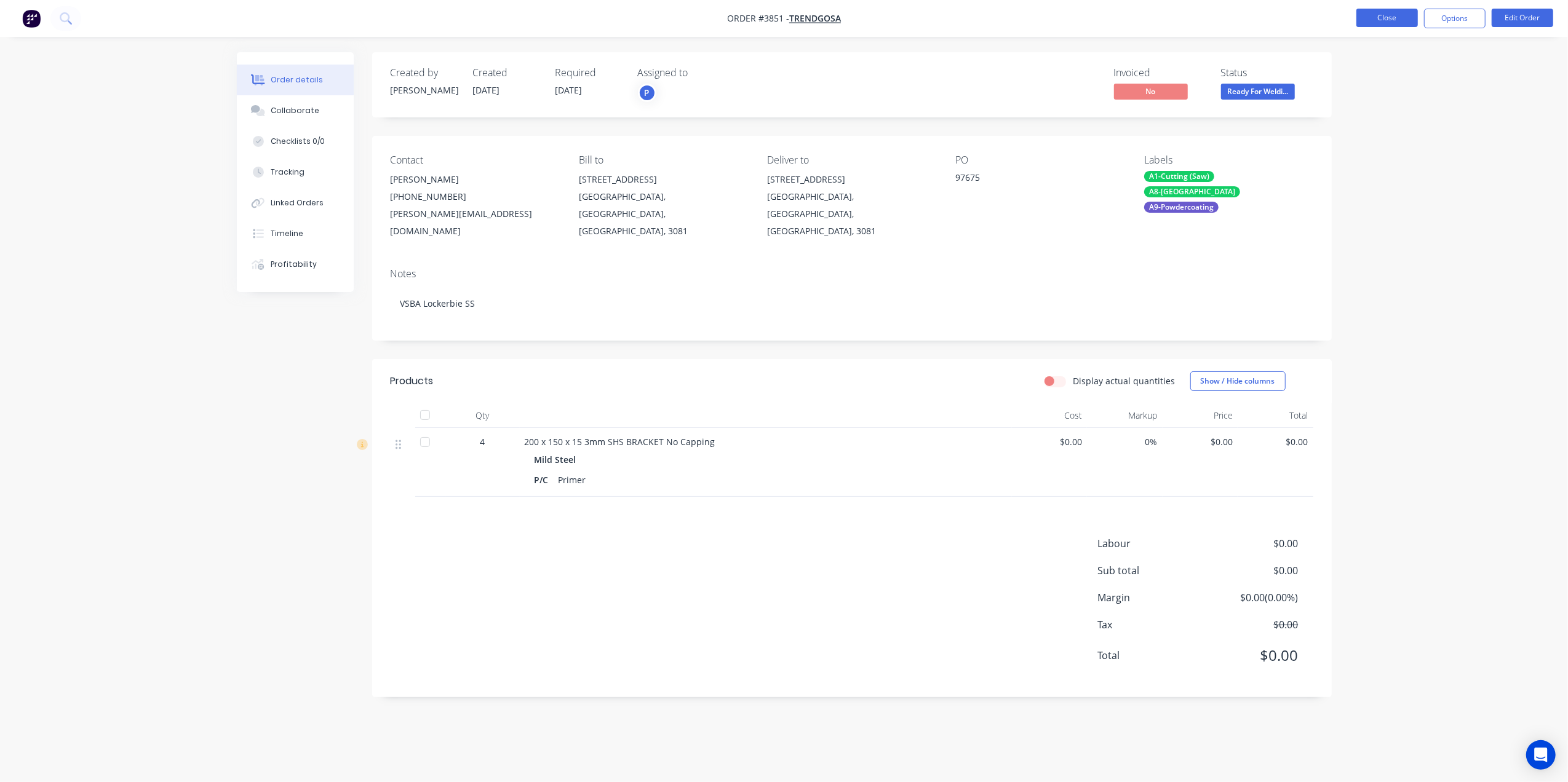
click at [1389, 25] on button "Close" at bounding box center [1387, 18] width 62 height 18
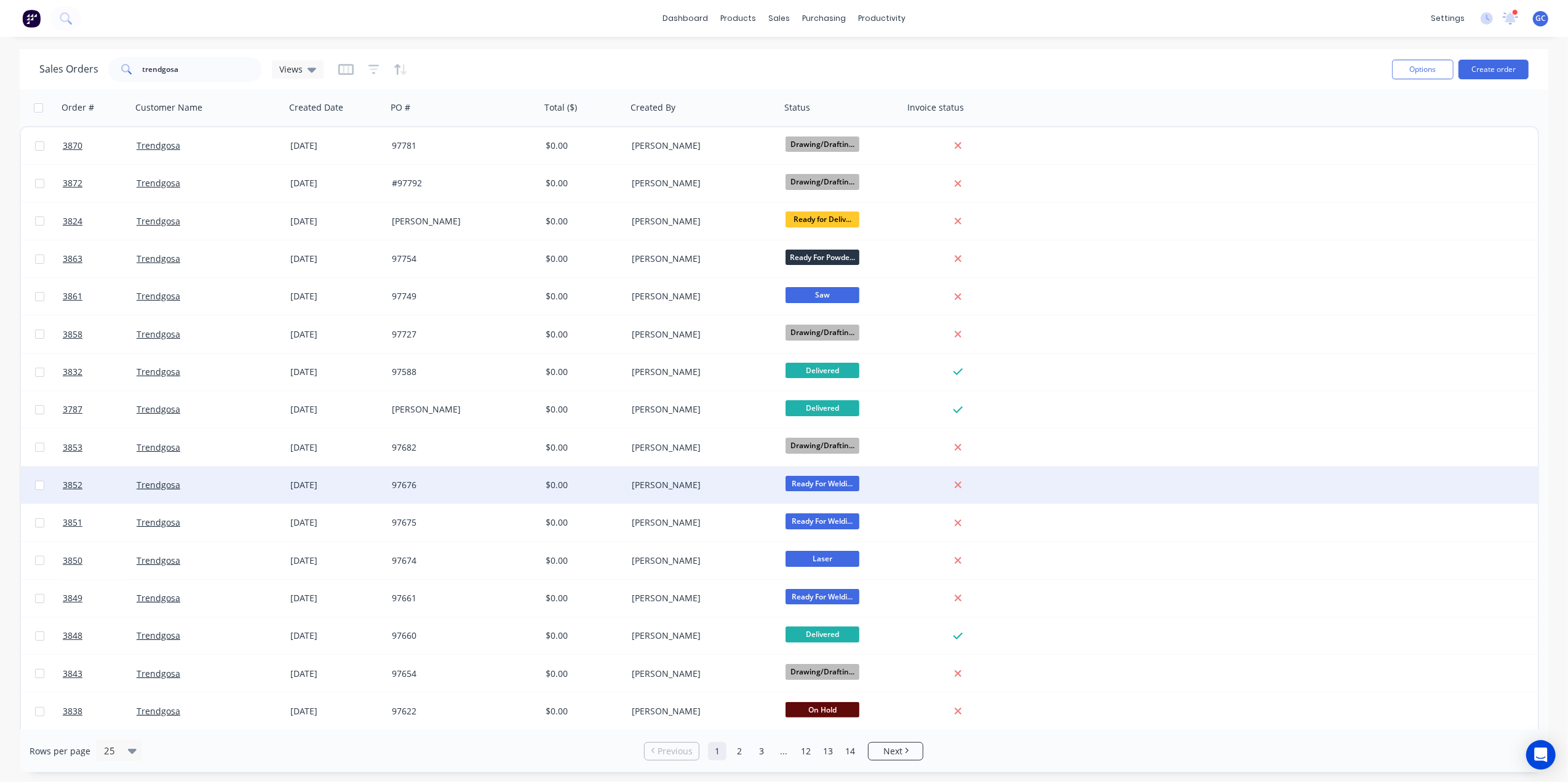
scroll to position [82, 0]
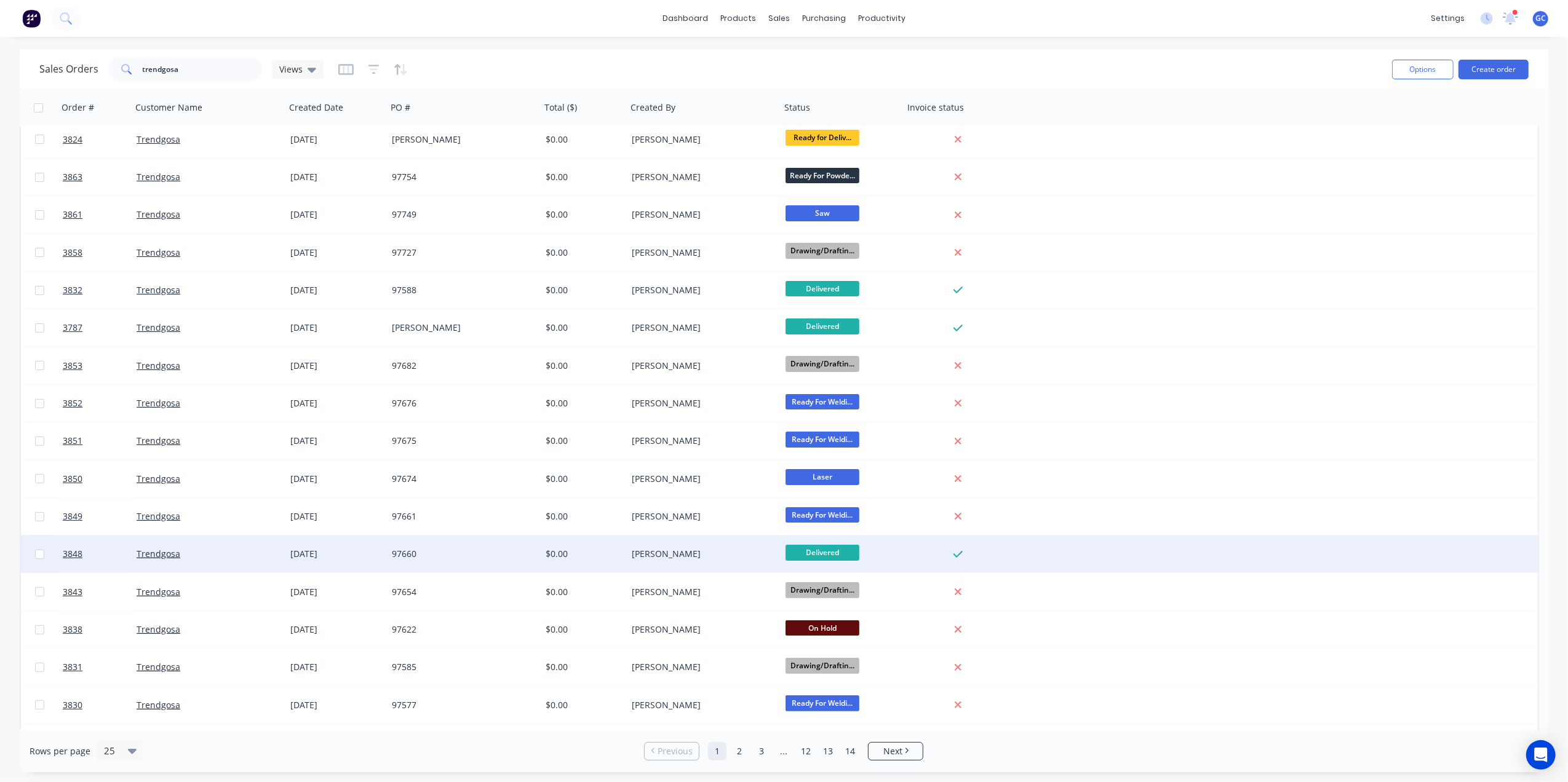
click at [696, 552] on div "[PERSON_NAME]" at bounding box center [700, 553] width 137 height 12
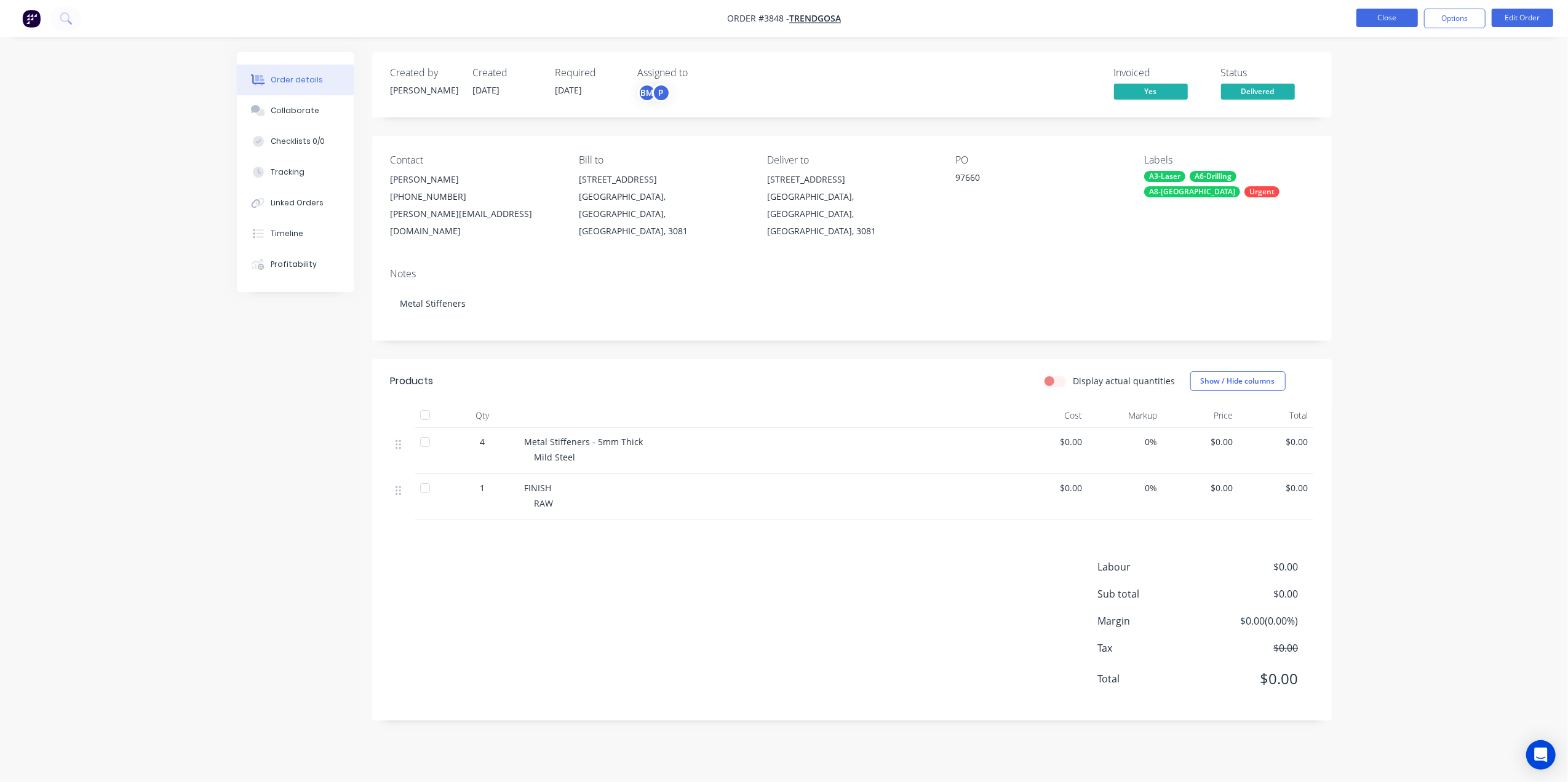
click at [1395, 10] on button "Close" at bounding box center [1387, 18] width 62 height 18
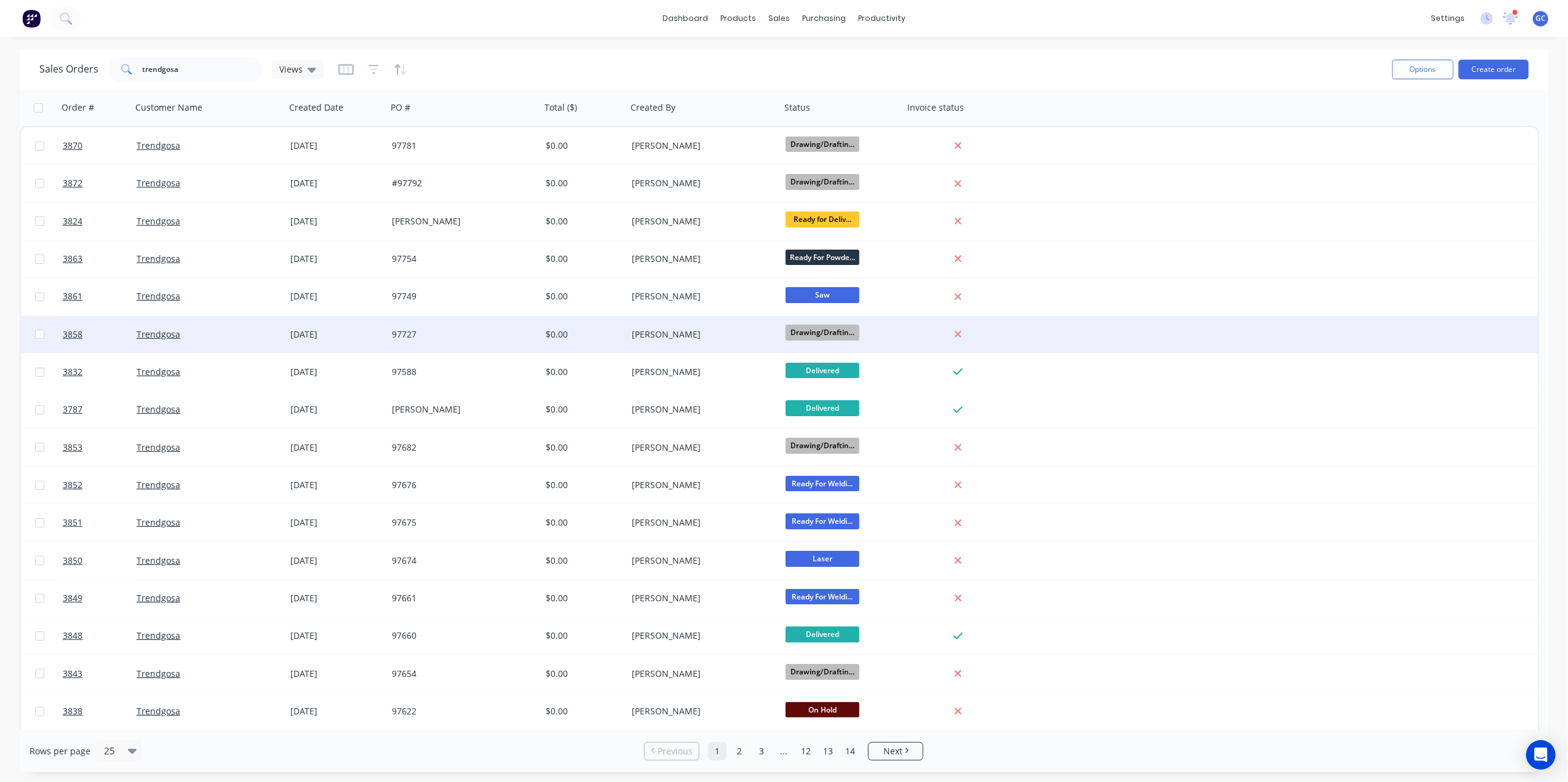
click at [727, 328] on div "[PERSON_NAME]" at bounding box center [700, 334] width 137 height 12
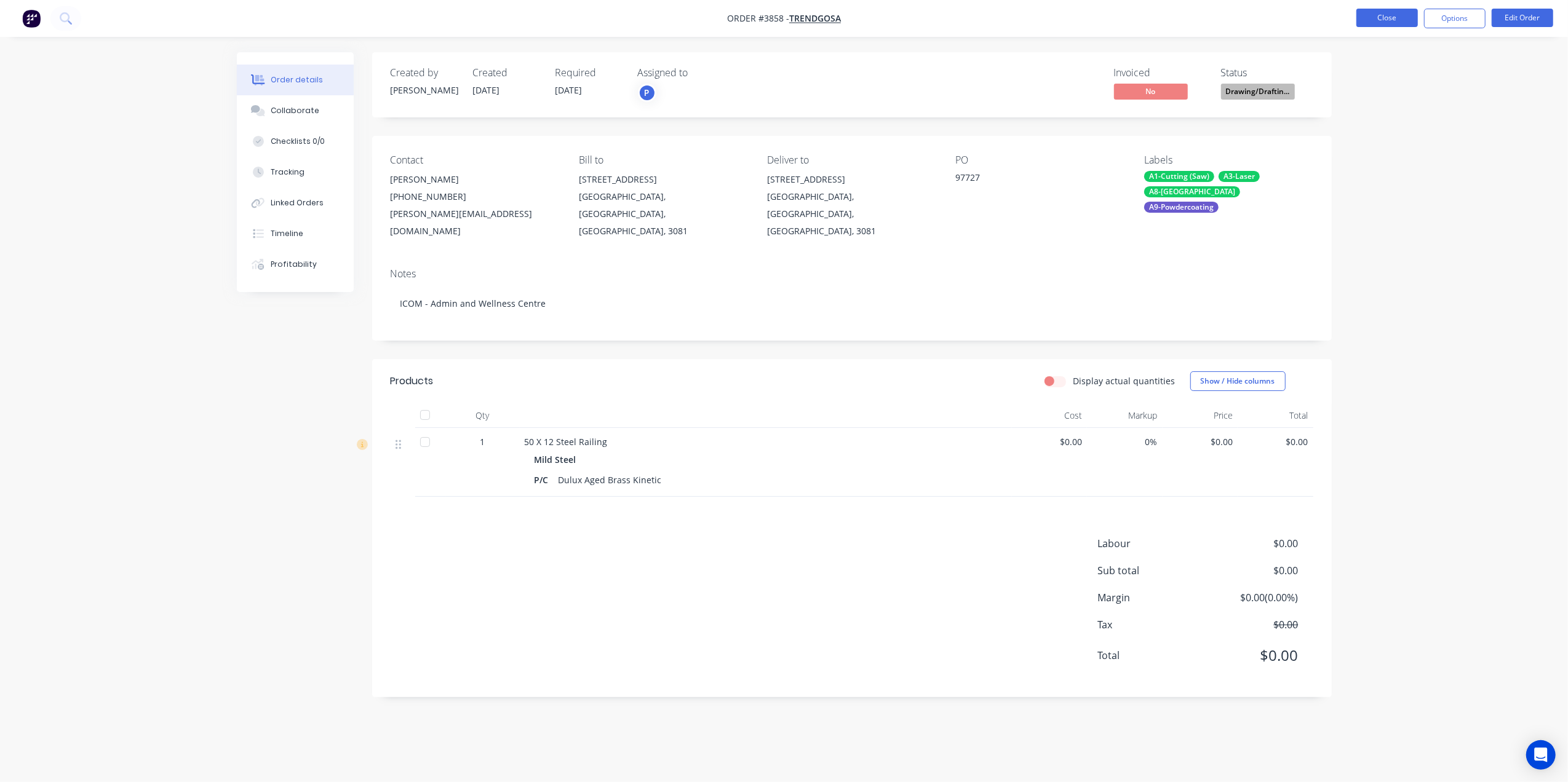
click at [1386, 17] on button "Close" at bounding box center [1387, 18] width 62 height 18
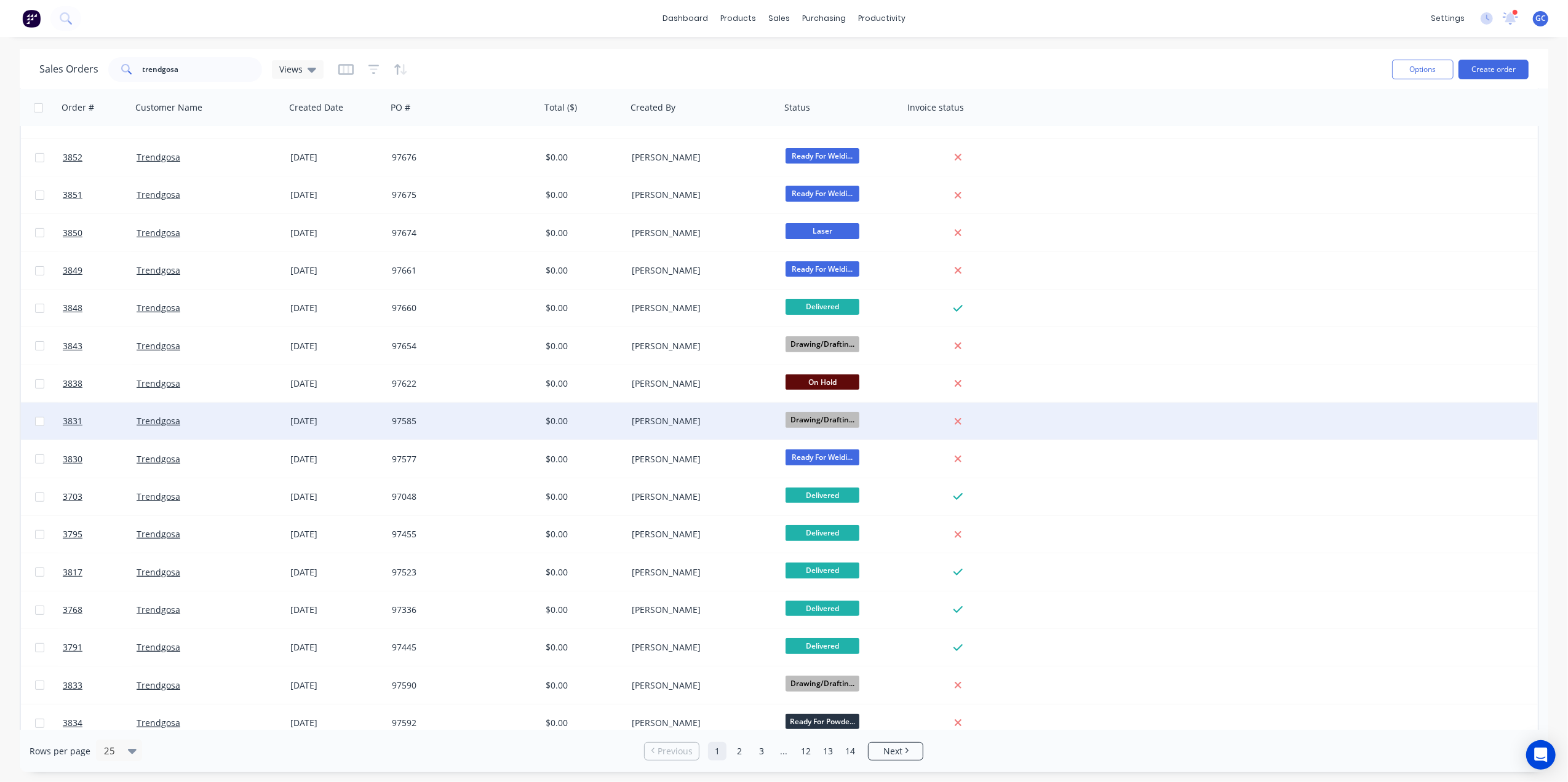
scroll to position [338, 0]
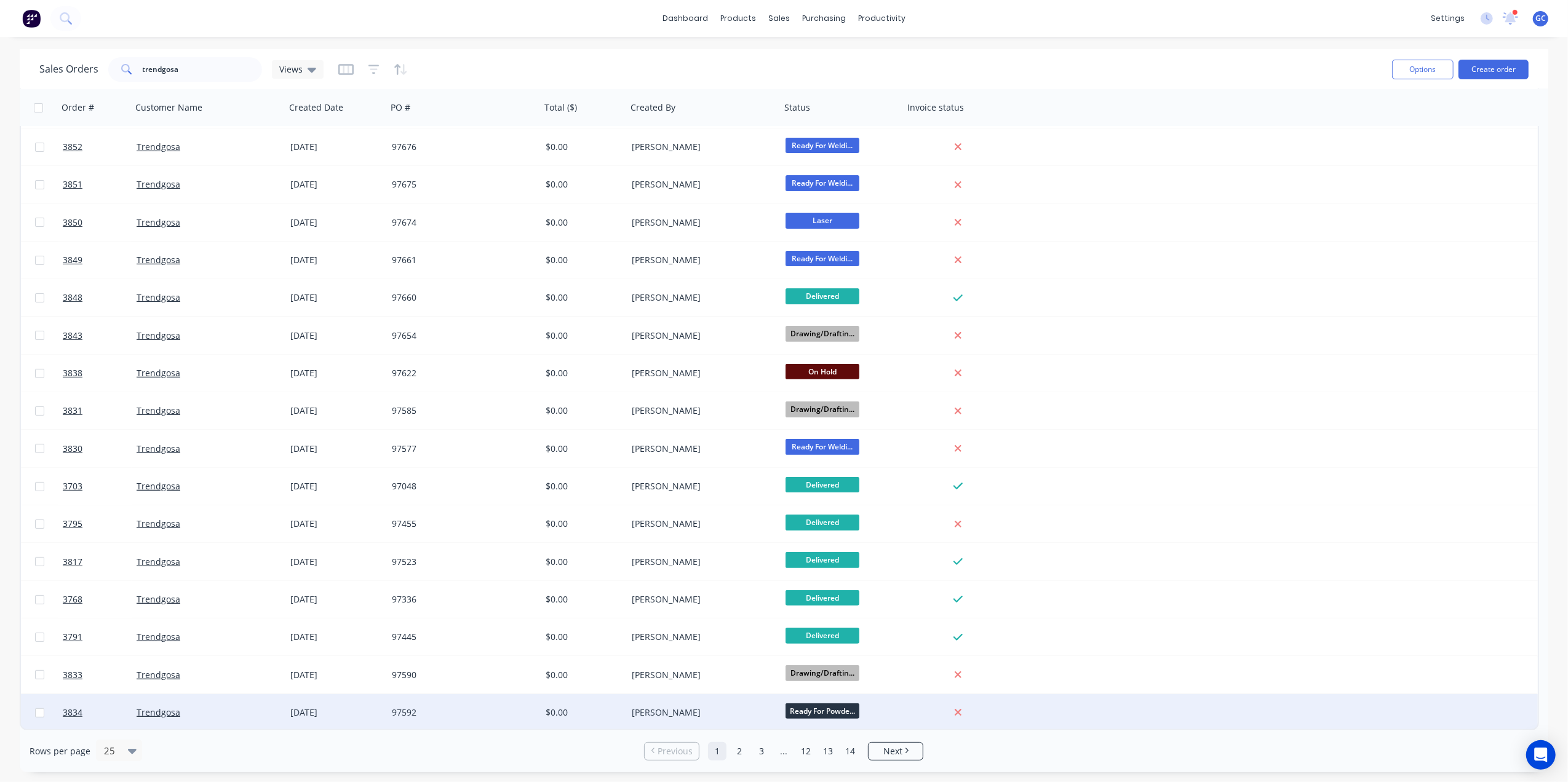
click at [680, 715] on div "[PERSON_NAME]" at bounding box center [700, 712] width 137 height 12
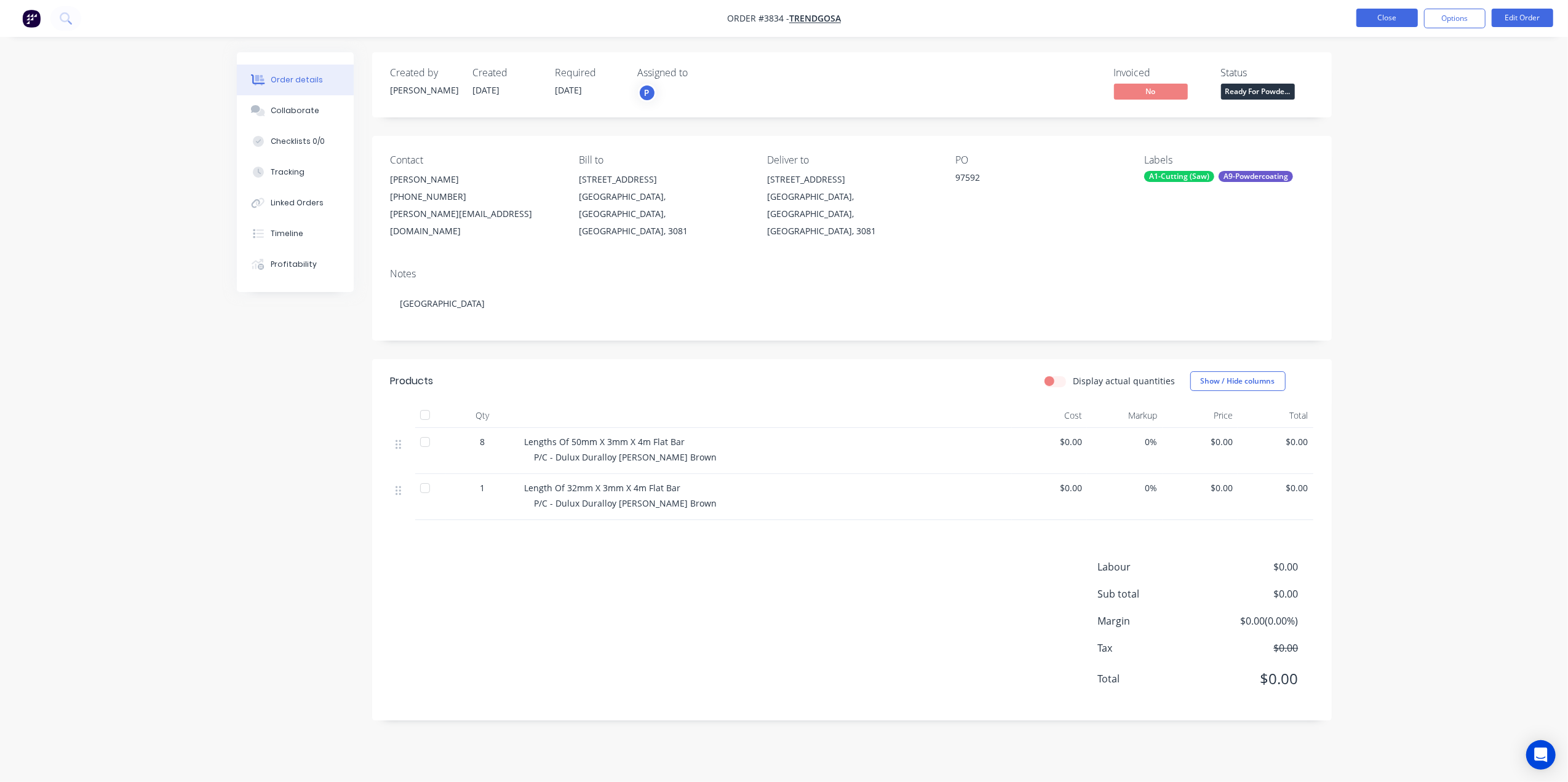
click at [1382, 22] on button "Close" at bounding box center [1387, 18] width 62 height 18
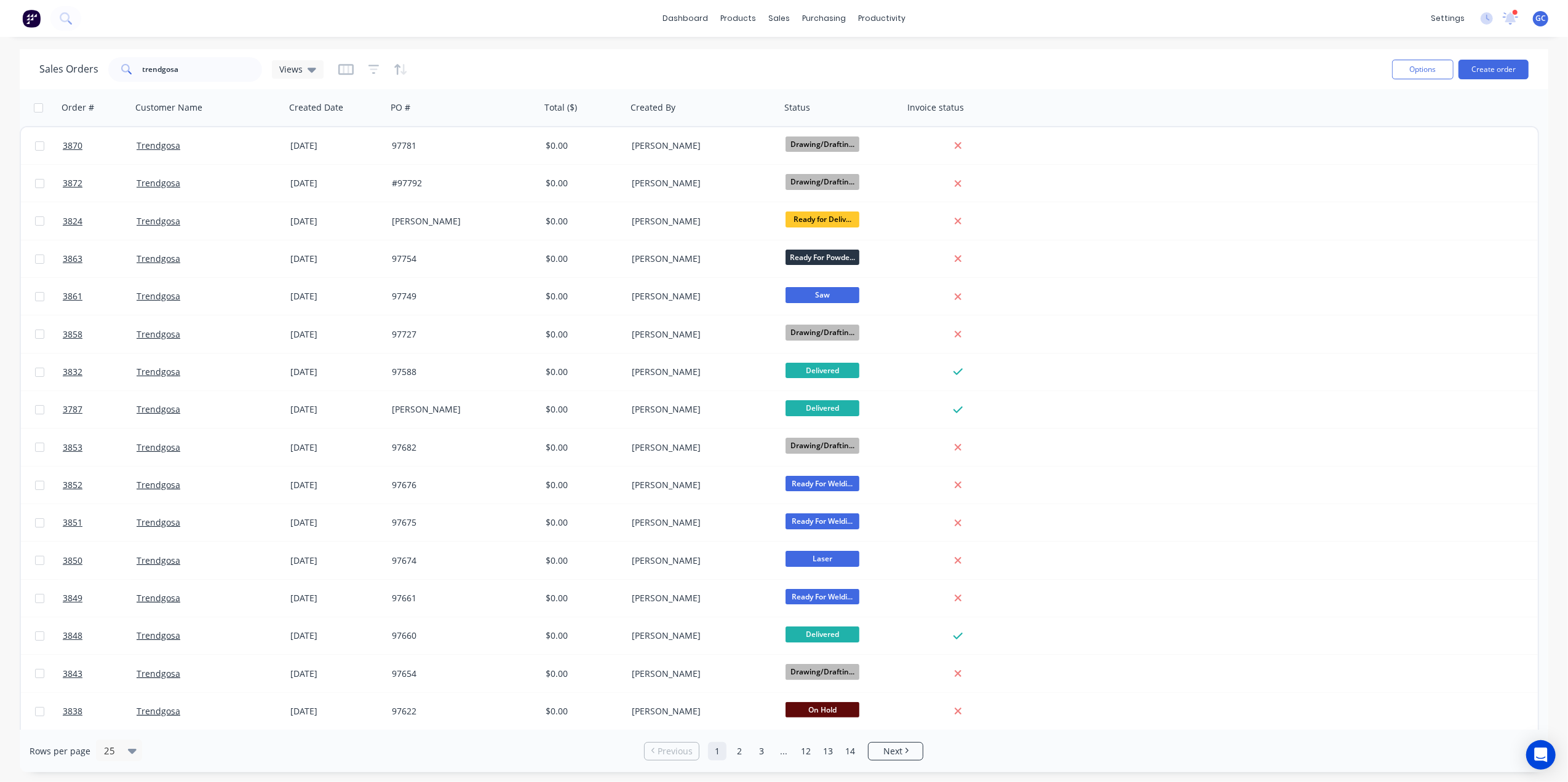
scroll to position [82, 0]
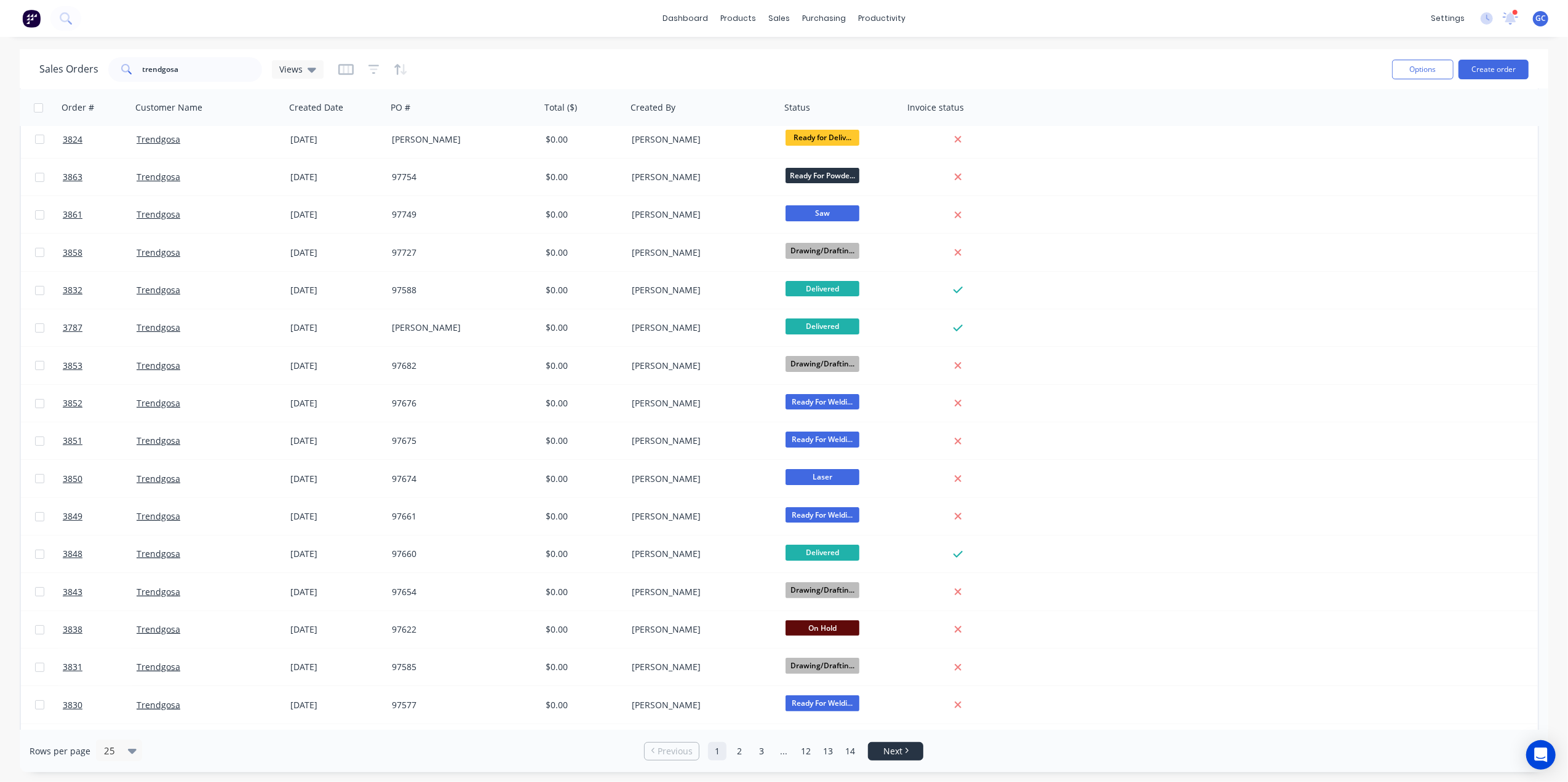
click at [903, 753] on link "Next" at bounding box center [896, 751] width 54 height 12
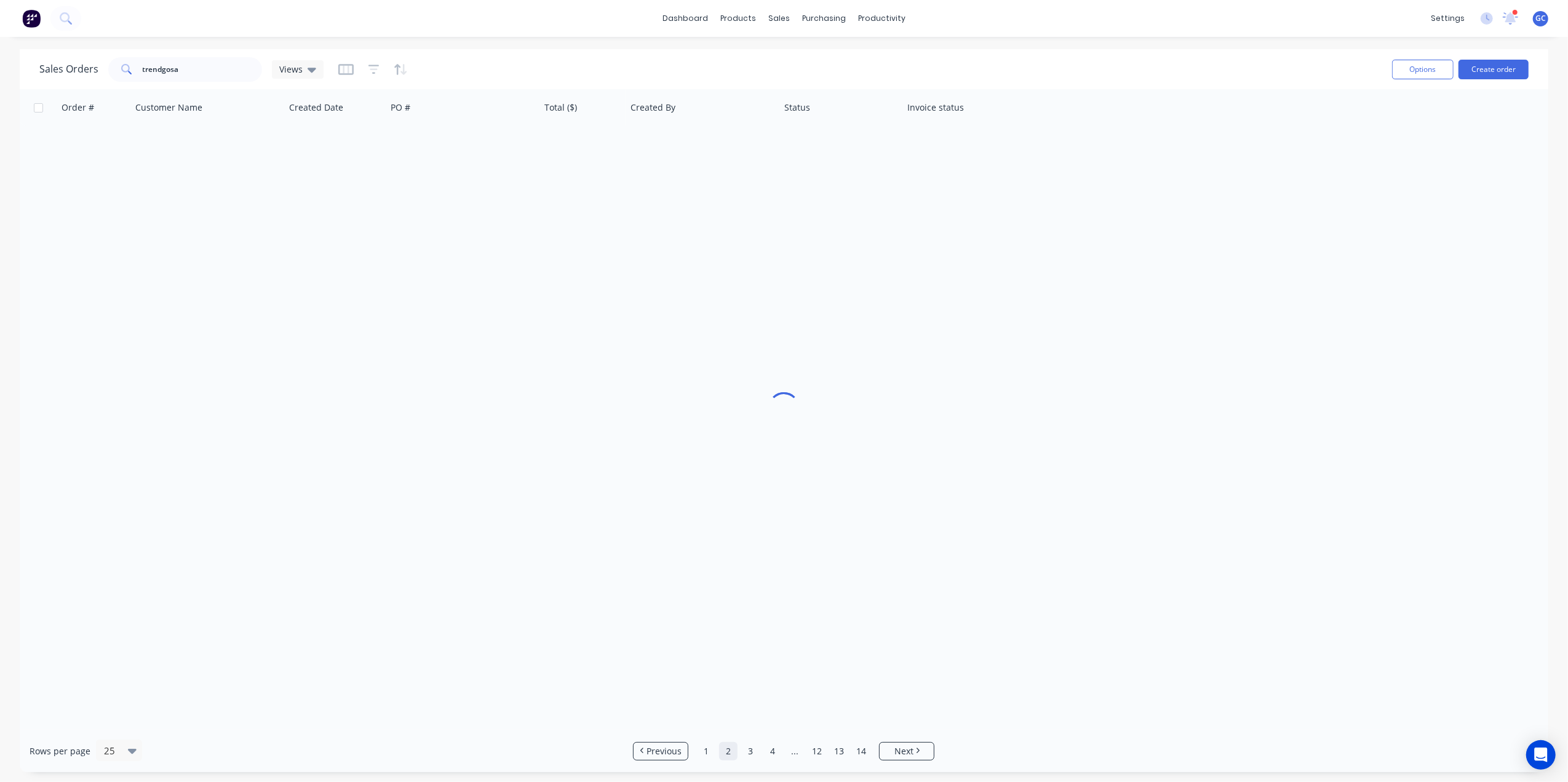
scroll to position [0, 0]
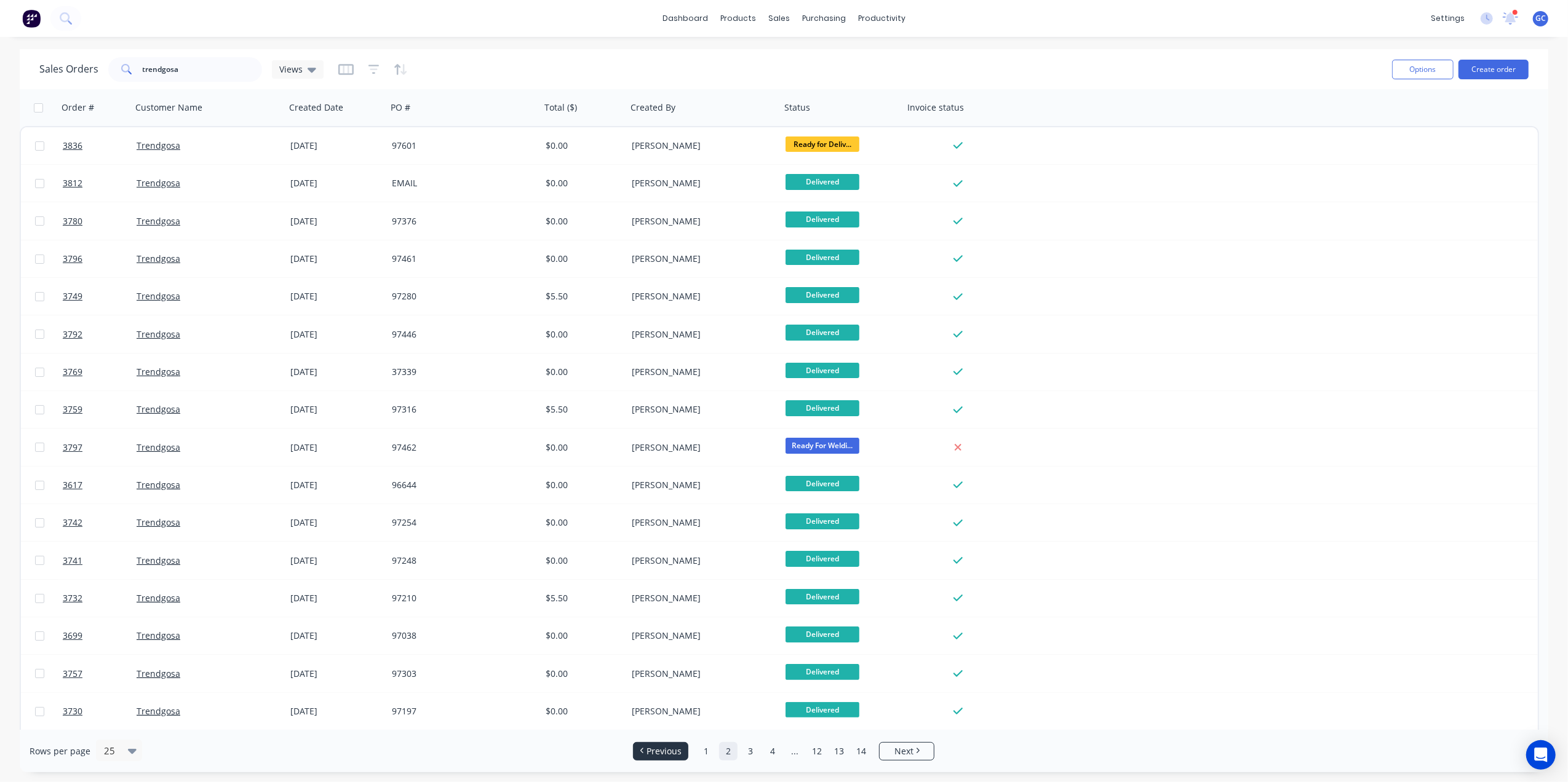
click at [650, 756] on span "Previous" at bounding box center [664, 751] width 35 height 12
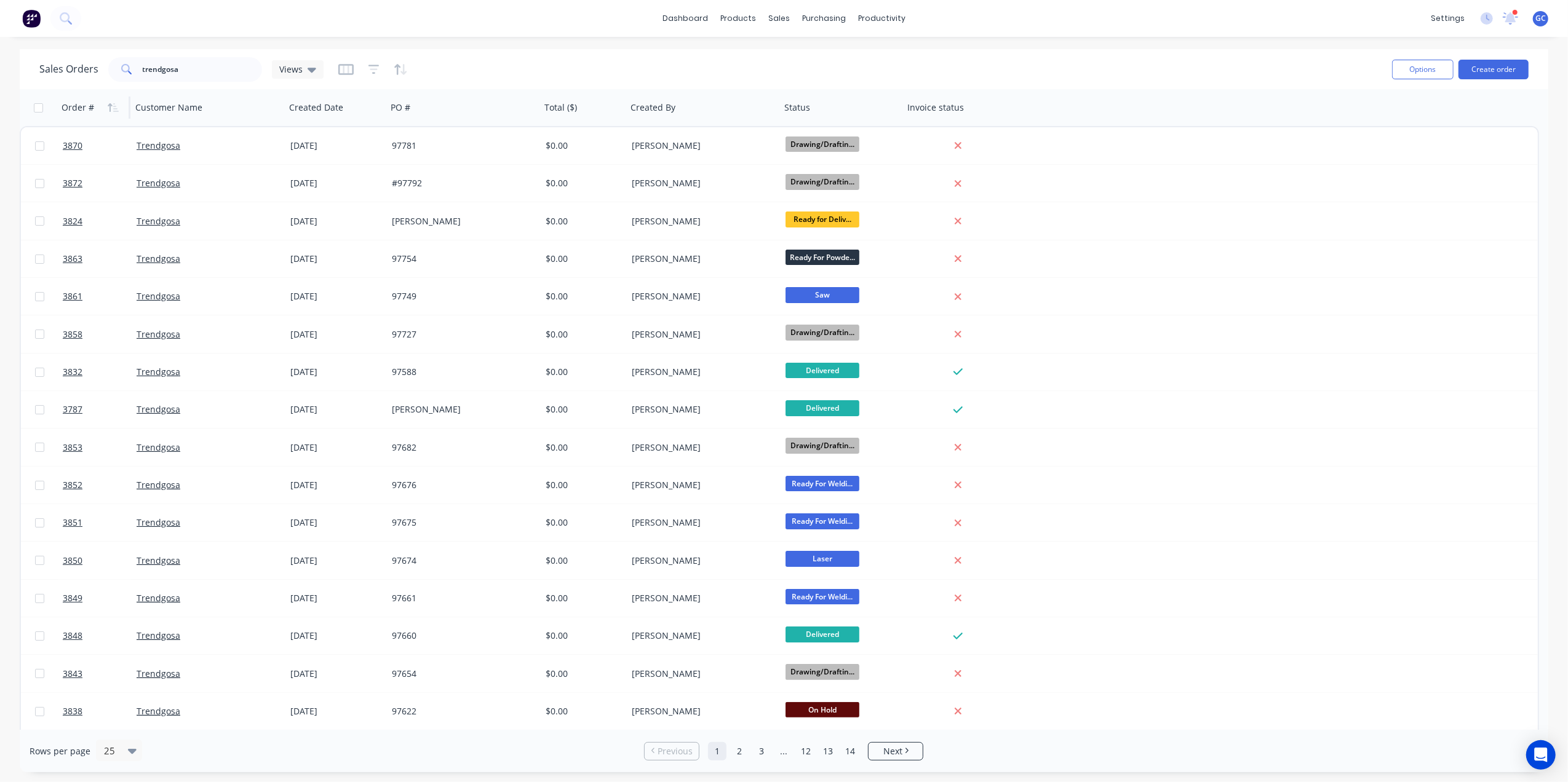
click at [101, 106] on div "Order #" at bounding box center [92, 108] width 61 height 25
click at [111, 106] on icon "button" at bounding box center [113, 108] width 11 height 10
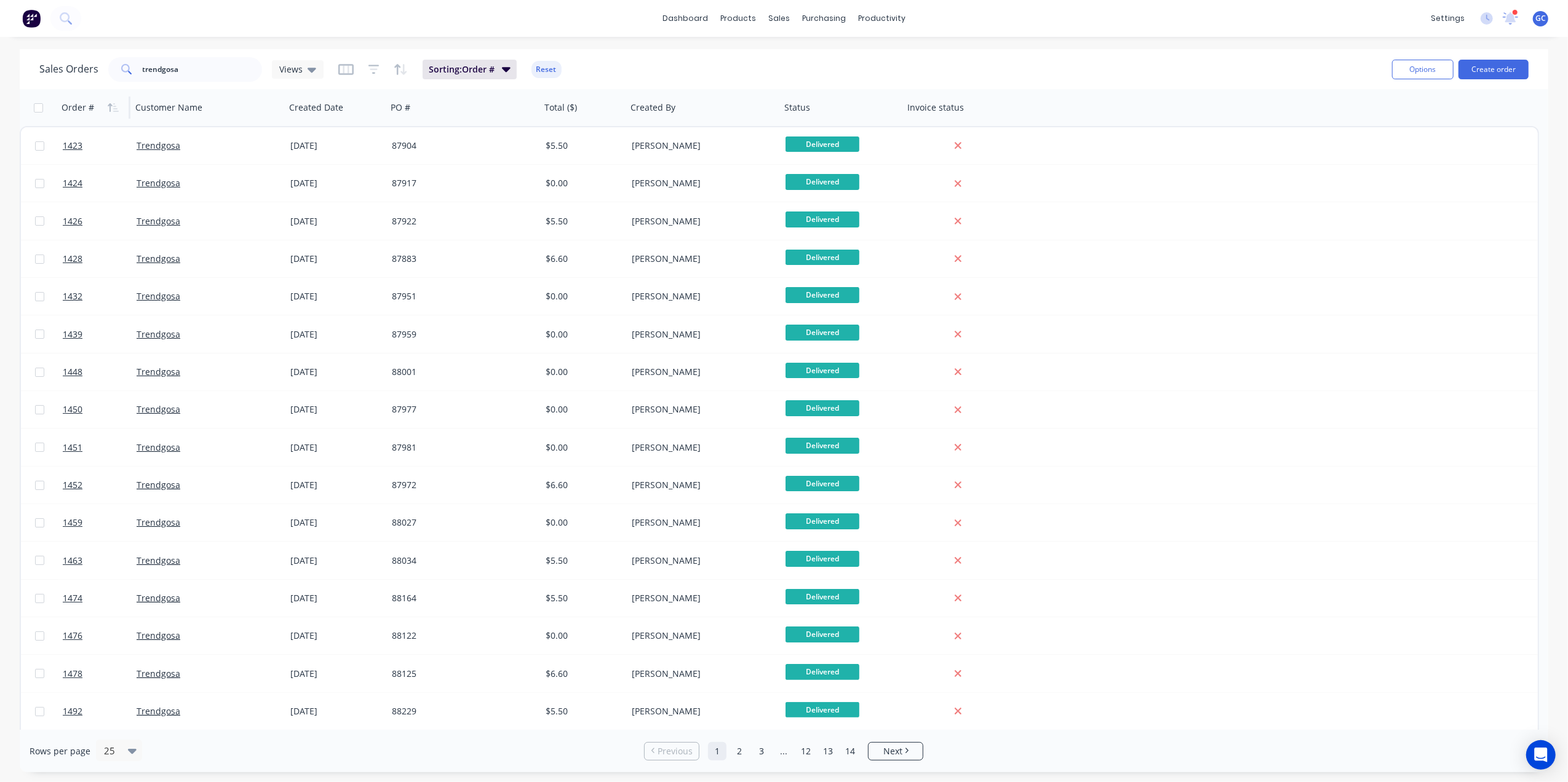
click at [111, 106] on icon "button" at bounding box center [113, 108] width 11 height 10
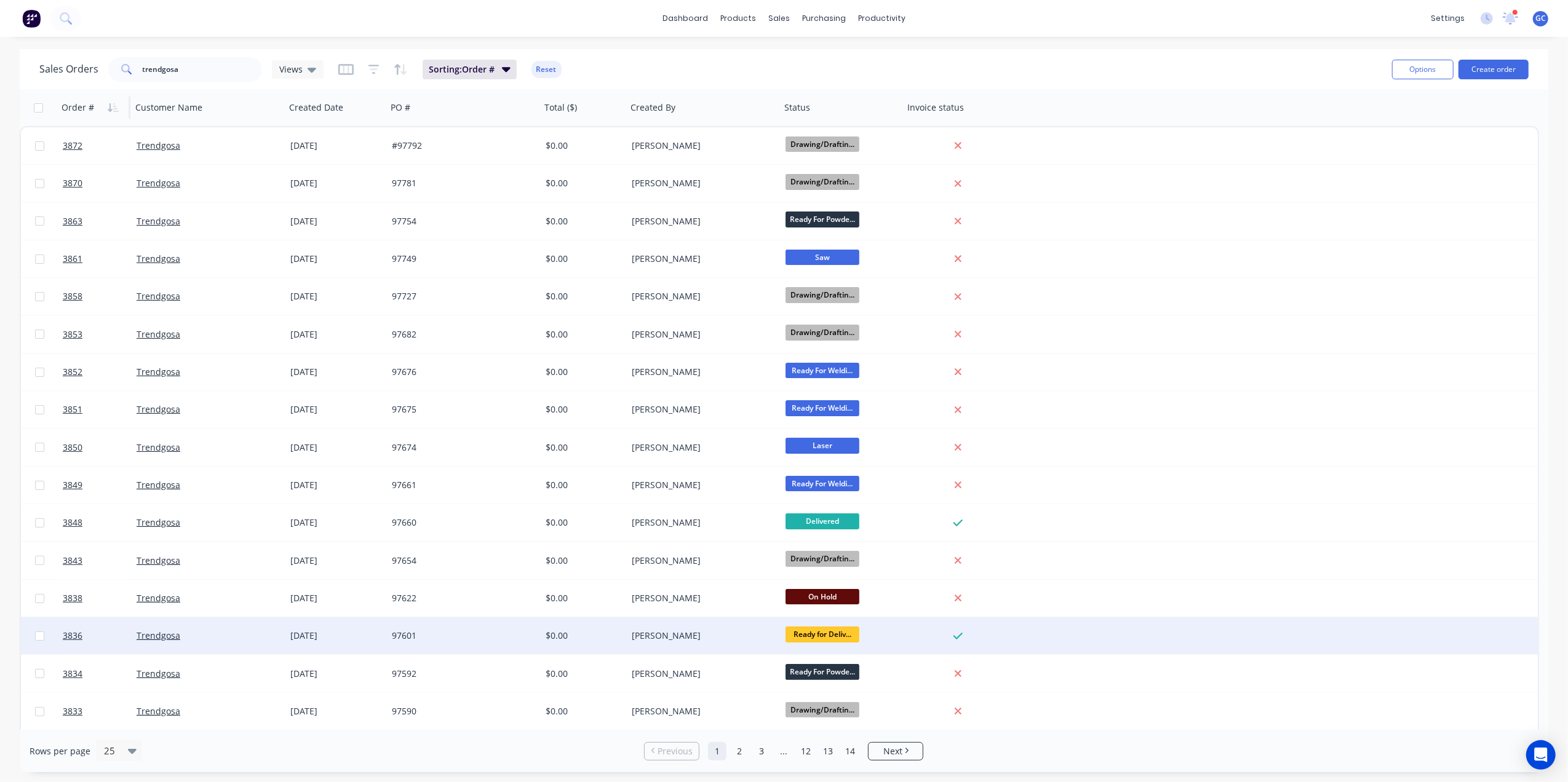
click at [687, 633] on div "[PERSON_NAME]" at bounding box center [700, 635] width 137 height 12
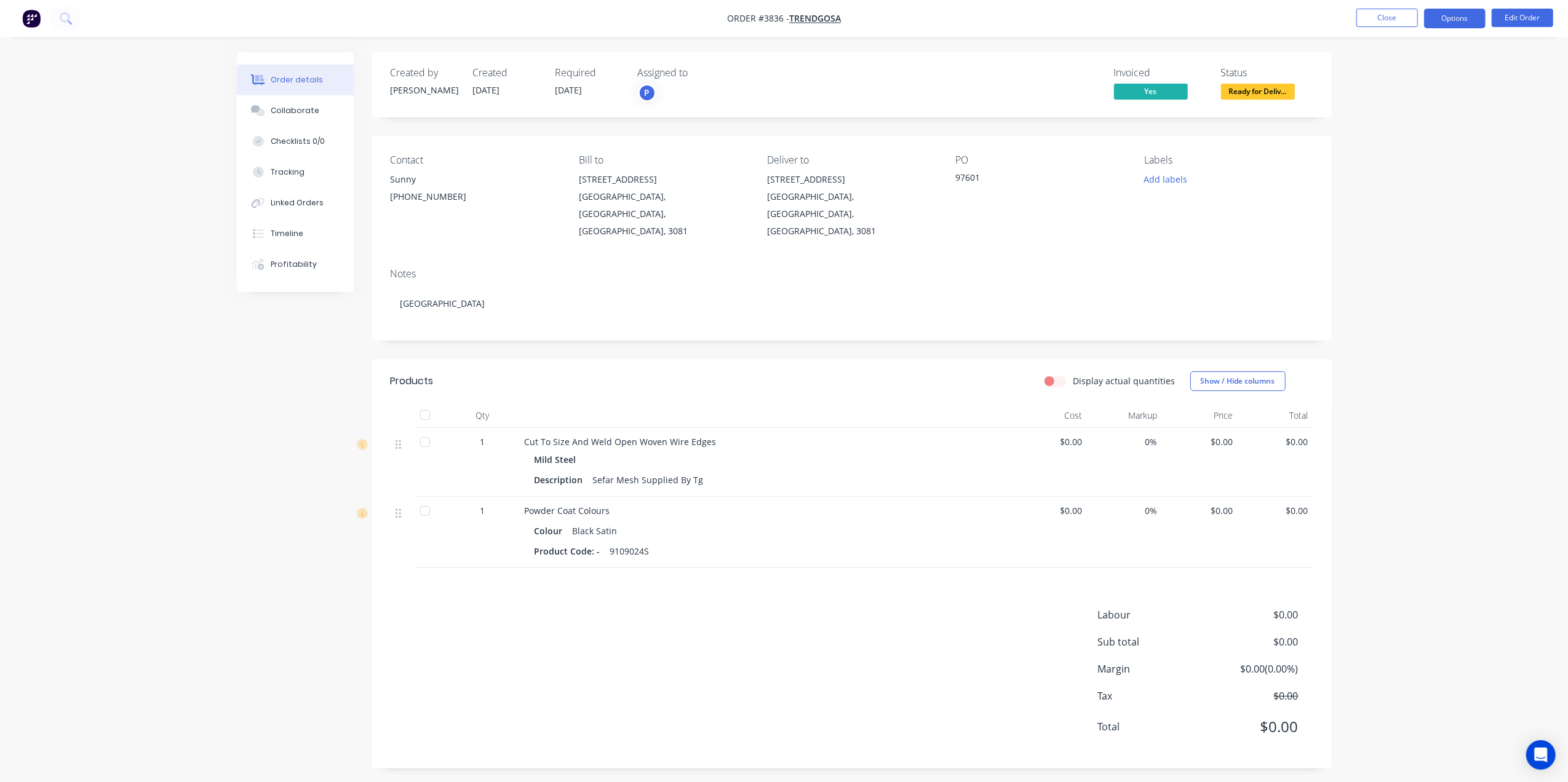
click at [1450, 14] on button "Options" at bounding box center [1455, 18] width 62 height 20
click at [1365, 16] on button "Close" at bounding box center [1387, 18] width 62 height 18
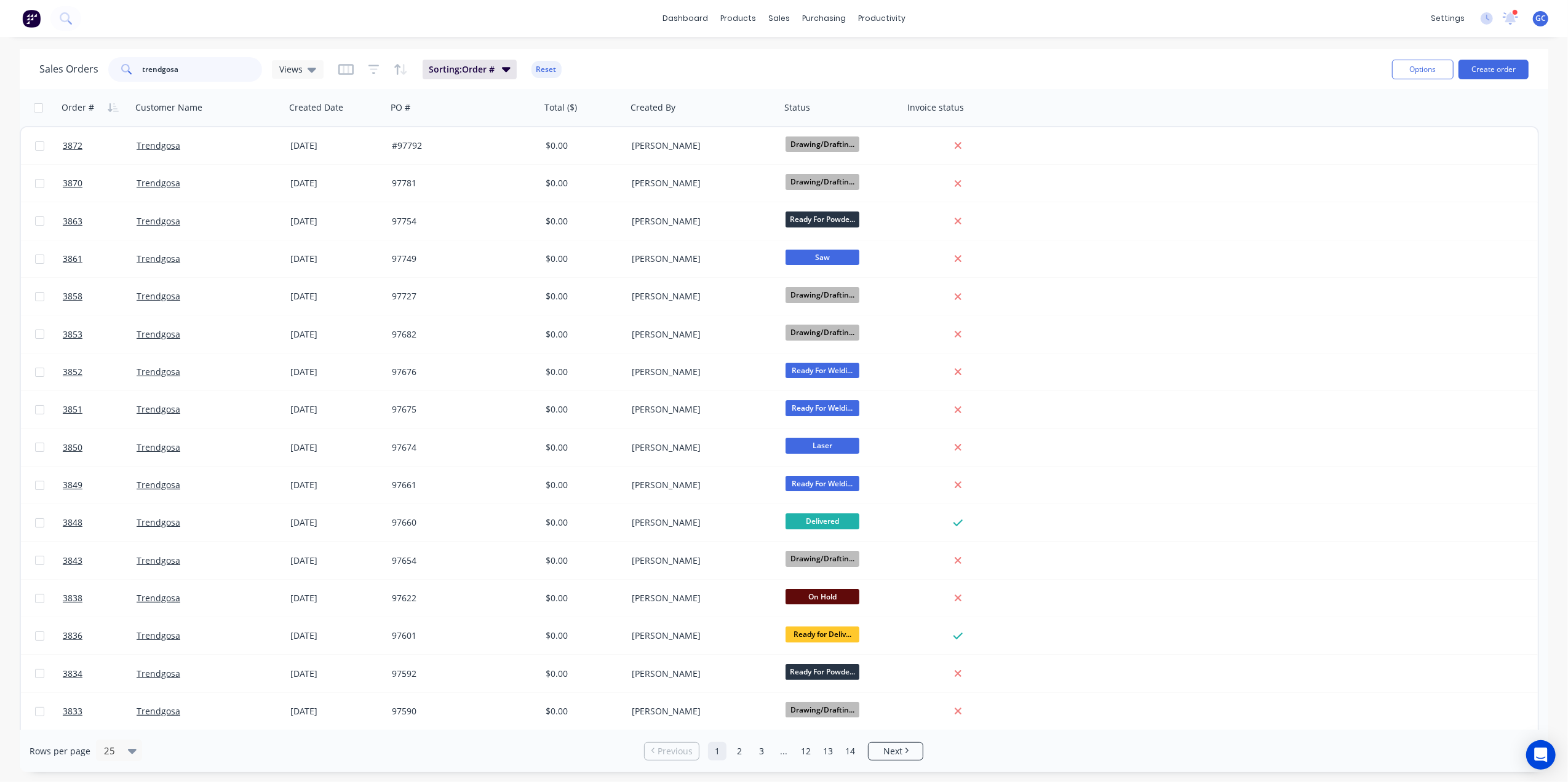
drag, startPoint x: 237, startPoint y: 79, endPoint x: -4, endPoint y: 65, distance: 241.4
click at [0, 65] on html "dashboard products sales purchasing productivity dashboard products Product Cat…" at bounding box center [784, 391] width 1568 height 782
type input "3840"
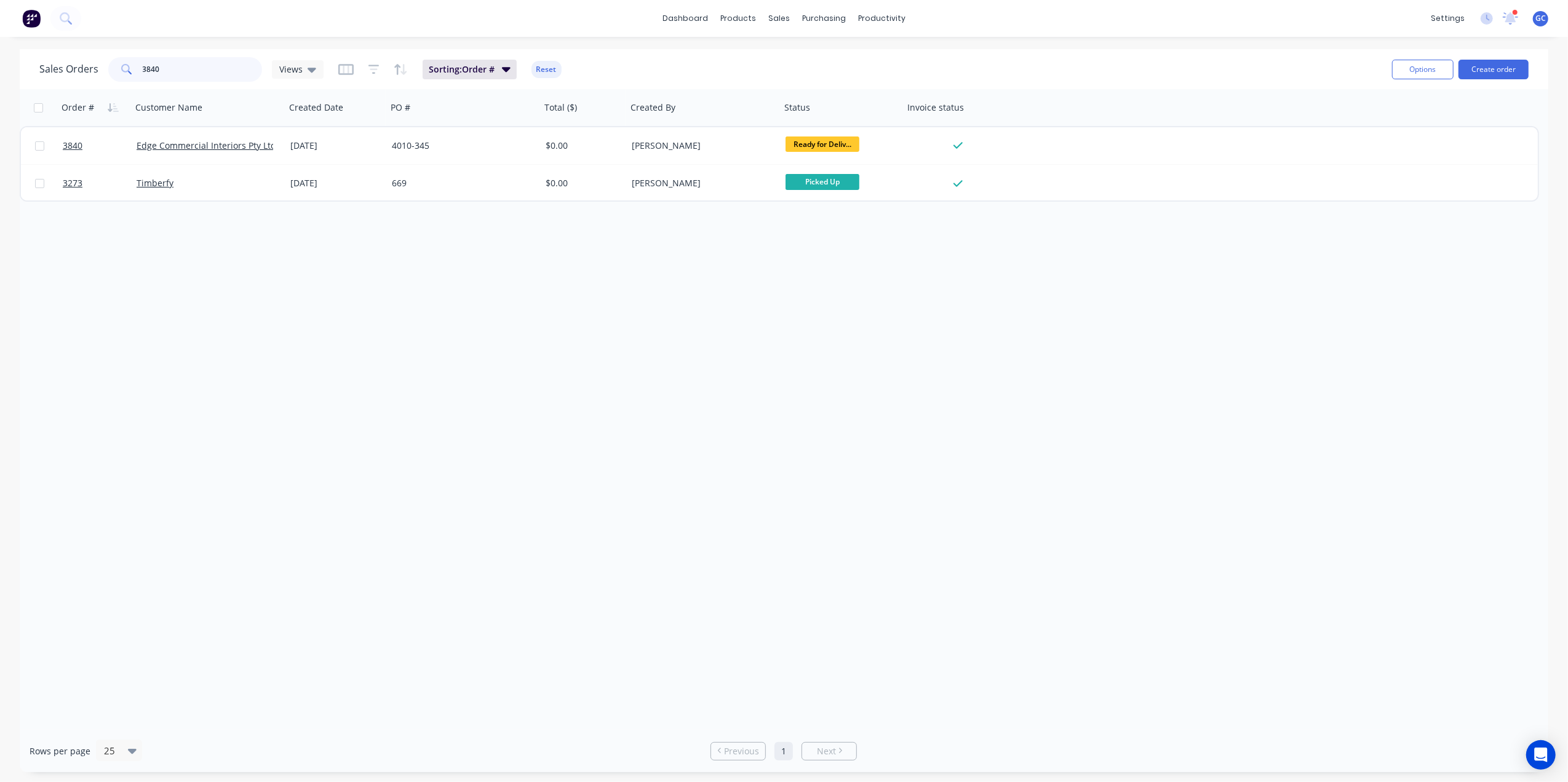
drag, startPoint x: 202, startPoint y: 60, endPoint x: 15, endPoint y: 76, distance: 187.7
click at [15, 76] on div "Sales Orders 3840 Views Sorting: Order # Reset Options Create order Order # Cus…" at bounding box center [784, 410] width 1568 height 723
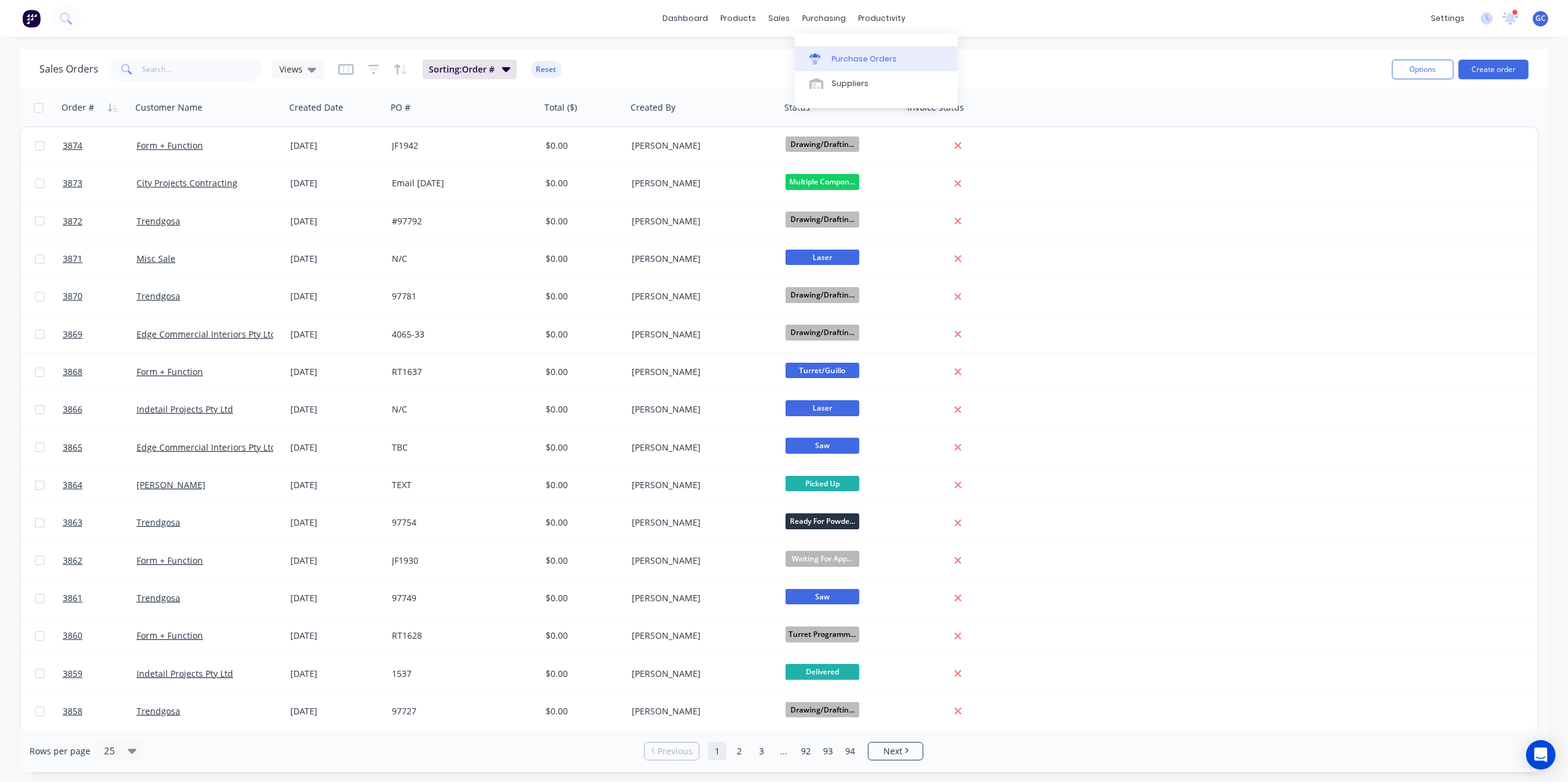
click at [855, 55] on div "Purchase Orders" at bounding box center [864, 59] width 65 height 11
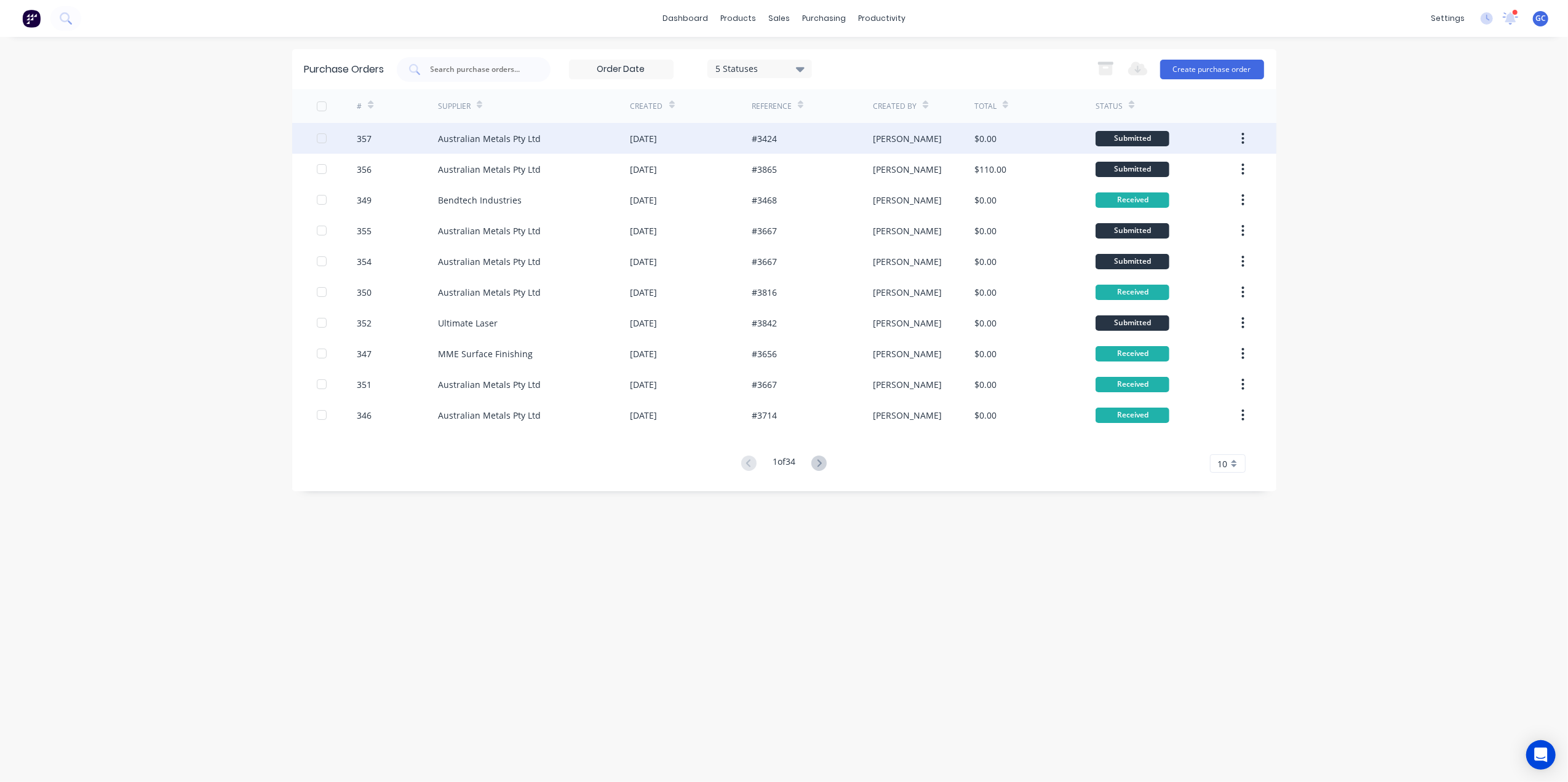
click at [658, 139] on div "[DATE]" at bounding box center [644, 139] width 27 height 13
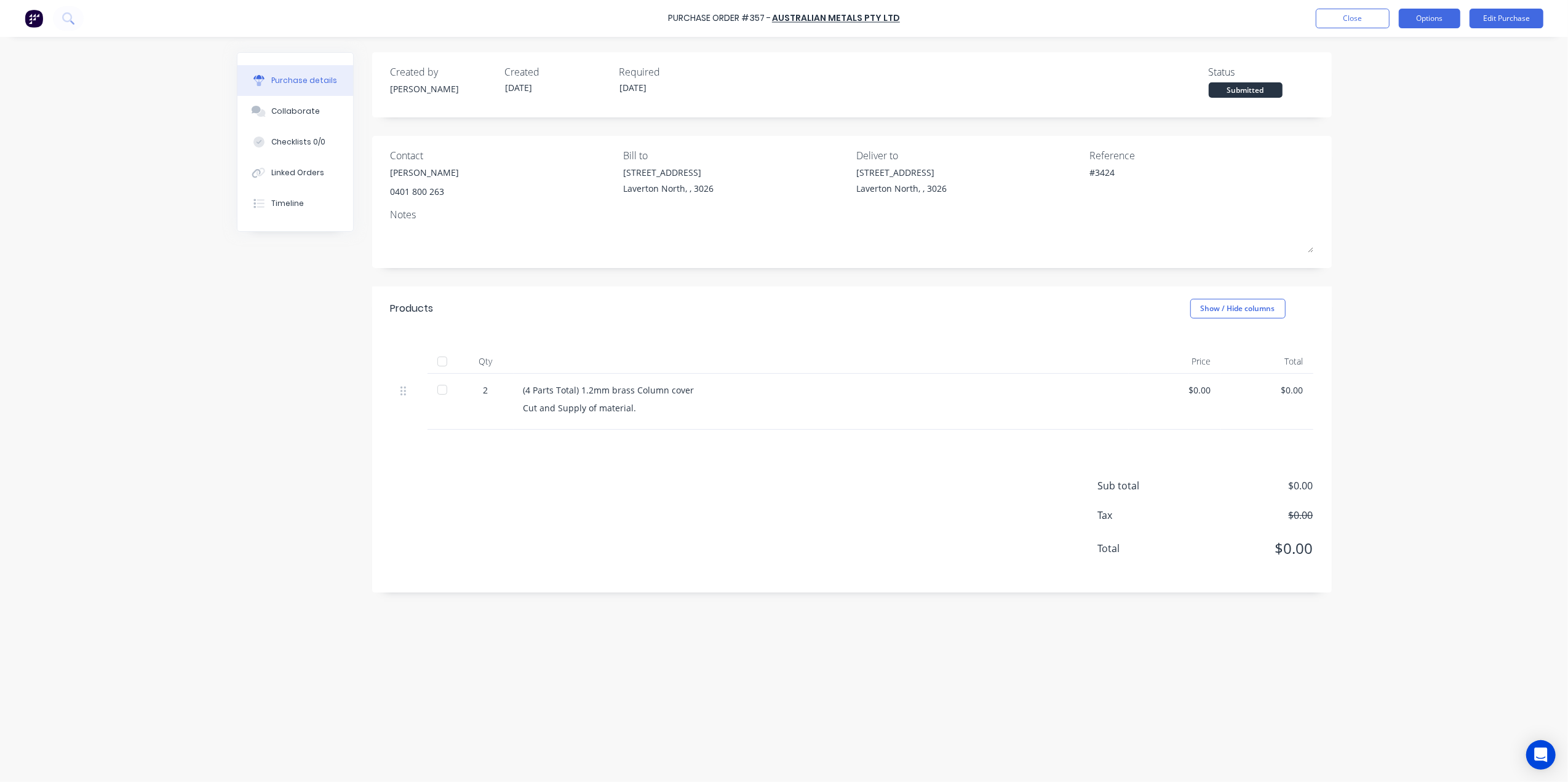
click at [1431, 12] on button "Options" at bounding box center [1430, 18] width 62 height 20
click at [1394, 55] on div "Print / Email" at bounding box center [1403, 50] width 95 height 18
click at [1378, 91] on div "Without pricing" at bounding box center [1403, 100] width 95 height 18
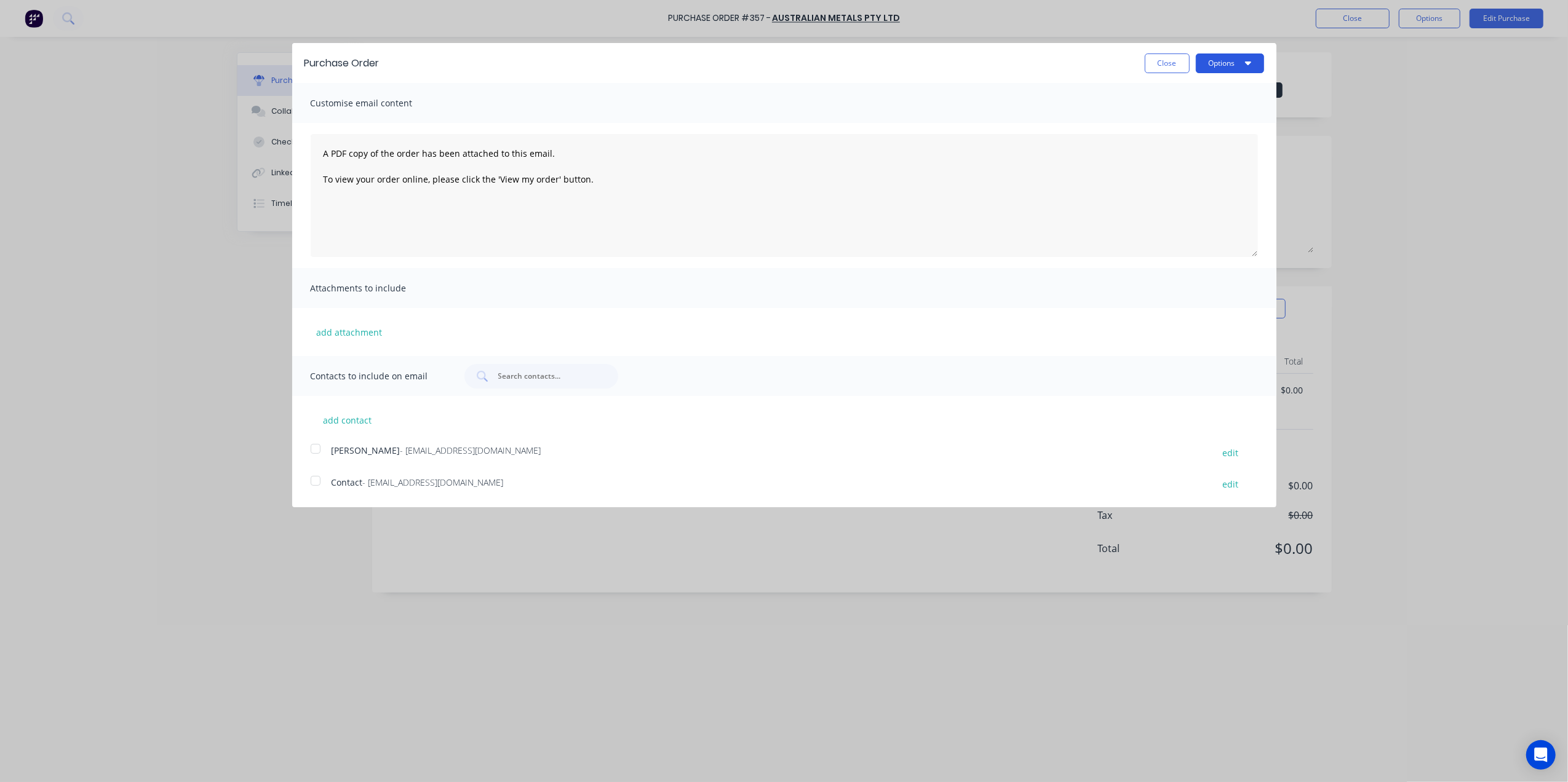
click at [1223, 67] on button "Options" at bounding box center [1230, 63] width 68 height 20
click at [1182, 99] on div "Print" at bounding box center [1206, 94] width 95 height 18
click at [1158, 51] on div "Purchase Order Close Options Print Email" at bounding box center [785, 63] width 985 height 40
drag, startPoint x: 1166, startPoint y: 71, endPoint x: 1316, endPoint y: 33, distance: 154.7
click at [1169, 69] on button "Close" at bounding box center [1167, 63] width 45 height 20
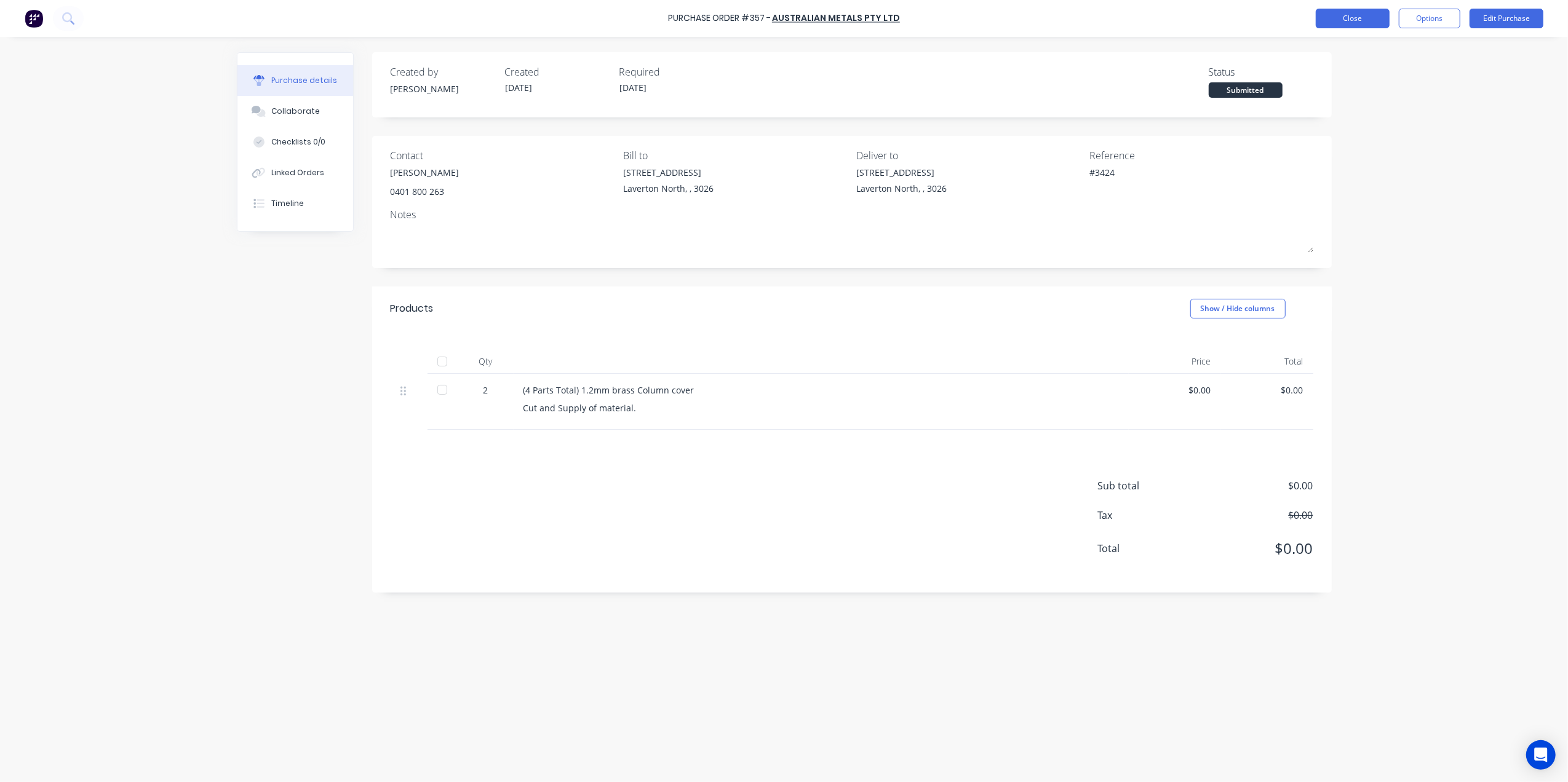
click at [1342, 22] on button "Close" at bounding box center [1353, 18] width 74 height 20
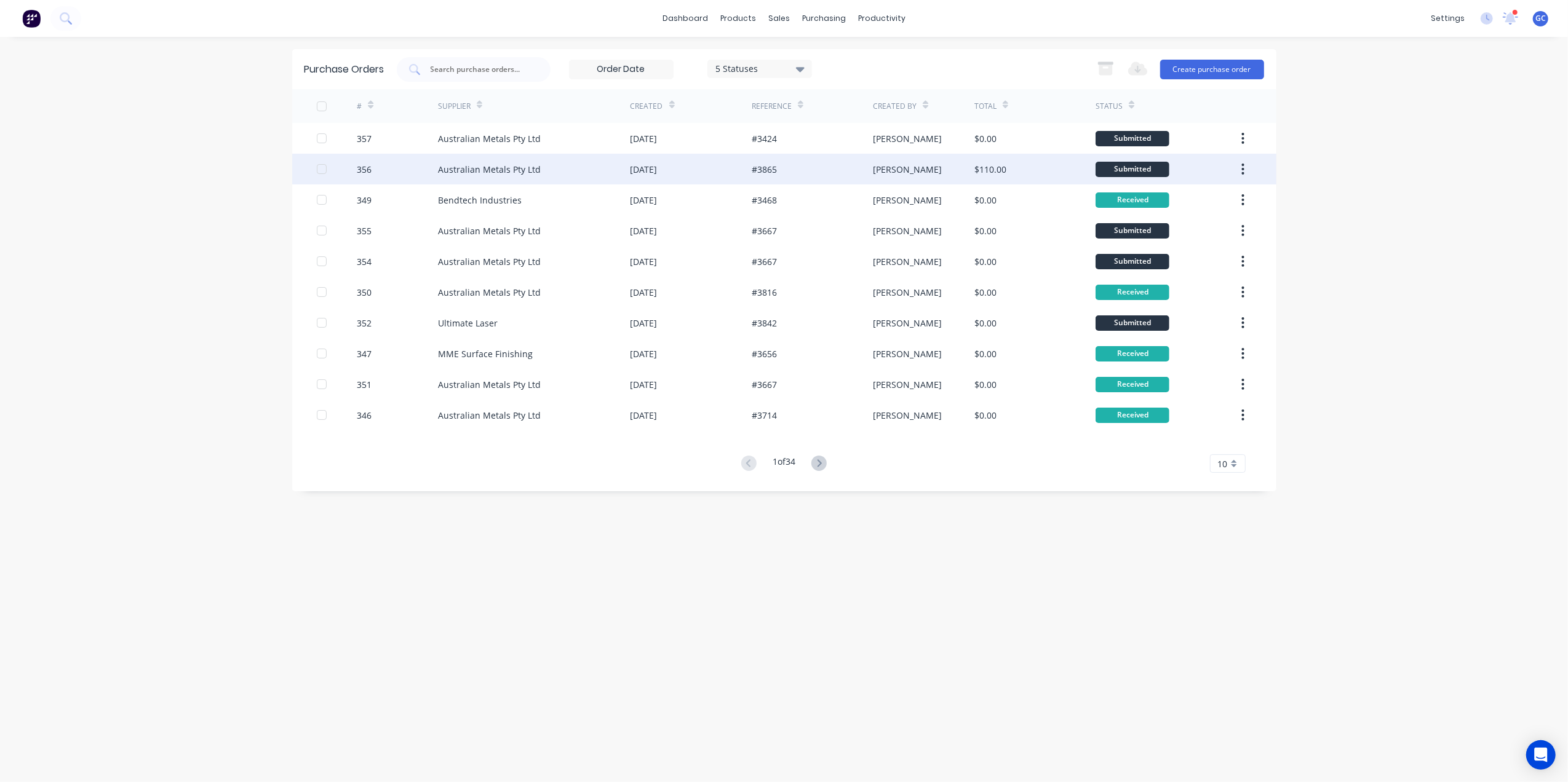
click at [823, 165] on div "#3865" at bounding box center [812, 169] width 121 height 31
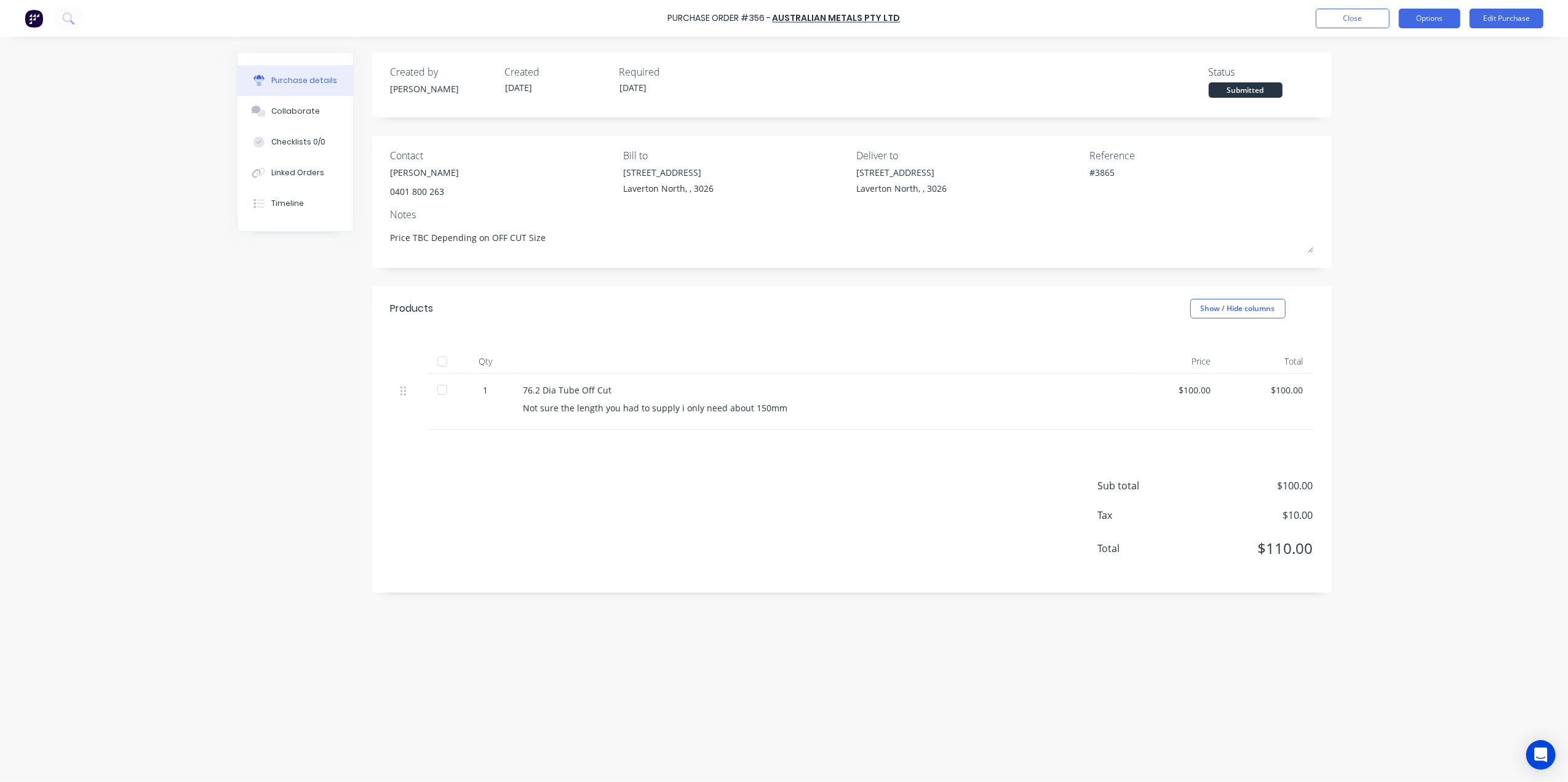
click at [1413, 25] on button "Options" at bounding box center [1430, 18] width 62 height 20
click at [1404, 43] on div "Print / Email" at bounding box center [1403, 50] width 95 height 18
click at [1391, 95] on div "Without pricing" at bounding box center [1403, 100] width 95 height 18
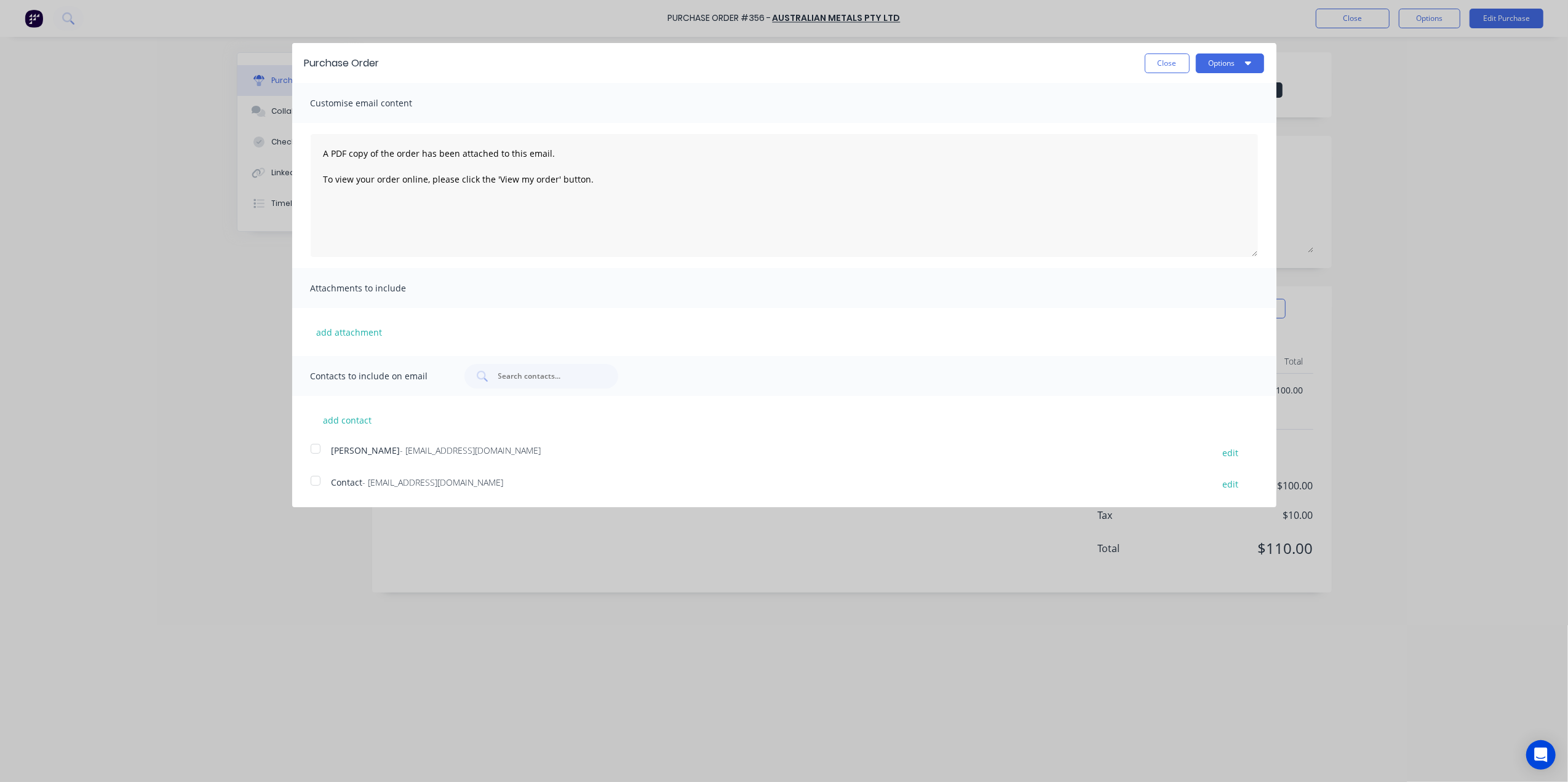
click at [1268, 60] on div "Purchase Order Close Options" at bounding box center [785, 63] width 985 height 40
click at [1241, 64] on button "Options" at bounding box center [1230, 63] width 68 height 20
click at [1201, 87] on div "Print" at bounding box center [1206, 94] width 95 height 18
click at [1154, 58] on button "Close" at bounding box center [1167, 63] width 45 height 20
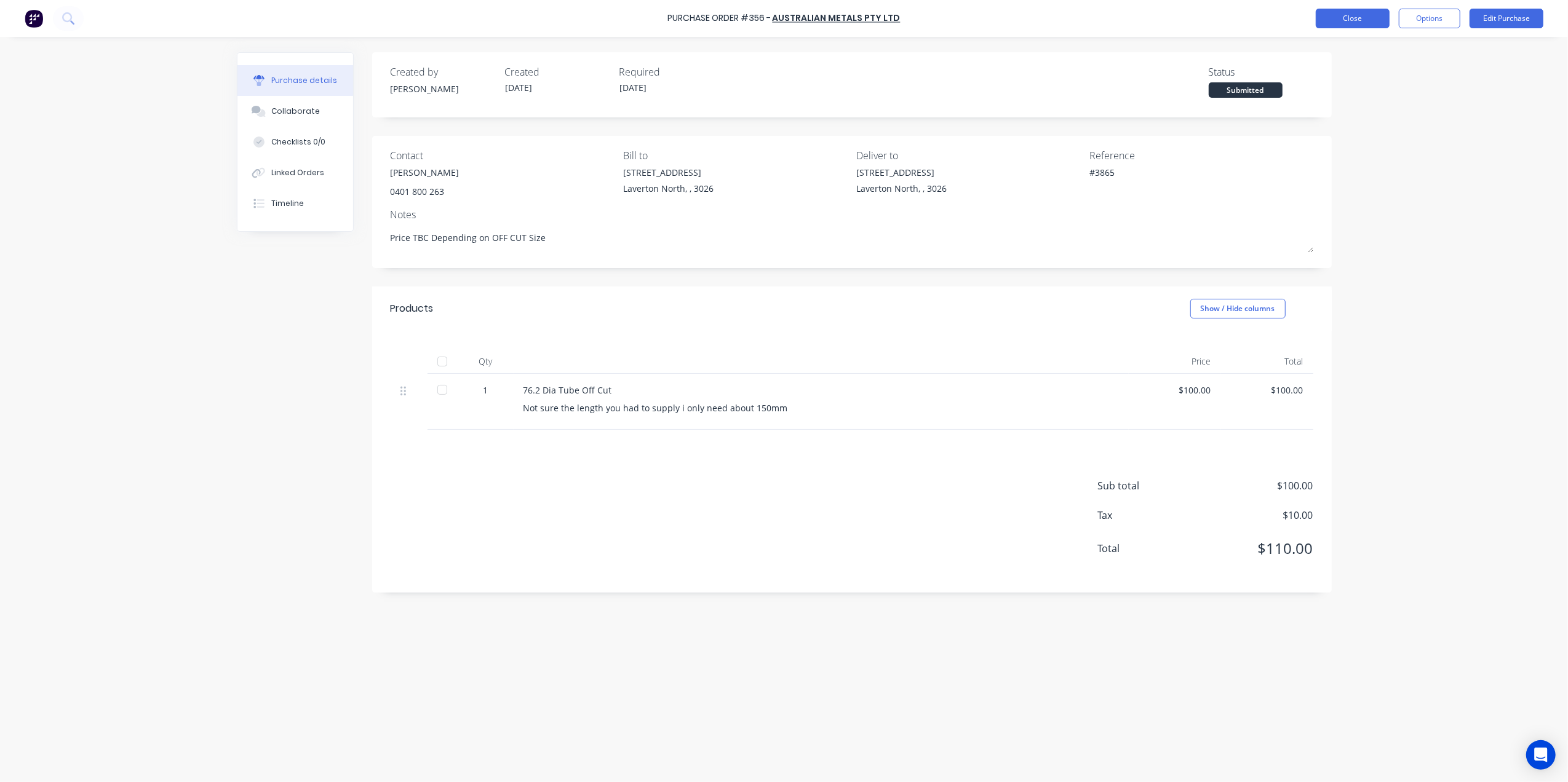
click at [1334, 18] on button "Close" at bounding box center [1353, 18] width 74 height 20
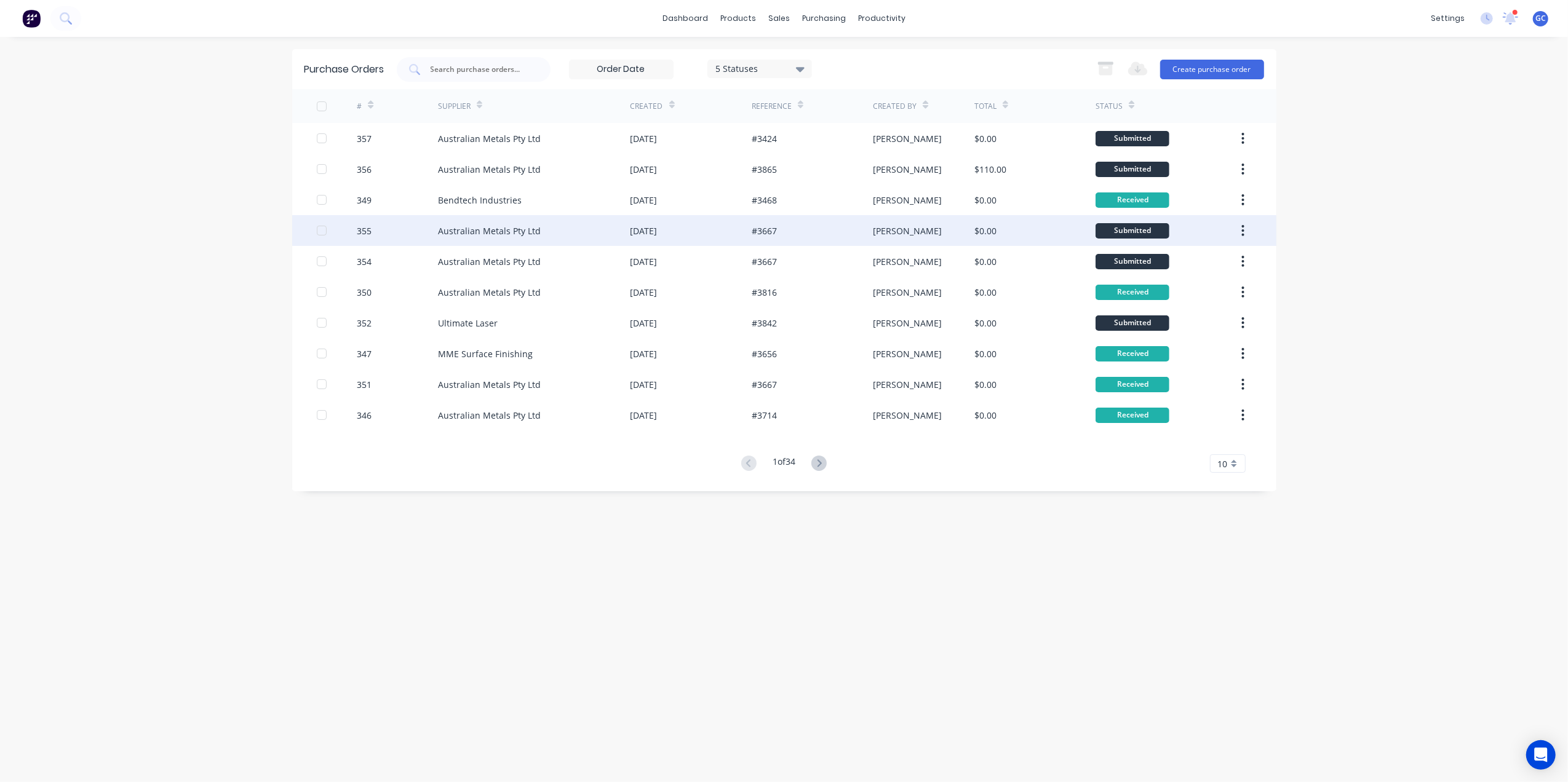
click at [782, 226] on div "#3667" at bounding box center [812, 230] width 121 height 31
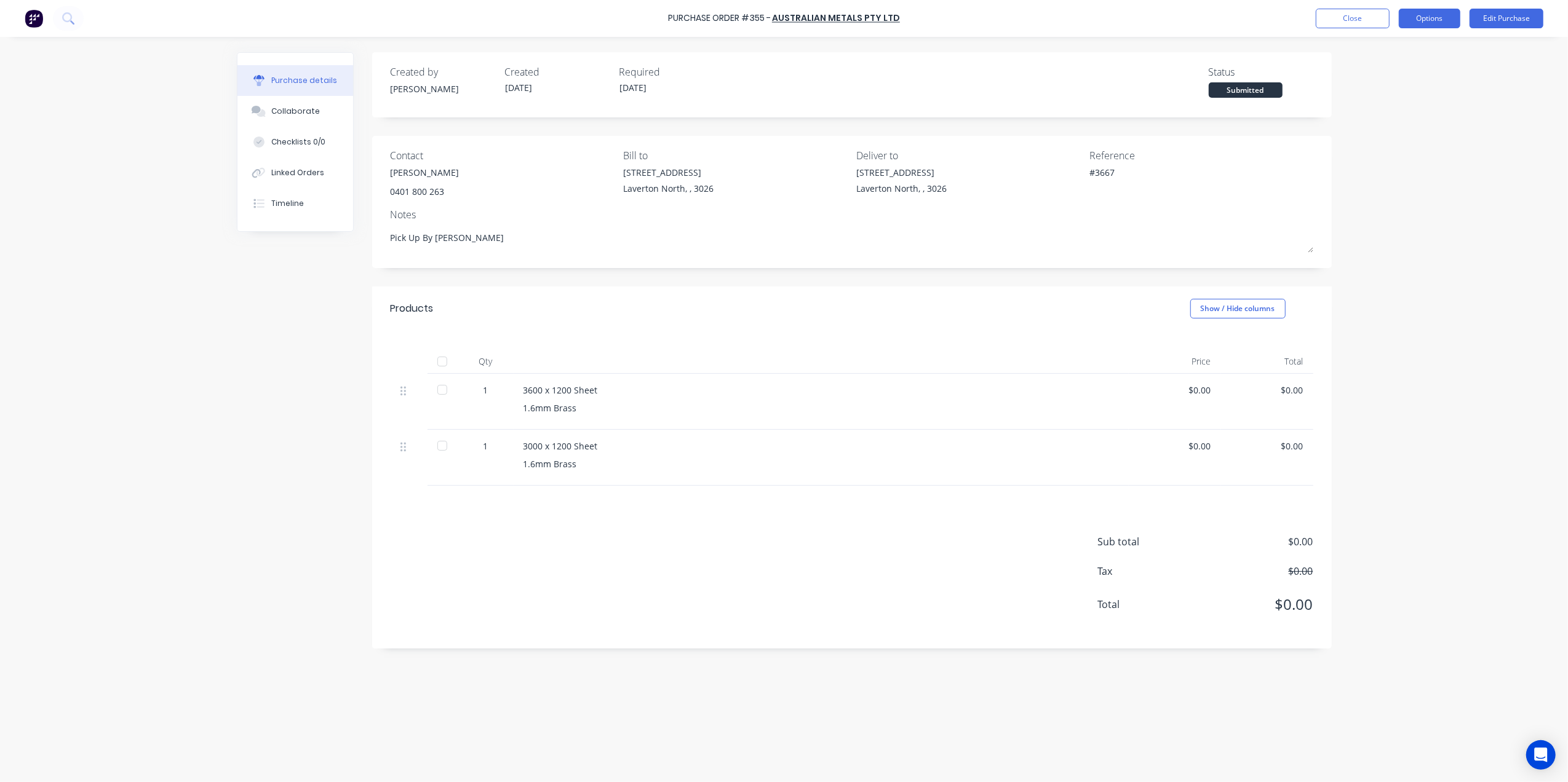
click at [1432, 12] on button "Options" at bounding box center [1430, 18] width 62 height 20
click at [1389, 60] on button "Print / Email" at bounding box center [1403, 50] width 117 height 25
click at [1386, 96] on div "Without pricing" at bounding box center [1403, 100] width 95 height 18
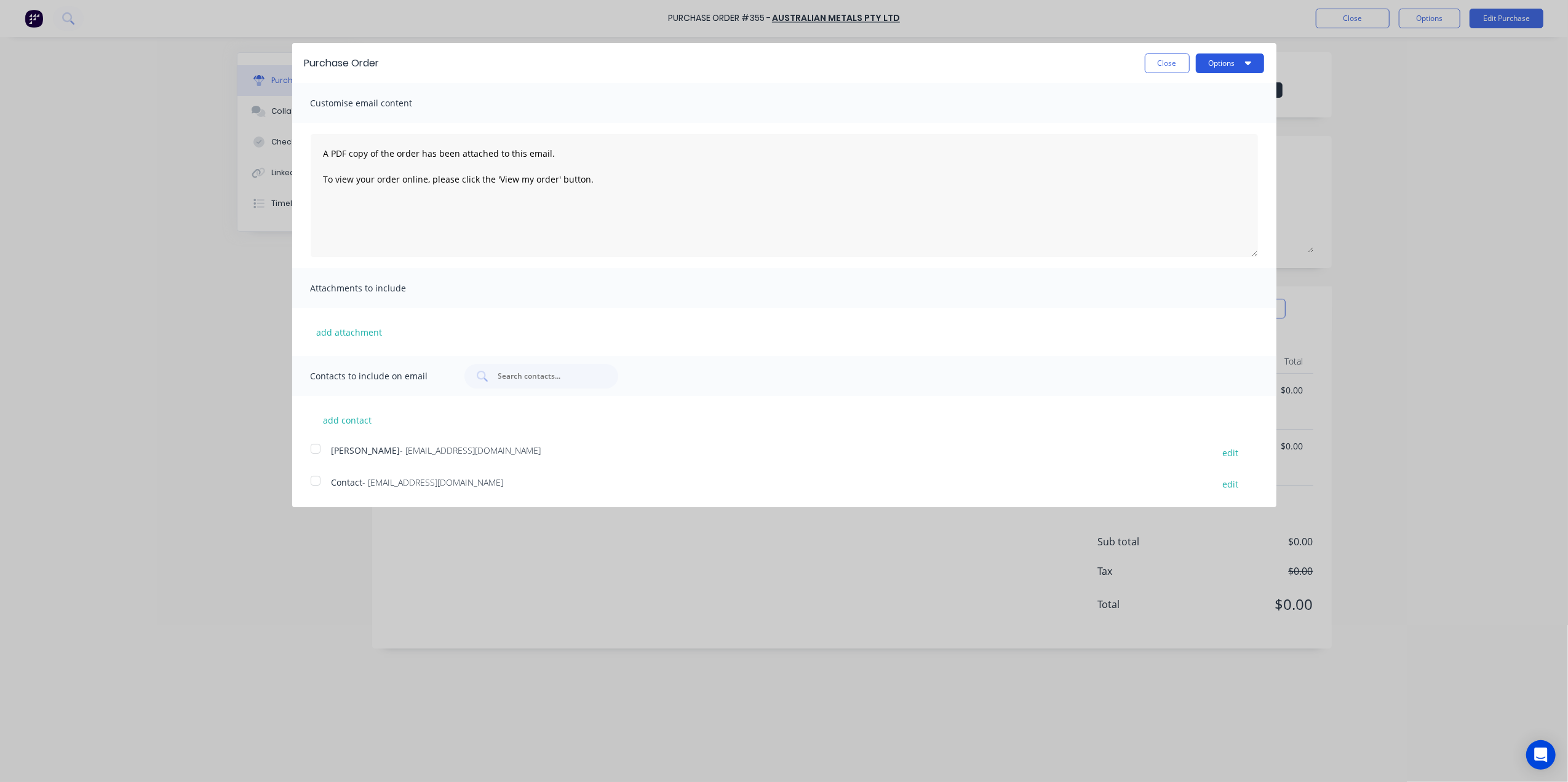
click at [1219, 65] on button "Options" at bounding box center [1230, 63] width 68 height 20
click at [1211, 83] on button "Print" at bounding box center [1206, 95] width 117 height 25
click at [1167, 47] on div "Purchase Order Close Options" at bounding box center [785, 63] width 985 height 40
click at [1163, 60] on button "Close" at bounding box center [1167, 63] width 45 height 20
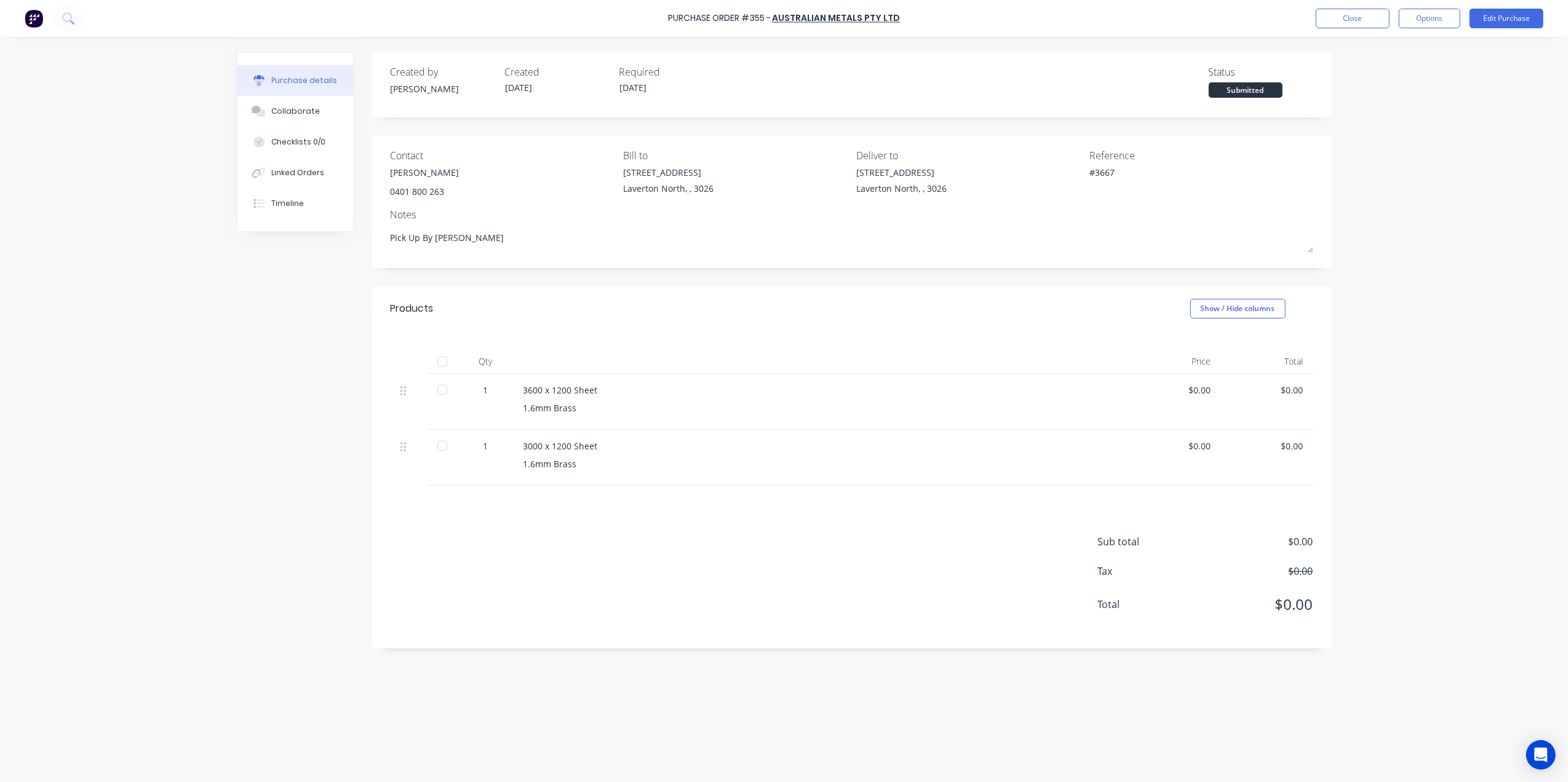
click at [1345, 31] on div "Purchase Order #355 - Australian Metals Pty Ltd Close Options Edit Purchase" at bounding box center [784, 18] width 1568 height 37
click at [1351, 23] on button "Close" at bounding box center [1353, 18] width 74 height 20
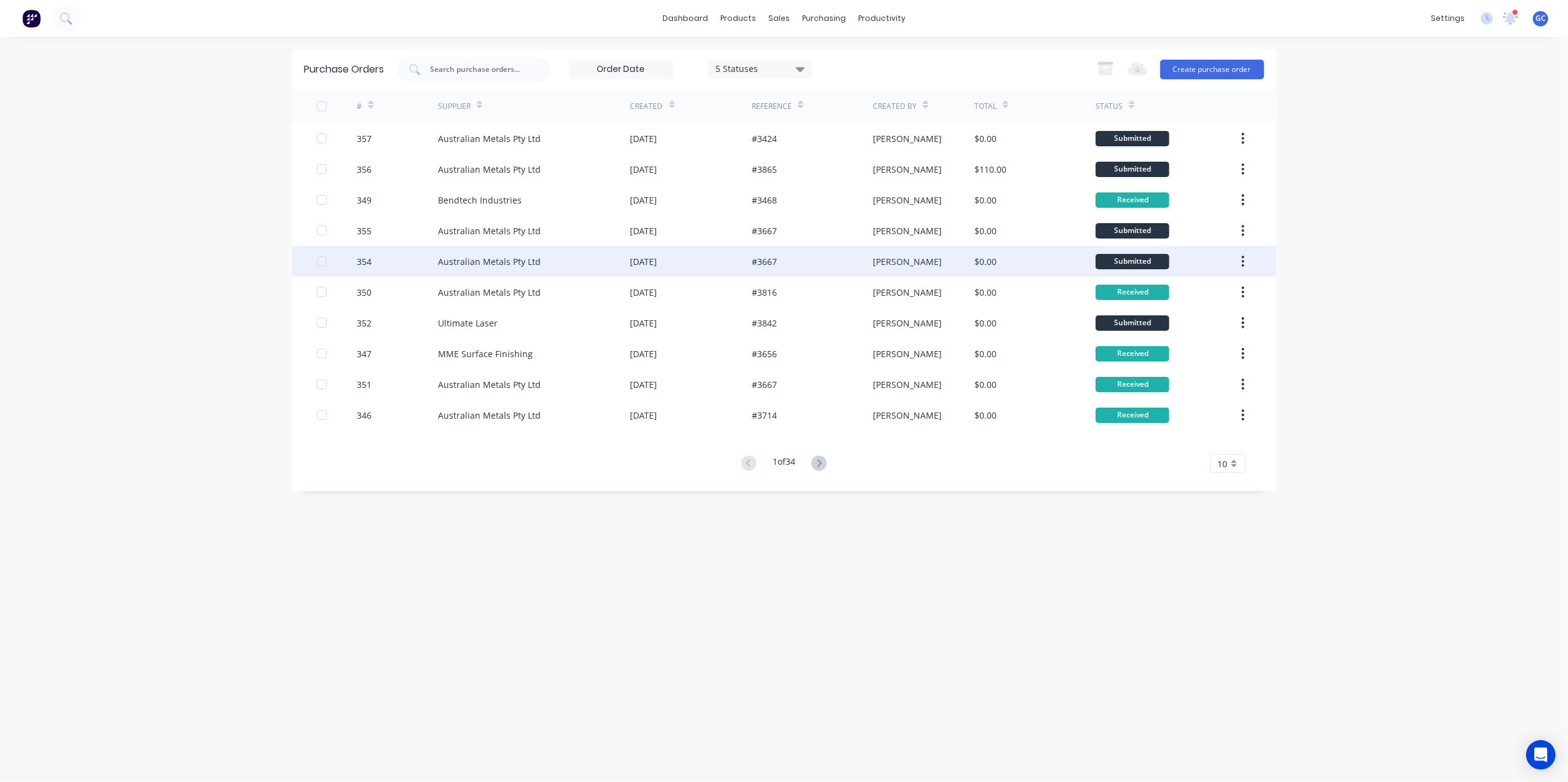
click at [732, 254] on div "[DATE]" at bounding box center [691, 261] width 121 height 31
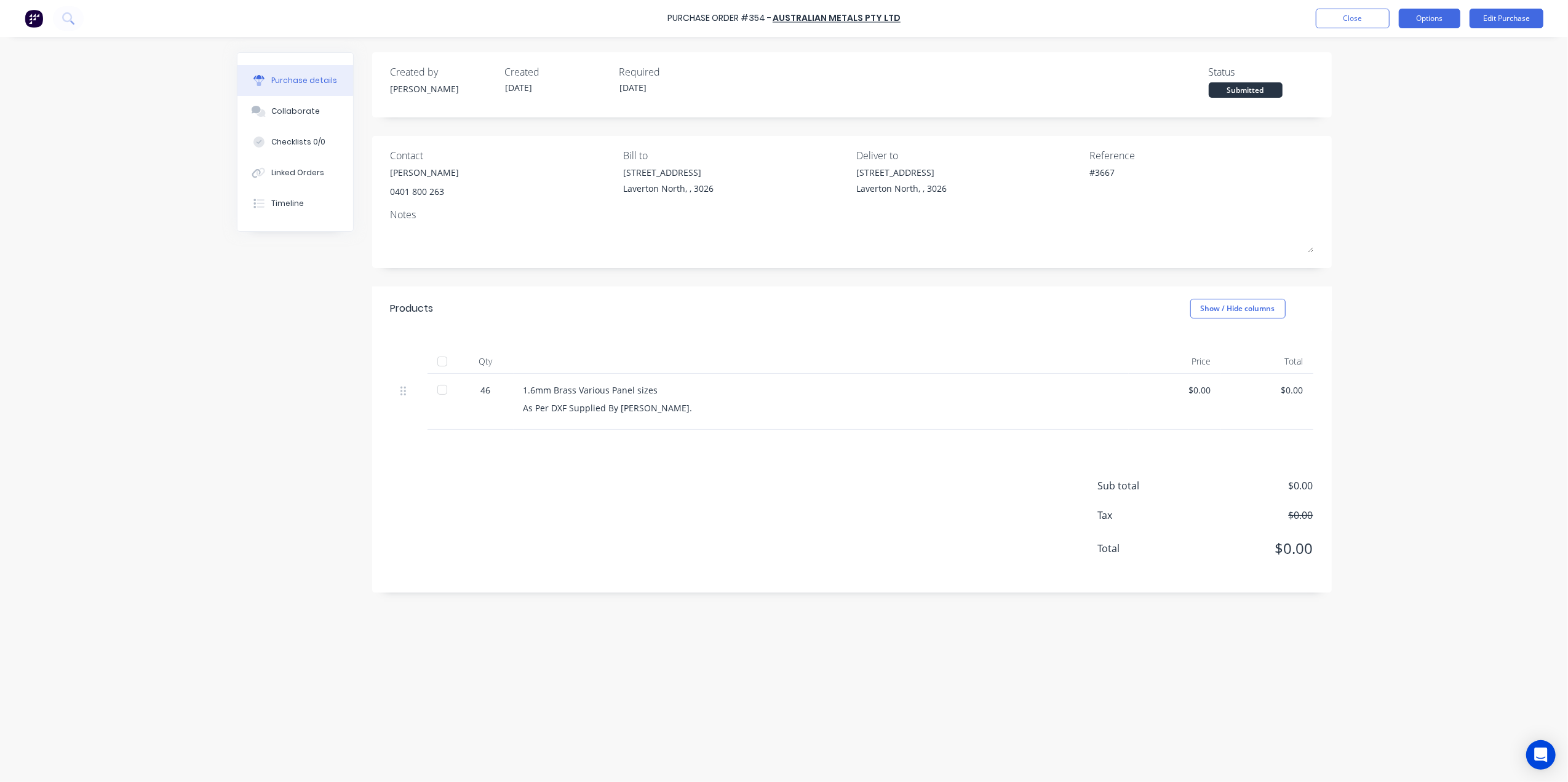
click at [1434, 21] on button "Options" at bounding box center [1430, 18] width 62 height 20
click at [1398, 49] on div "Print / Email" at bounding box center [1403, 50] width 95 height 18
click at [1393, 93] on div "Without pricing" at bounding box center [1403, 100] width 95 height 18
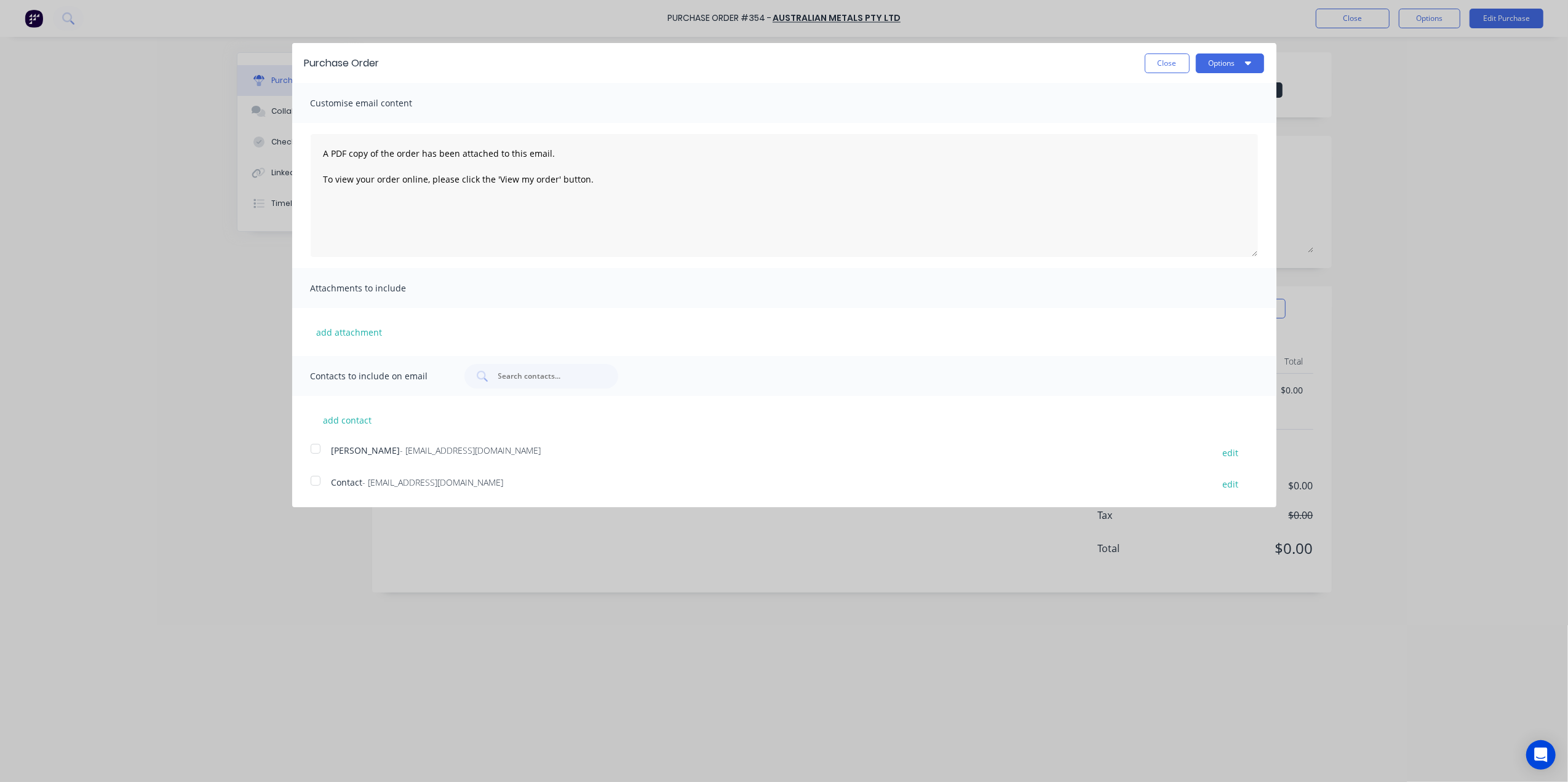
click at [1264, 64] on div "Purchase Order Close Options" at bounding box center [785, 63] width 985 height 40
click at [1245, 71] on button "Options" at bounding box center [1230, 63] width 68 height 20
click at [1196, 88] on div "Print" at bounding box center [1206, 94] width 95 height 18
click at [1290, 13] on div "Purchase Order Close Options Customise email content A PDF copy of the order ha…" at bounding box center [784, 391] width 1568 height 782
click at [1152, 57] on button "Close" at bounding box center [1167, 63] width 45 height 20
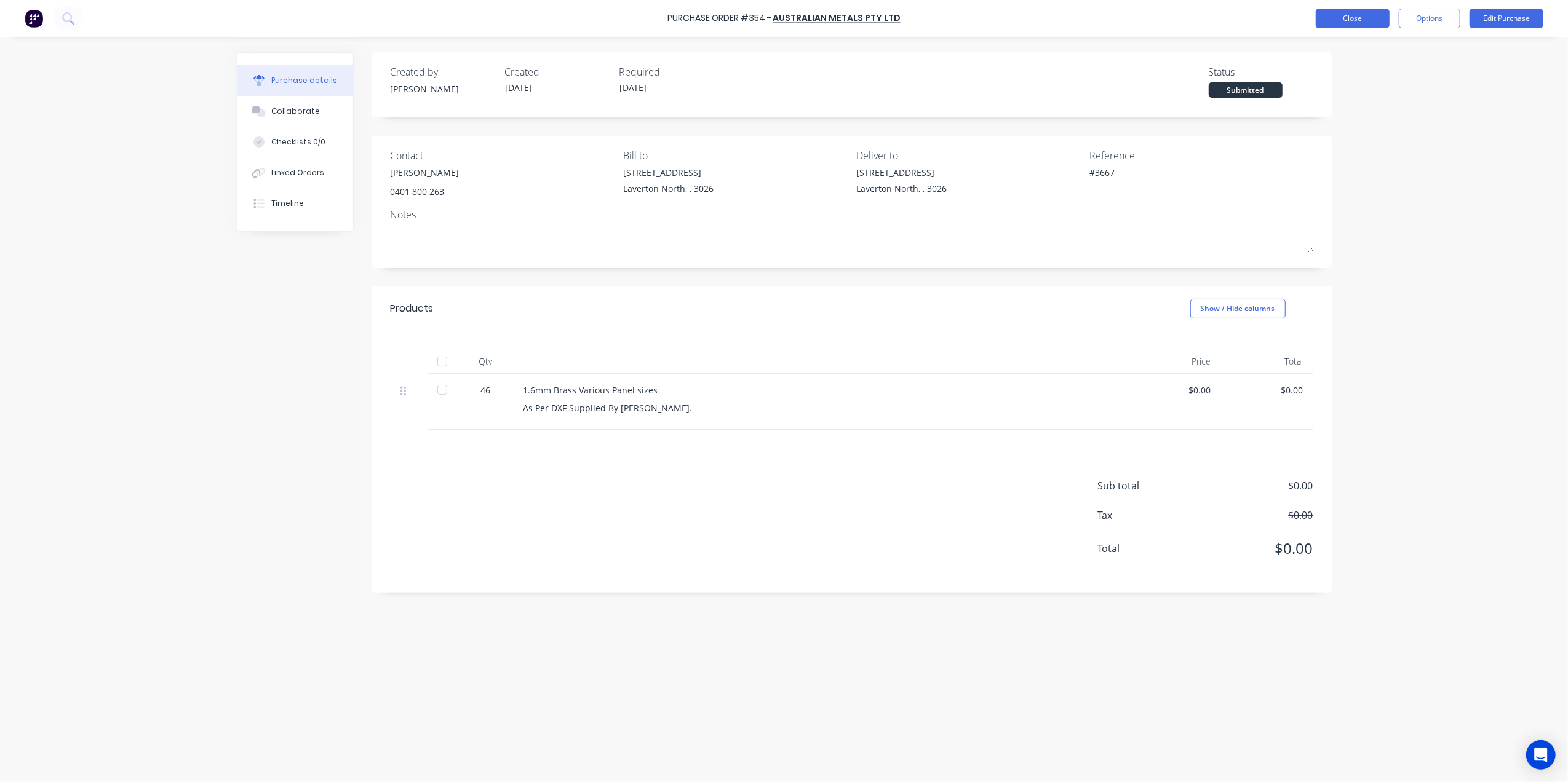
click at [1318, 25] on button "Close" at bounding box center [1353, 18] width 74 height 20
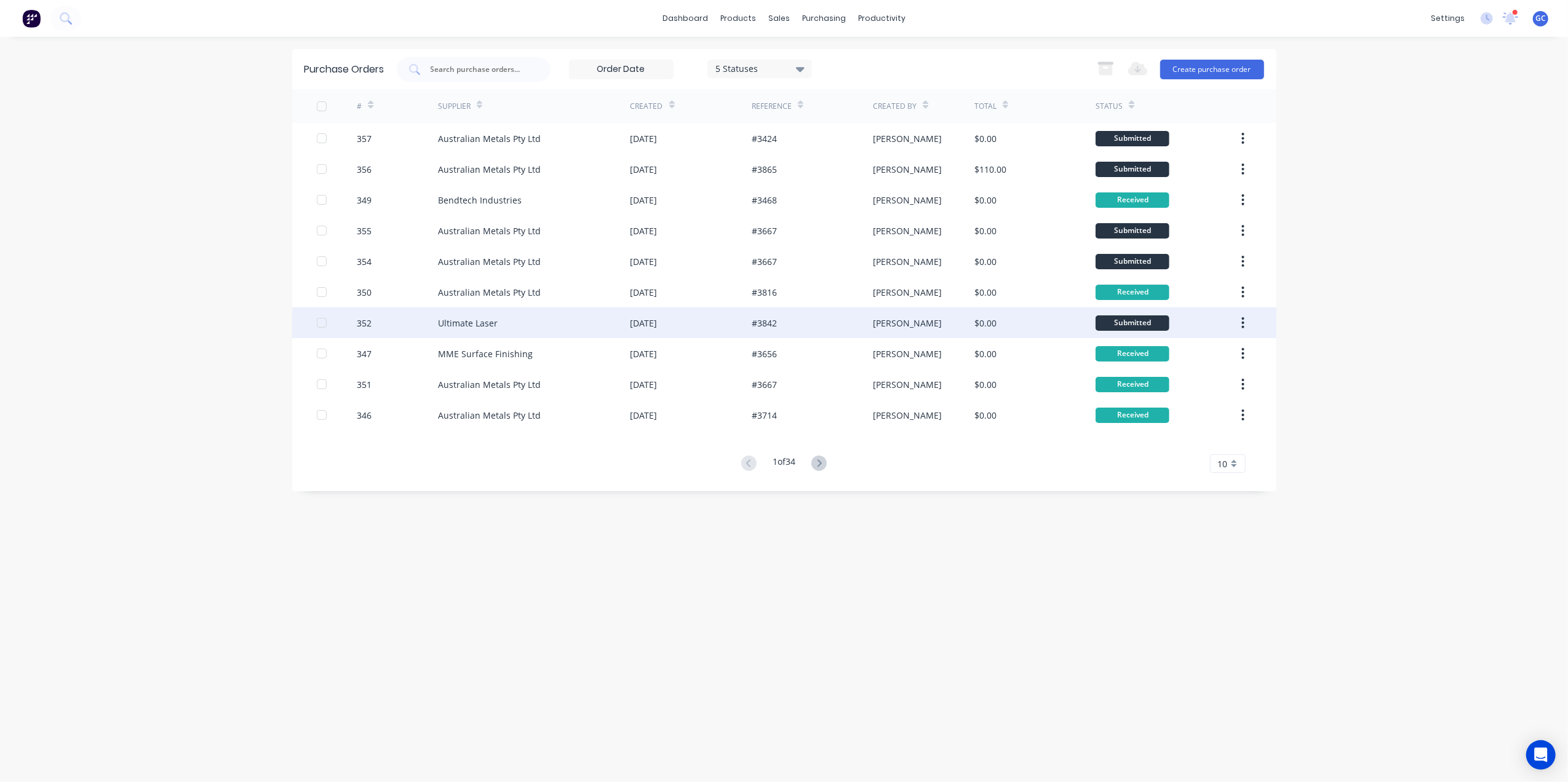
click at [754, 318] on div "#3842" at bounding box center [764, 323] width 25 height 13
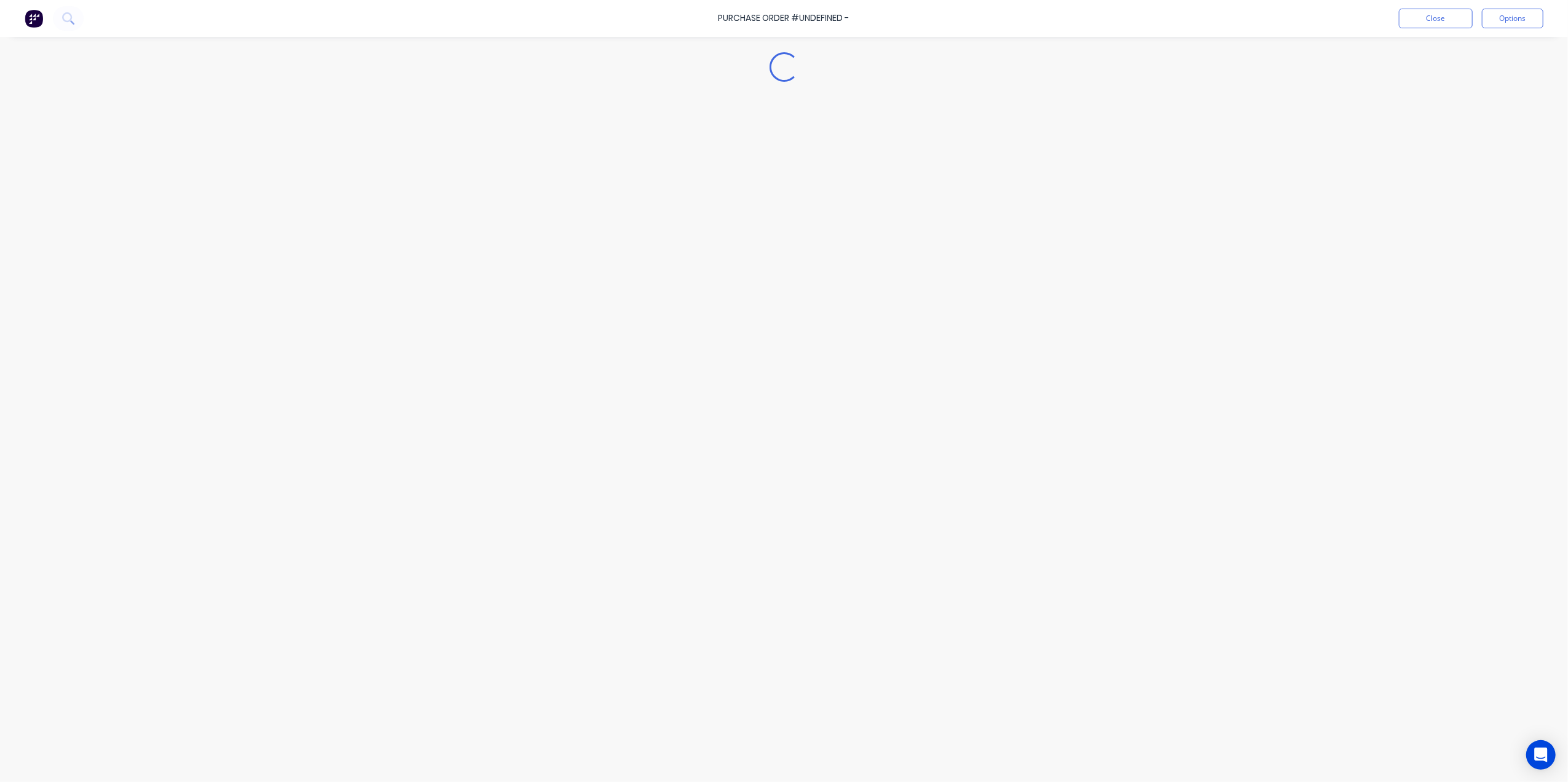
type textarea "x"
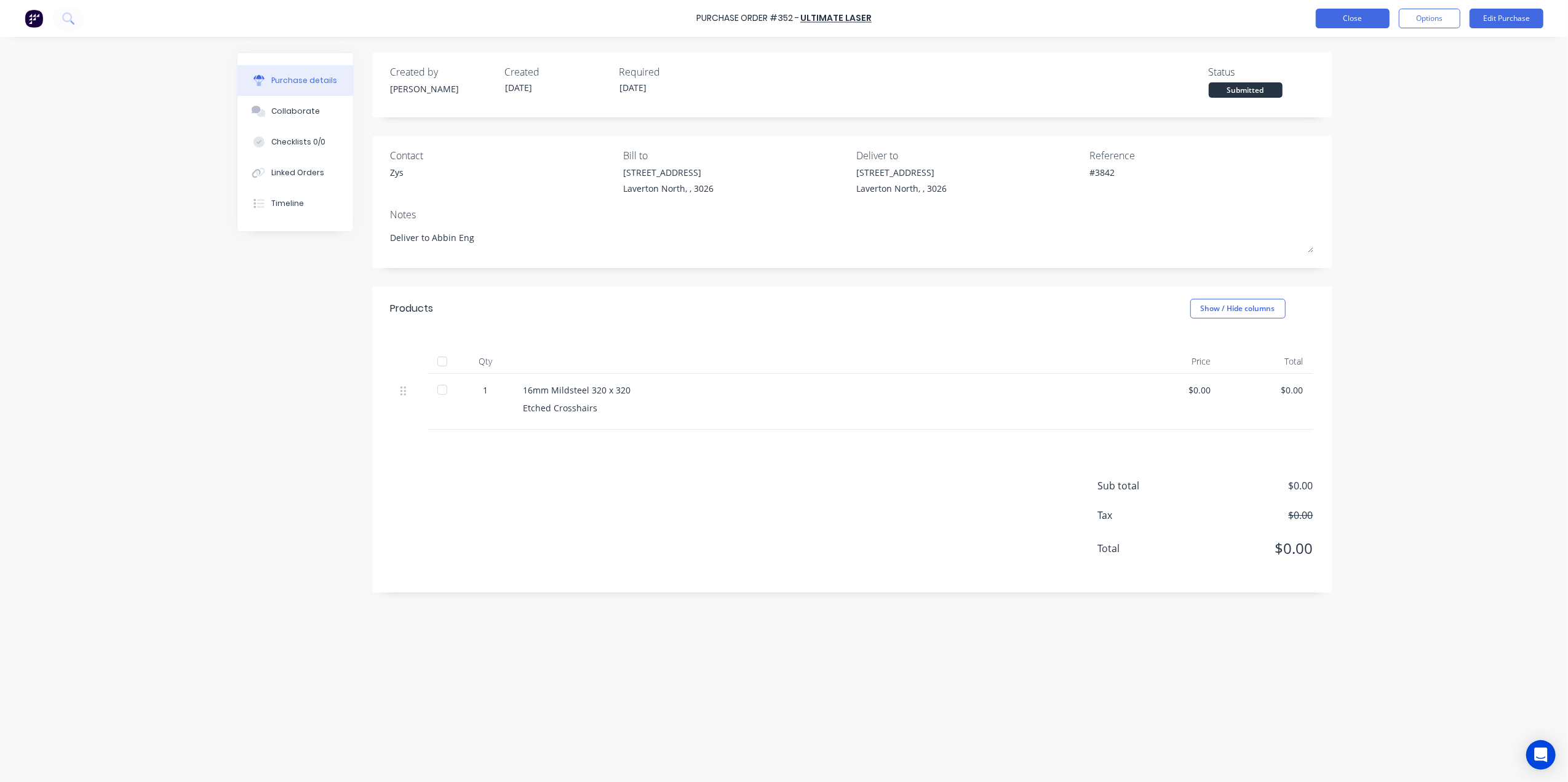
click at [1346, 17] on button "Close" at bounding box center [1353, 18] width 74 height 20
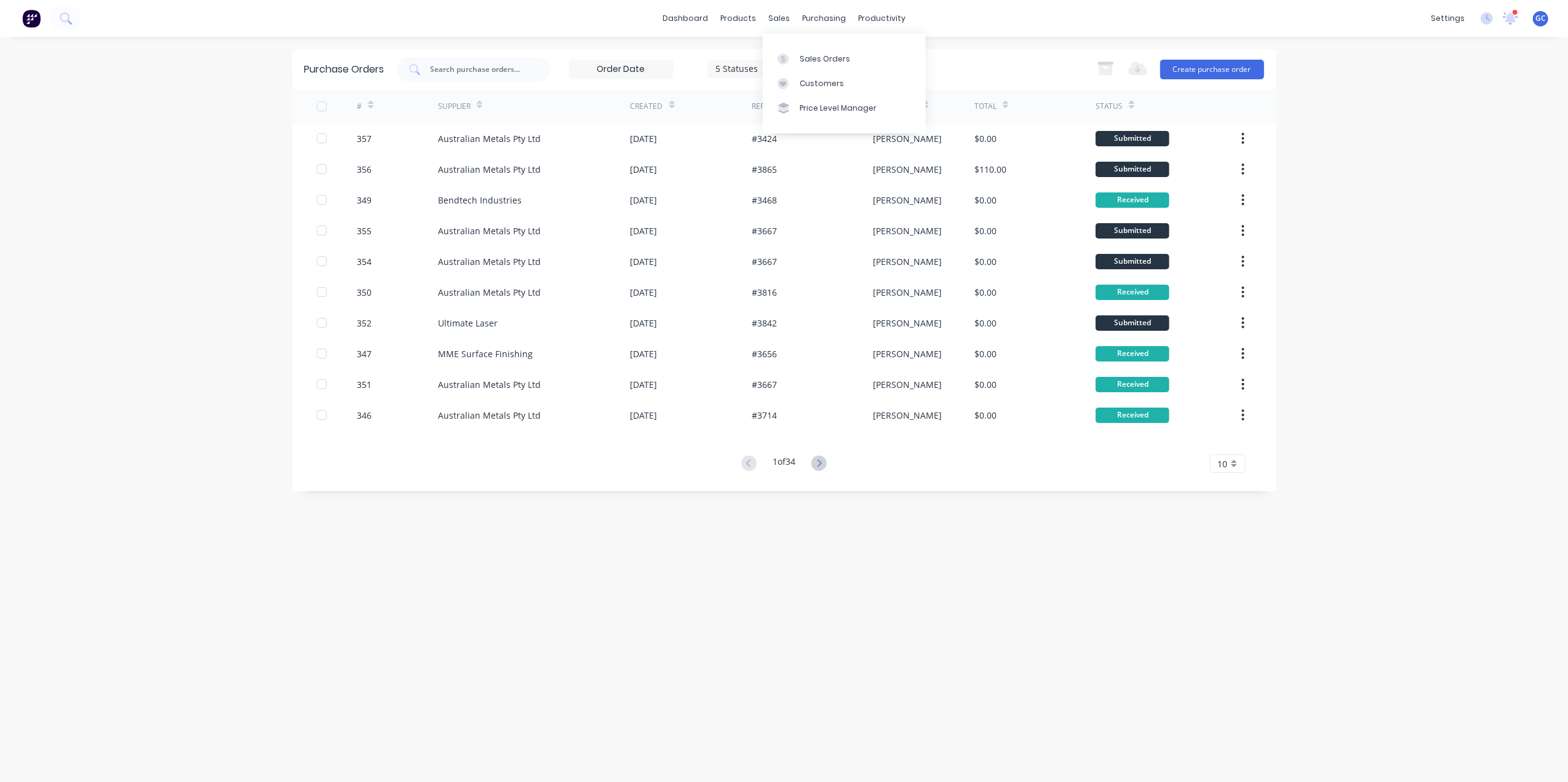
click at [769, 18] on div "sales" at bounding box center [779, 18] width 34 height 18
click at [812, 56] on div "Sales Orders" at bounding box center [825, 59] width 51 height 11
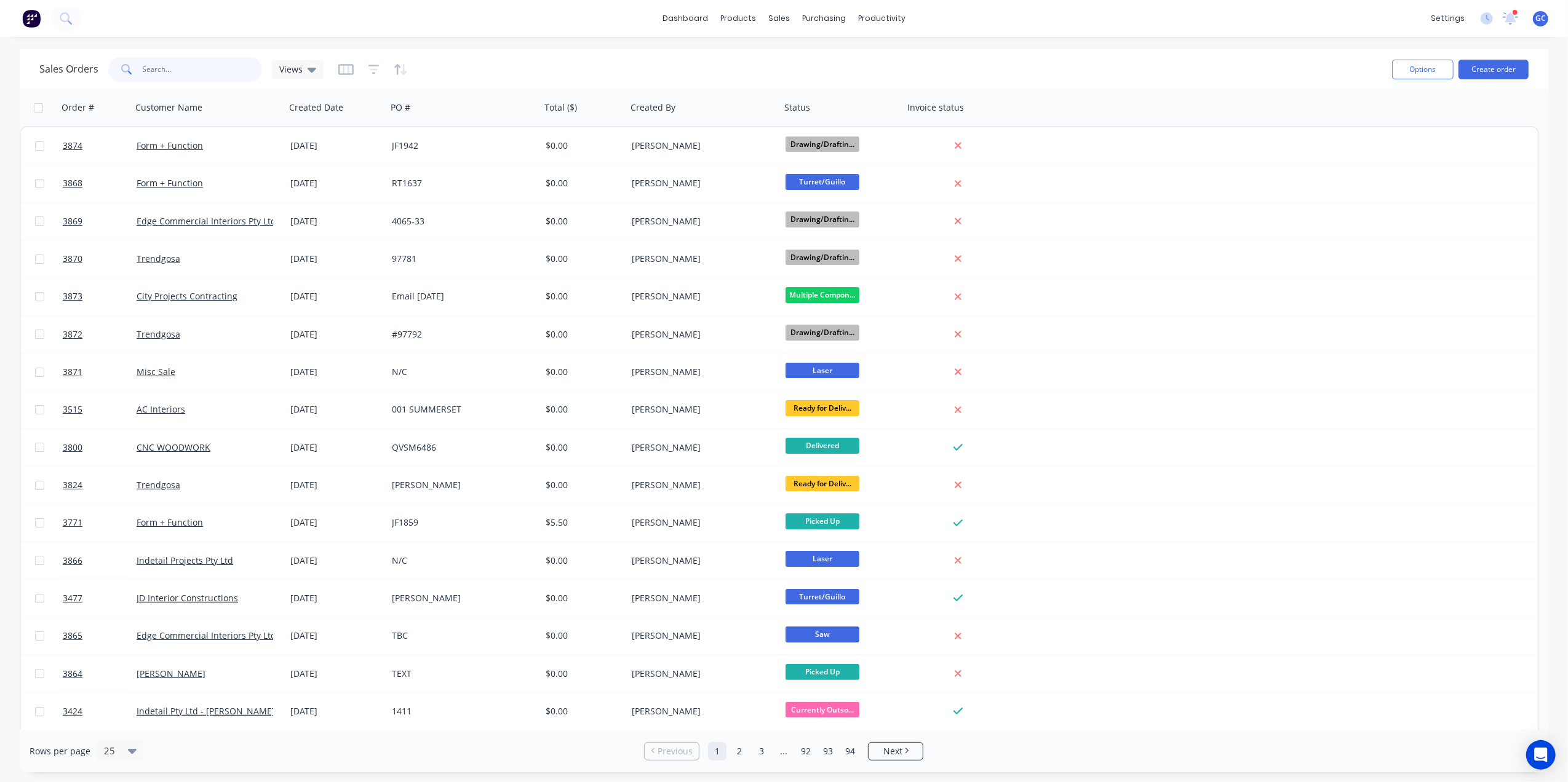
click at [202, 72] on input "text" at bounding box center [202, 69] width 120 height 25
type input "replas"
